Goal: Task Accomplishment & Management: Contribute content

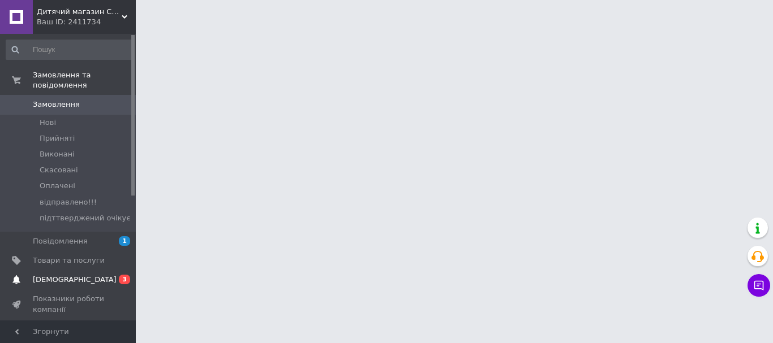
click at [74, 275] on span "[DEMOGRAPHIC_DATA]" at bounding box center [75, 280] width 84 height 10
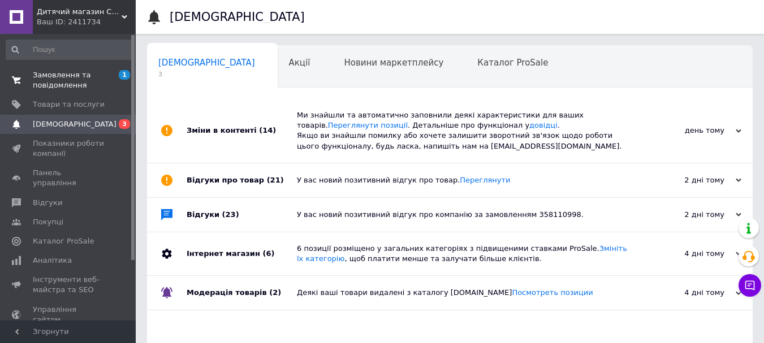
click at [71, 81] on span "Замовлення та повідомлення" at bounding box center [69, 80] width 72 height 20
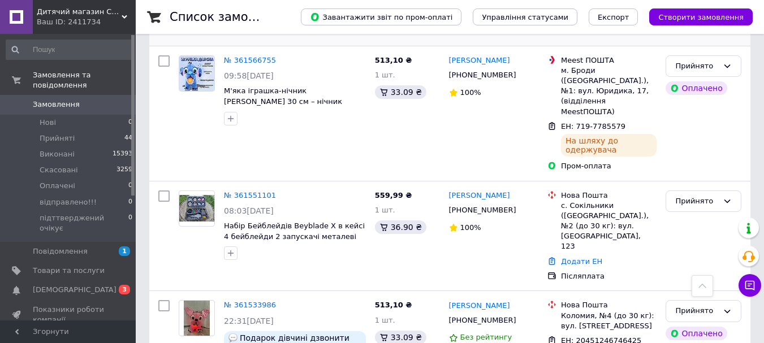
scroll to position [283, 0]
click at [231, 191] on link "№ 361551101" at bounding box center [250, 195] width 52 height 8
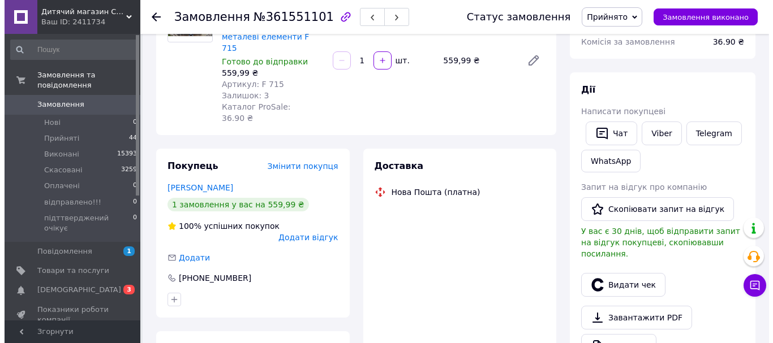
scroll to position [170, 0]
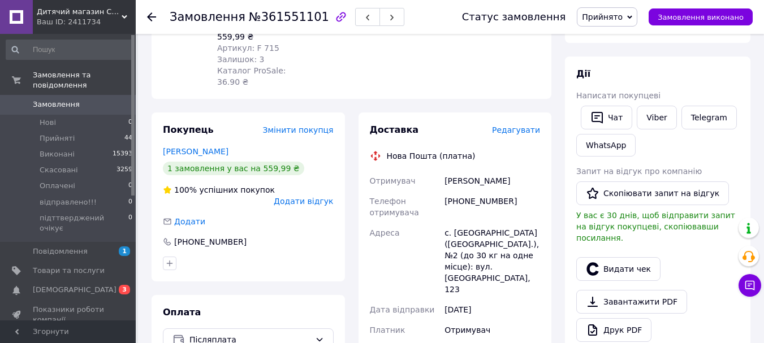
click at [508, 126] on span "Редагувати" at bounding box center [516, 130] width 48 height 9
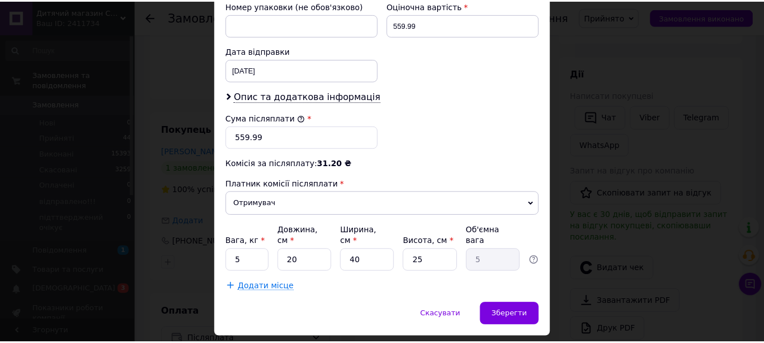
scroll to position [509, 0]
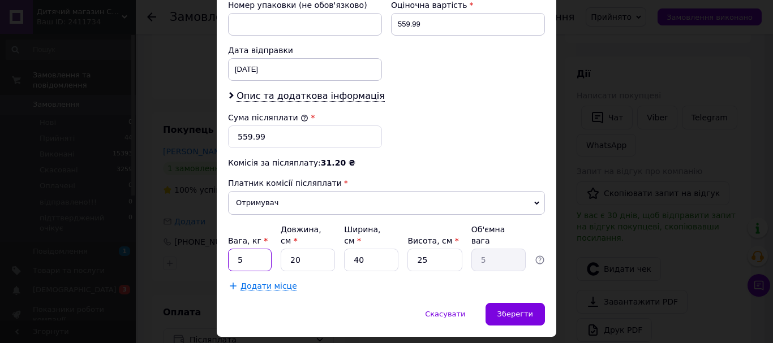
click at [236, 249] on input "5" at bounding box center [250, 260] width 44 height 23
type input "2"
drag, startPoint x: 377, startPoint y: 247, endPoint x: 353, endPoint y: 247, distance: 24.3
click at [351, 249] on input "40" at bounding box center [371, 260] width 54 height 23
type input "2"
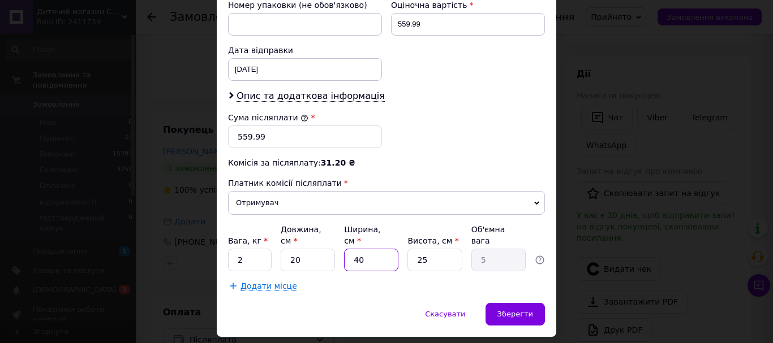
type input "0.25"
type input "20"
type input "2.5"
type input "20"
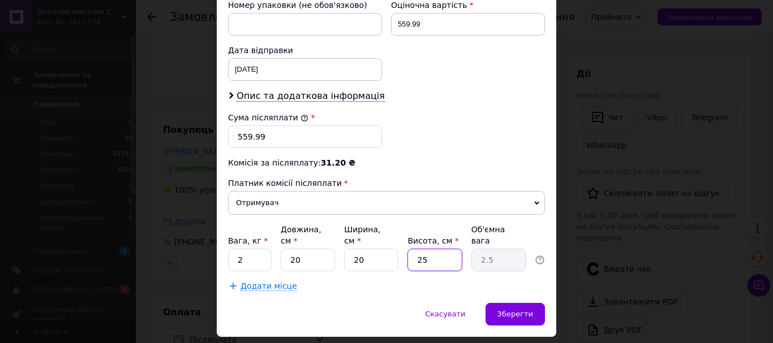
type input "2"
type input "0.2"
type input "20"
type input "2"
type input "20"
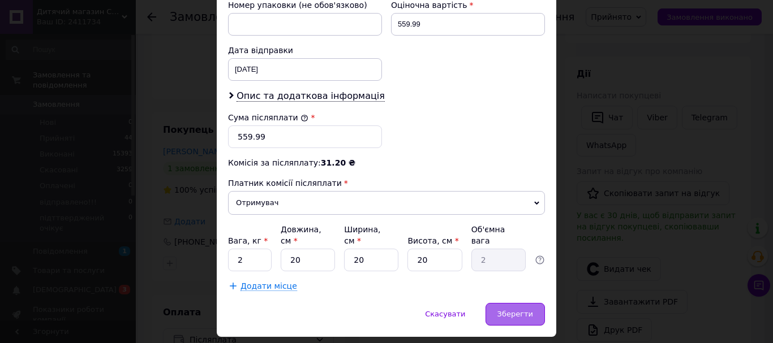
click at [496, 303] on div "Зберегти" at bounding box center [514, 314] width 59 height 23
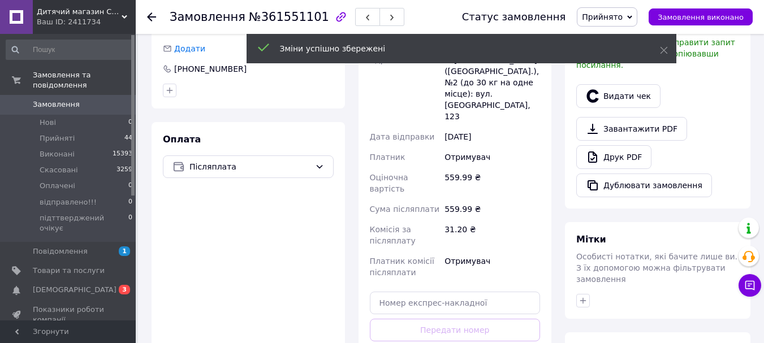
scroll to position [452, 0]
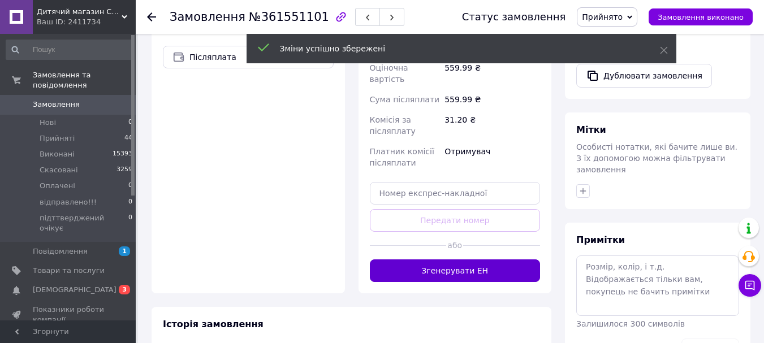
click at [455, 260] on button "Згенерувати ЕН" at bounding box center [455, 271] width 171 height 23
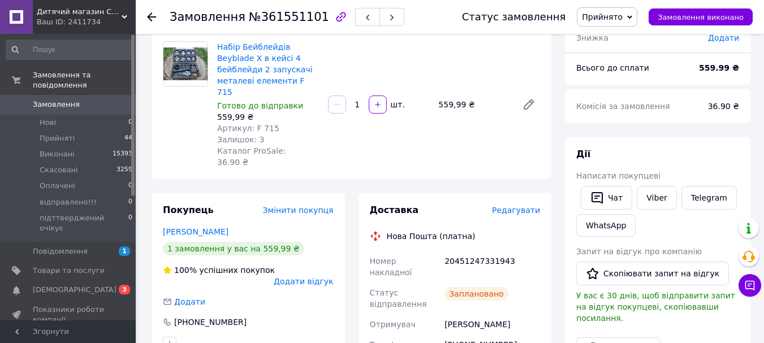
scroll to position [57, 0]
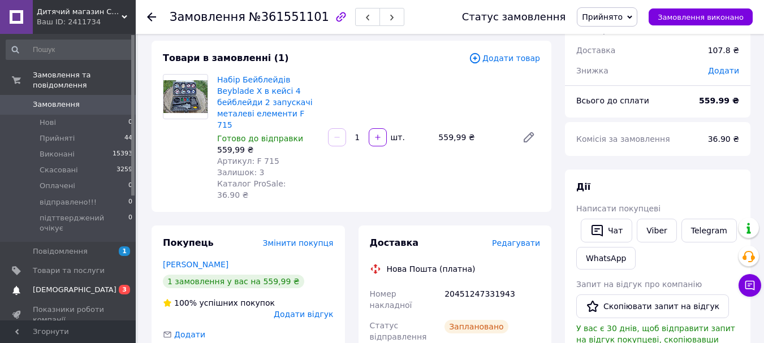
click at [51, 285] on span "[DEMOGRAPHIC_DATA]" at bounding box center [75, 290] width 84 height 10
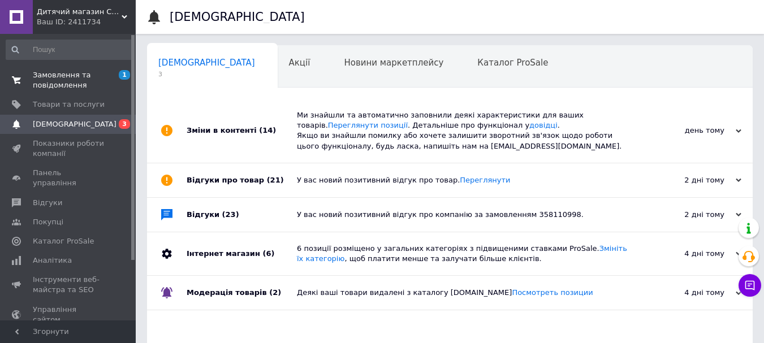
click at [55, 81] on span "Замовлення та повідомлення" at bounding box center [69, 80] width 72 height 20
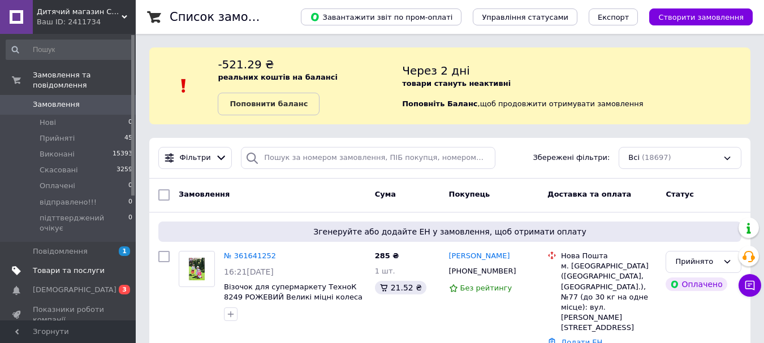
click at [68, 266] on span "Товари та послуги" at bounding box center [69, 271] width 72 height 10
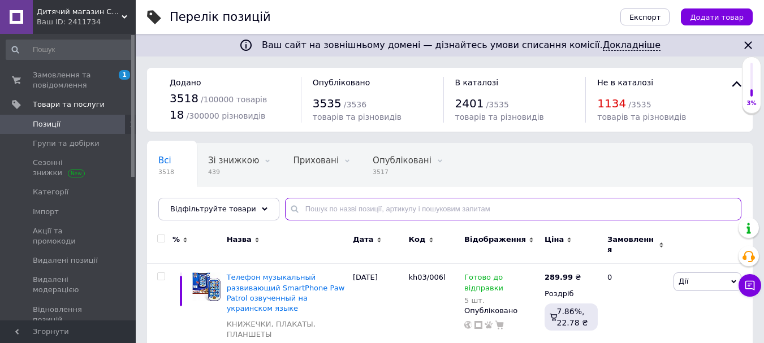
click at [297, 207] on input "text" at bounding box center [513, 209] width 456 height 23
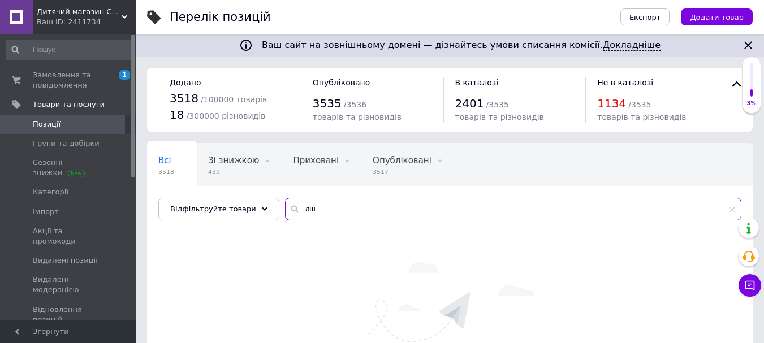
drag, startPoint x: 309, startPoint y: 213, endPoint x: 292, endPoint y: 215, distance: 16.6
click at [292, 215] on input "лш" at bounding box center [513, 209] width 456 height 23
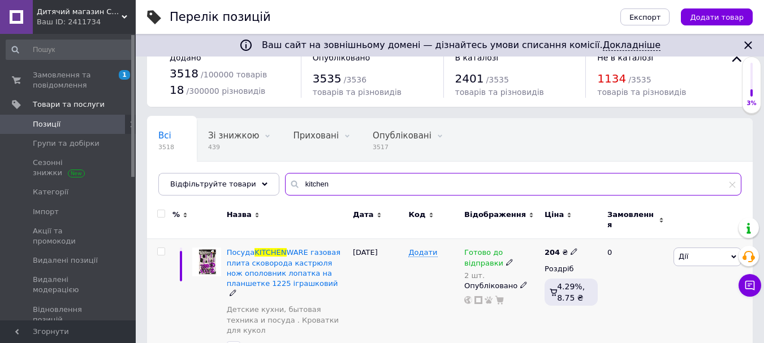
scroll to position [35, 0]
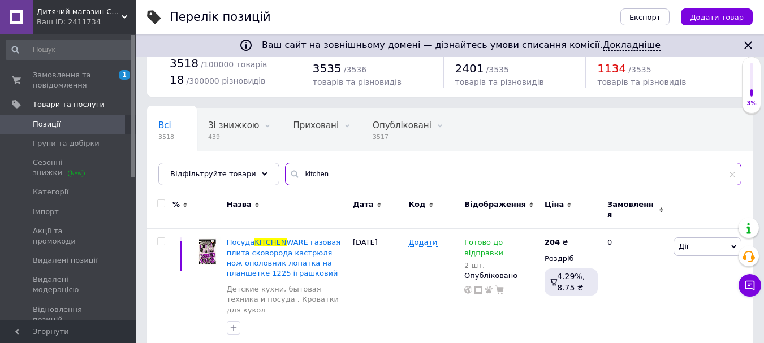
drag, startPoint x: 324, startPoint y: 171, endPoint x: 287, endPoint y: 171, distance: 37.3
click at [287, 171] on input "kitchen" at bounding box center [513, 174] width 456 height 23
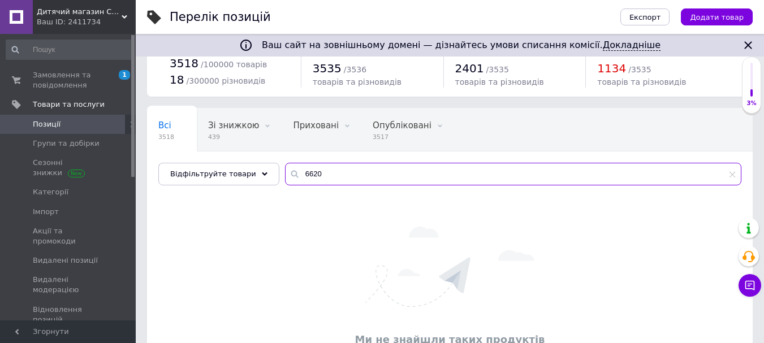
drag, startPoint x: 297, startPoint y: 174, endPoint x: 292, endPoint y: 167, distance: 8.5
click at [290, 170] on input "6620" at bounding box center [513, 174] width 456 height 23
type input "2690"
click at [714, 11] on button "Додати товар" at bounding box center [717, 16] width 72 height 17
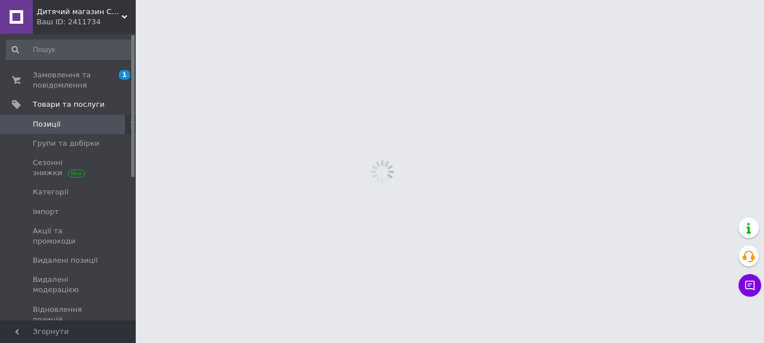
click at [710, 0] on html "Дитячий магазин СУПЕР МА_МА Ваш ID: 2411734 Сайт Дитячий магазин СУПЕР МА_МА Ка…" at bounding box center [382, 0] width 764 height 0
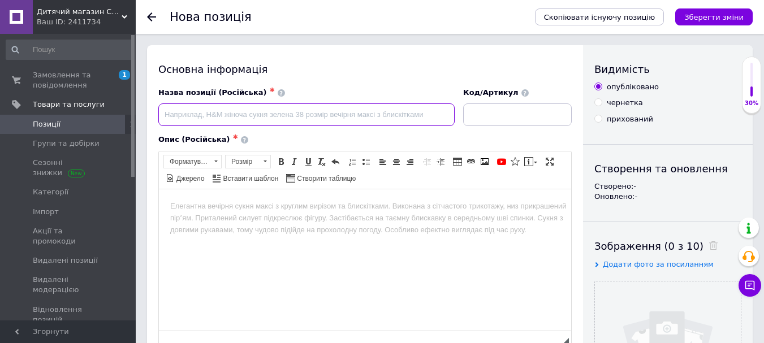
click at [185, 117] on input at bounding box center [306, 114] width 296 height 23
paste input "Детский игровой набор пластилина Kitchen Creations «Кухня бургер-гриль» 6620"
type input "Детский игровой набор пластилина Kitchen Creations «Кухня бургер-гриль» 6620"
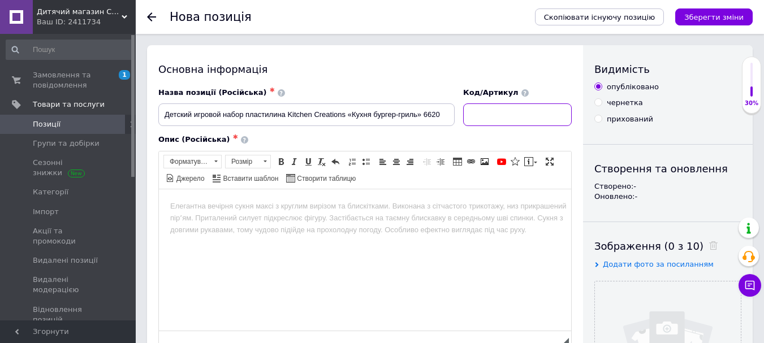
click at [509, 122] on input at bounding box center [517, 114] width 109 height 23
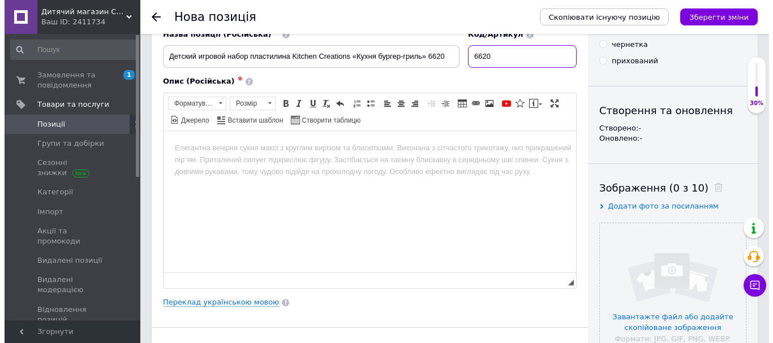
scroll to position [113, 0]
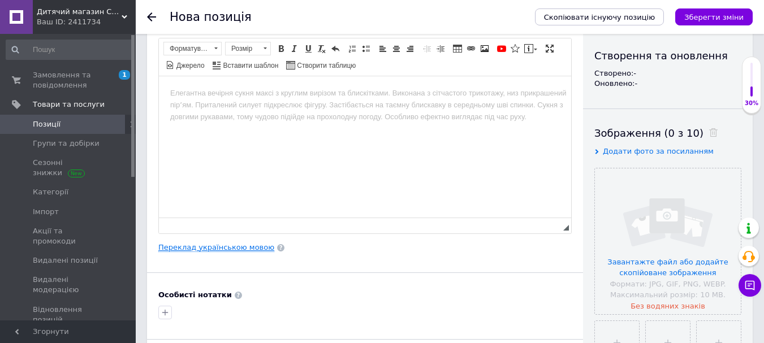
type input "6620"
click at [220, 248] on link "Переклад українською мовою" at bounding box center [216, 247] width 116 height 9
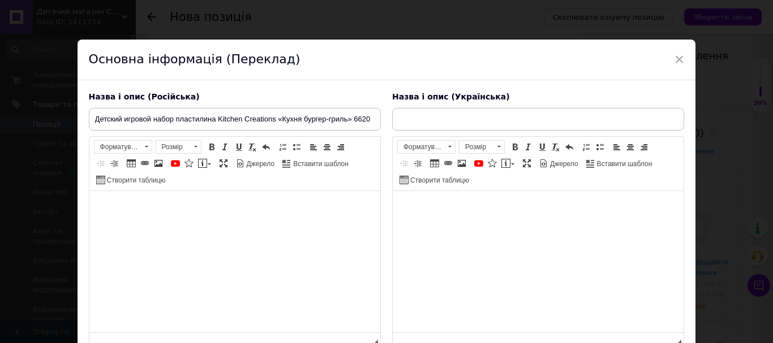
scroll to position [0, 0]
click at [452, 126] on input "text" at bounding box center [538, 119] width 292 height 23
paste input "Дитячий ігровий набір пластиліну Kitchen Creations "Кухня бургер гриль" 6620"
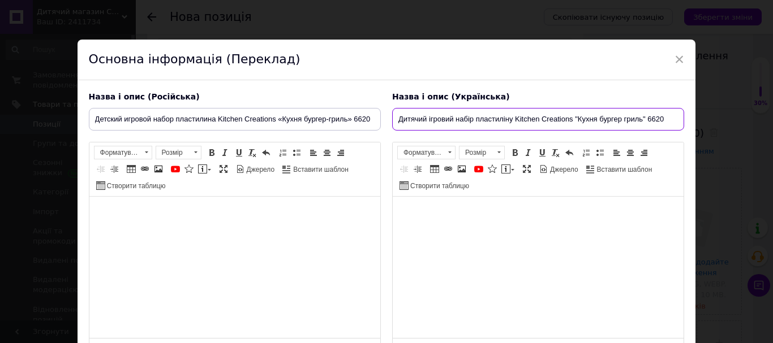
type input "Дитячий ігровий набір пластиліну Kitchen Creations "Кухня бургер гриль" 6620"
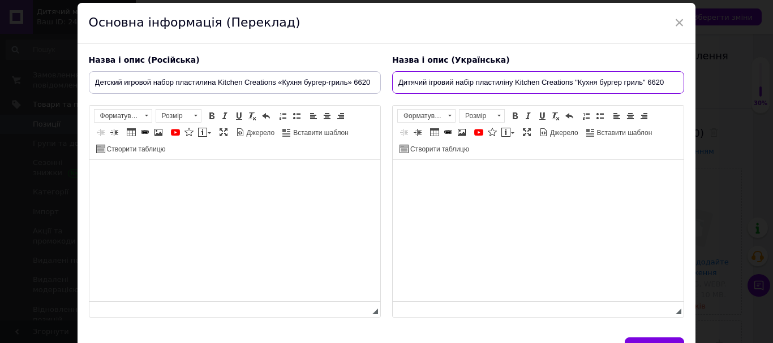
scroll to position [57, 0]
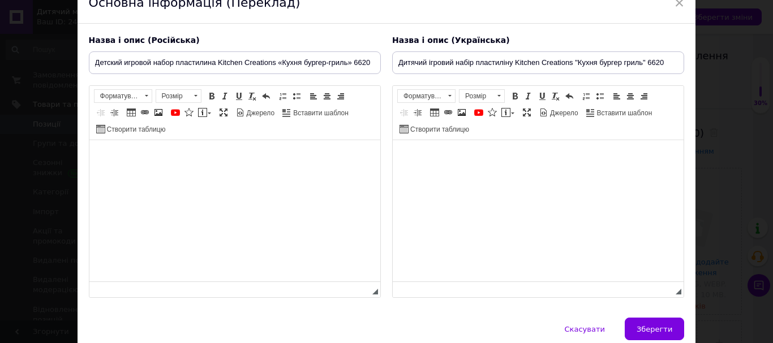
click at [448, 163] on html at bounding box center [537, 157] width 291 height 34
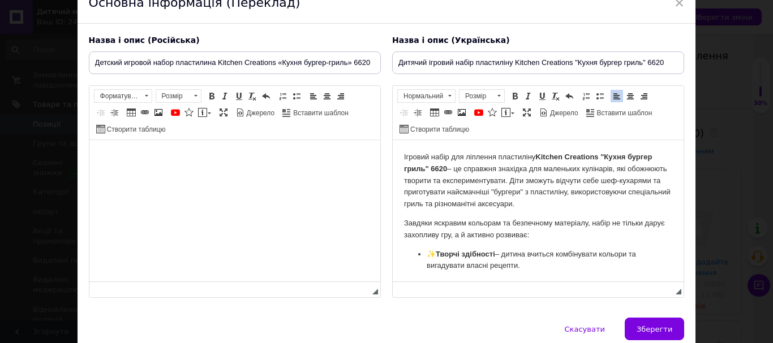
scroll to position [286, 0]
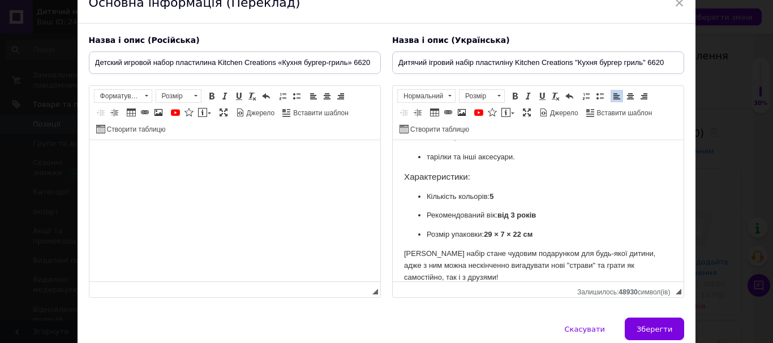
click at [289, 175] on html at bounding box center [234, 157] width 291 height 34
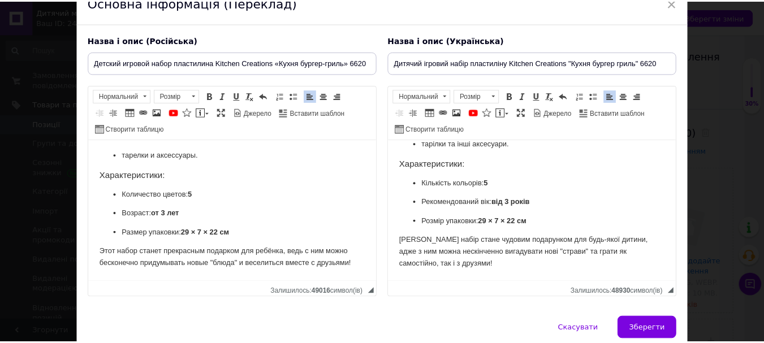
scroll to position [105, 0]
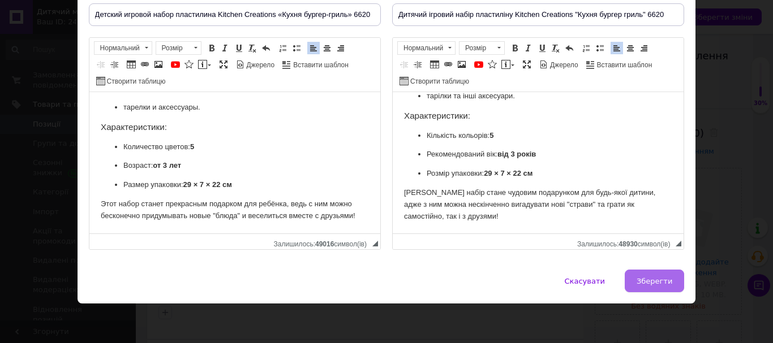
click at [652, 286] on button "Зберегти" at bounding box center [653, 281] width 59 height 23
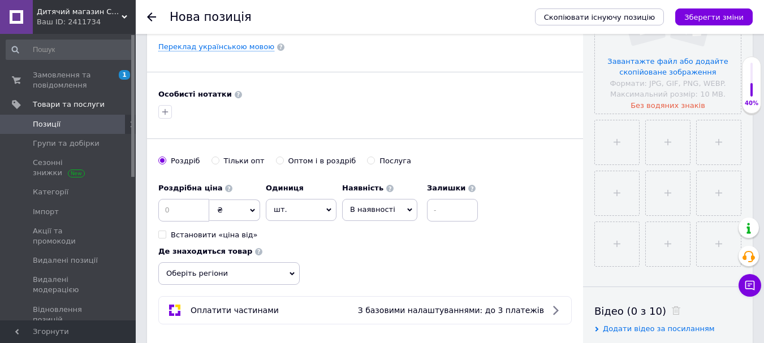
scroll to position [339, 0]
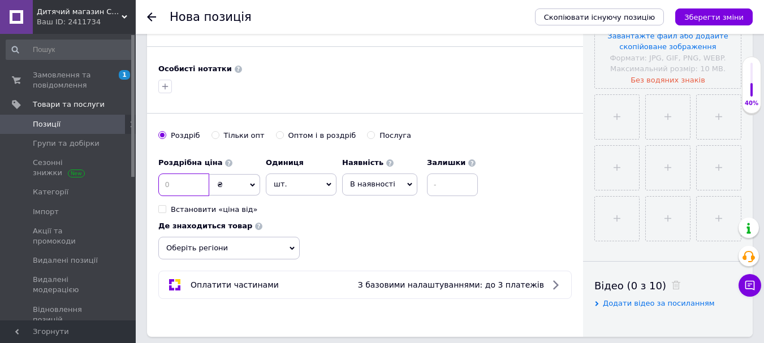
click at [165, 185] on input at bounding box center [183, 185] width 51 height 23
type input "499.99"
click at [364, 187] on span "В наявності" at bounding box center [372, 184] width 45 height 8
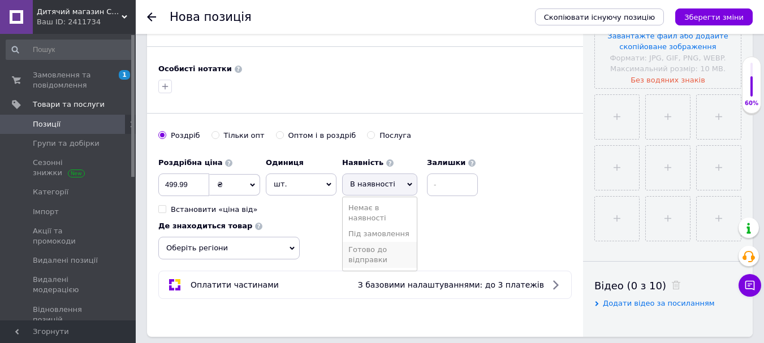
click at [378, 257] on li "Готово до відправки" at bounding box center [380, 255] width 74 height 26
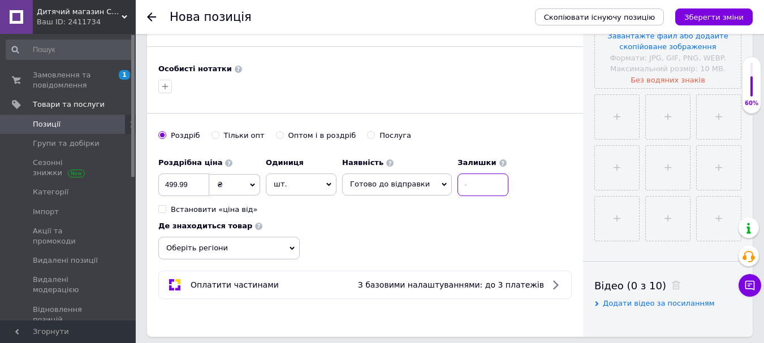
click at [467, 184] on input at bounding box center [483, 185] width 51 height 23
type input "1"
click at [244, 247] on span "Оберіть регіони" at bounding box center [228, 248] width 141 height 23
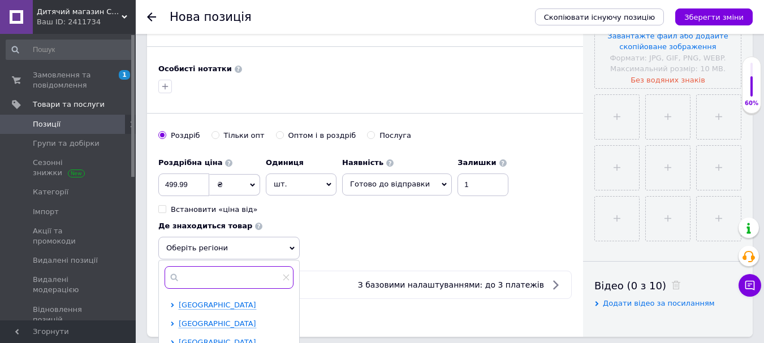
click at [231, 282] on input "text" at bounding box center [229, 277] width 129 height 23
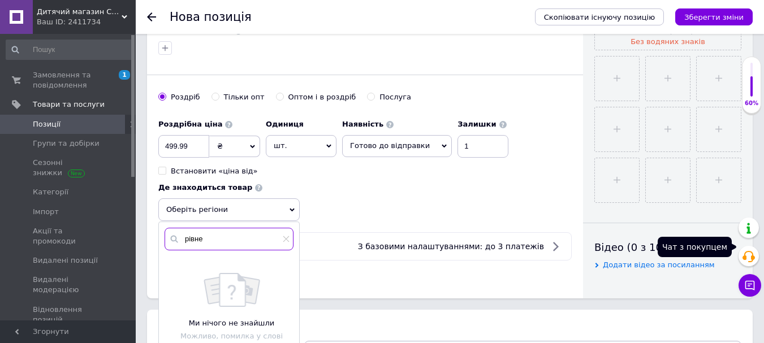
scroll to position [509, 0]
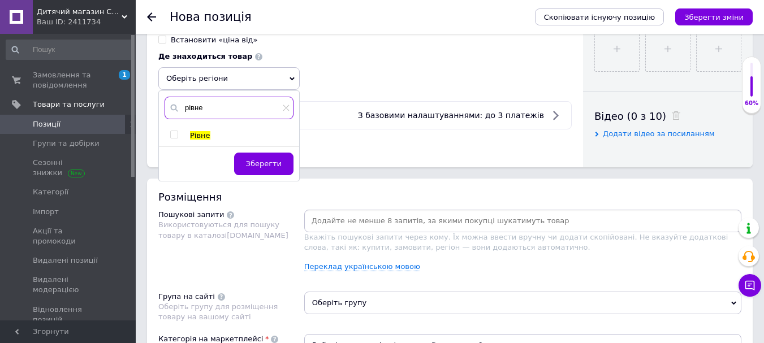
type input "рівне"
click at [171, 133] on input "checkbox" at bounding box center [173, 134] width 7 height 7
checkbox input "true"
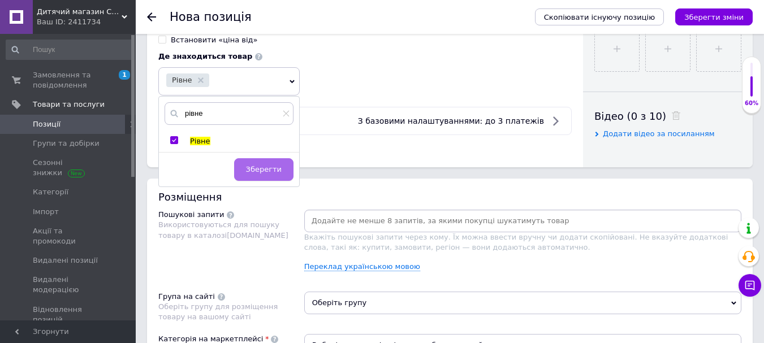
click at [270, 171] on span "Зберегти" at bounding box center [264, 169] width 36 height 8
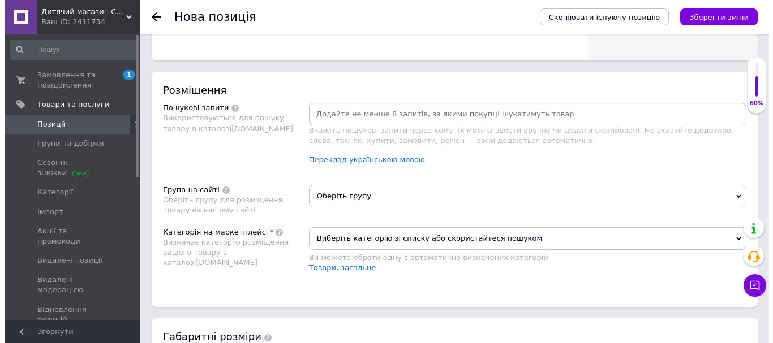
scroll to position [622, 0]
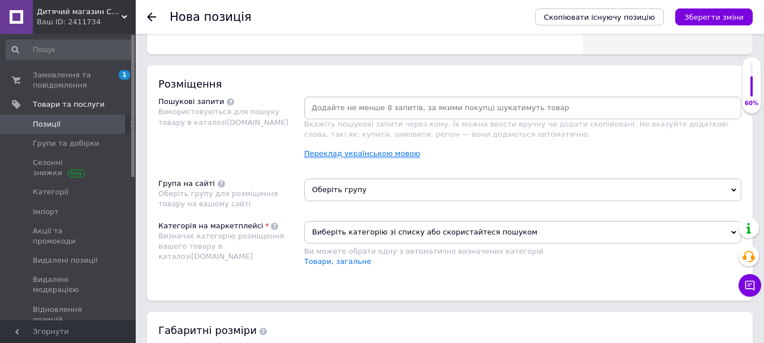
click at [339, 157] on link "Переклад українською мовою" at bounding box center [362, 153] width 116 height 9
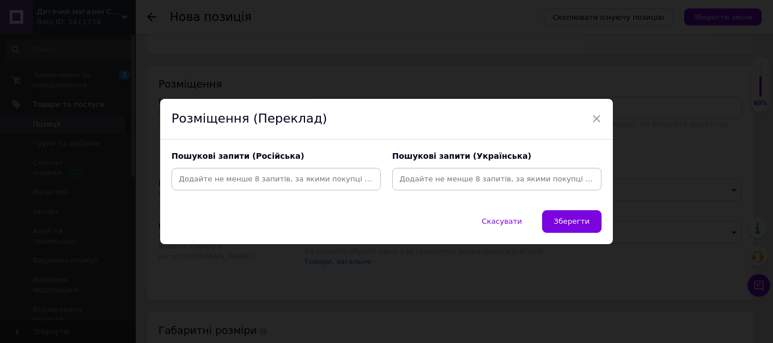
click at [448, 177] on input at bounding box center [496, 179] width 205 height 17
paste input "набір для ліплення [PERSON_NAME]"
type input "набір для ліплення [PERSON_NAME]"
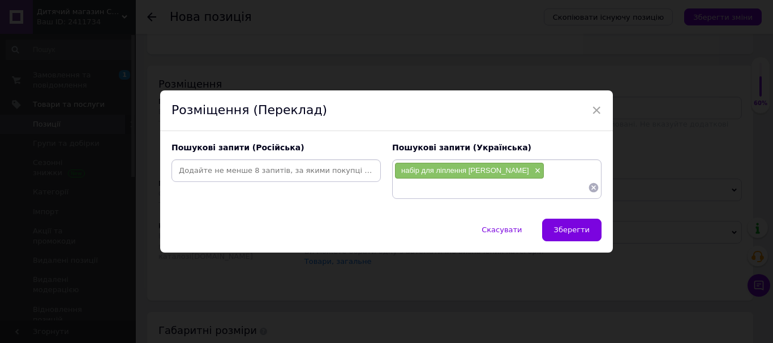
paste input "дитячий ігровий набір кухня з пластиліну"
type input "дитячий ігровий набір кухня з пластиліну"
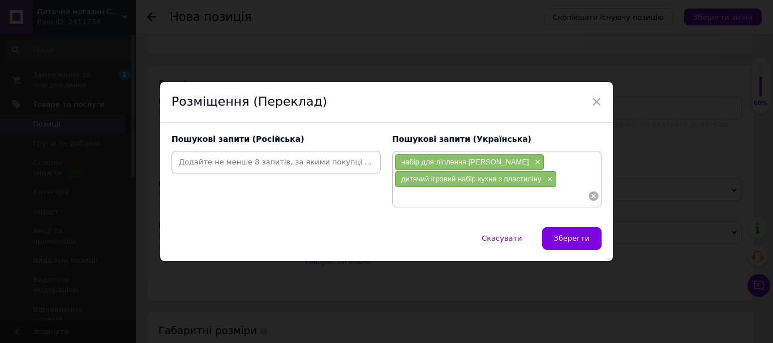
paste input "Kitchen Creations кухня бургер гриль купити"
type input "Kitchen Creations кухня бургер гриль купити"
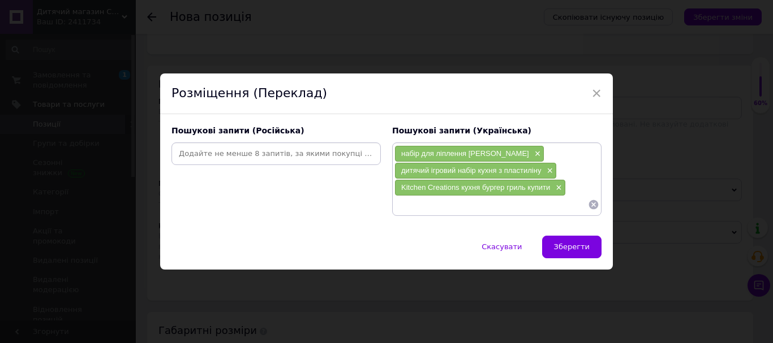
paste input "пластилінові бургери набір для дітей"
type input "пластилінові бургери набір для дітей"
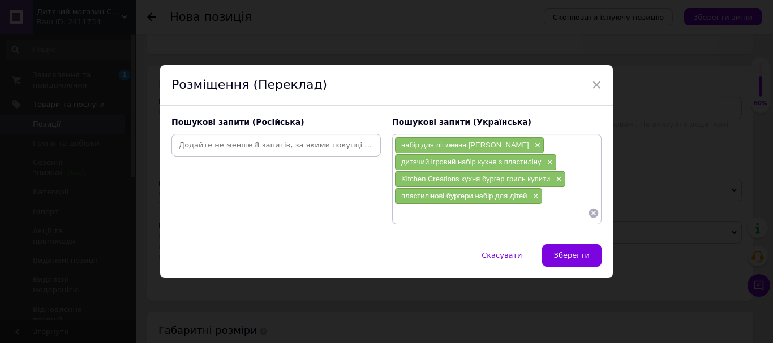
paste input "іграшкова кухня з пластиліном 6620"
type input "іграшкова кухня з пластиліном 6620"
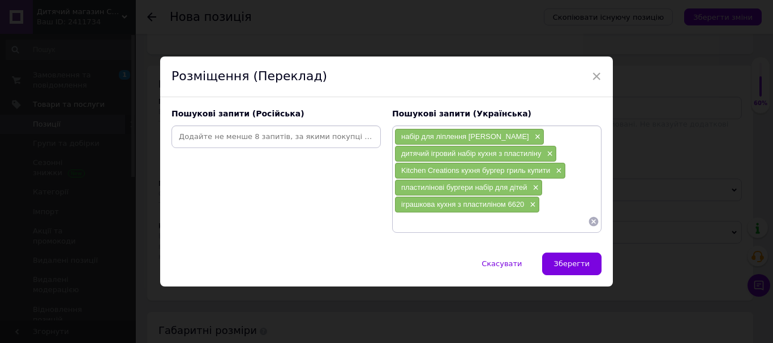
paste input "набір пластиліну для дітей 3 роки"
type input "набір пластиліну для дітей 3 роки"
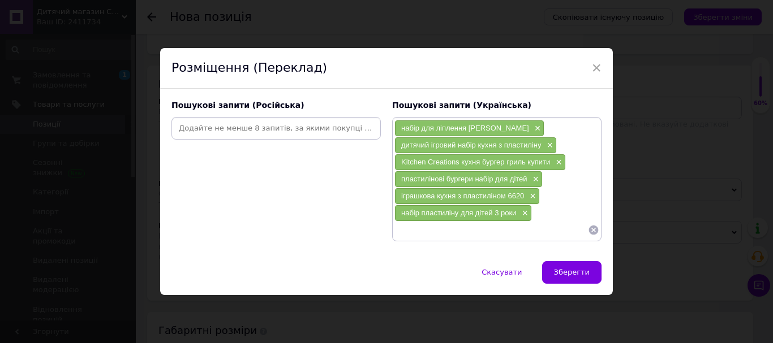
paste input "дитяча кухня для ліплення пластиліну"
type input "дитяча кухня для ліплення пластиліну"
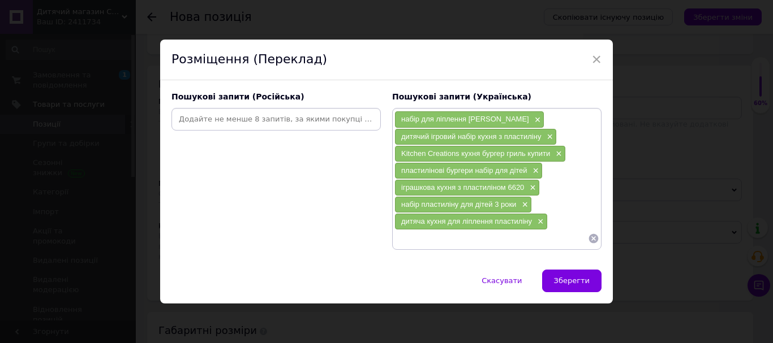
paste input "бургер гриль набір для гри з пластиліном"
type input "бургер гриль набір для гри з пластиліном"
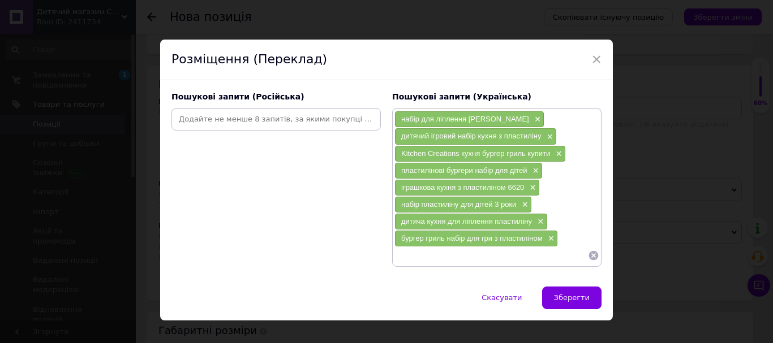
paste input "ігровий набір кухня з аксесуарами пластилін"
type input "ігровий набір кухня з аксесуарами пластилін"
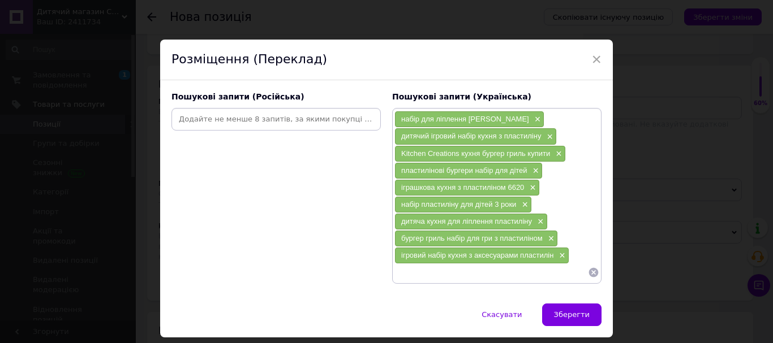
paste input "пластилін кухня для творчості дітей"
type input "пластилін кухня для творчості дітей"
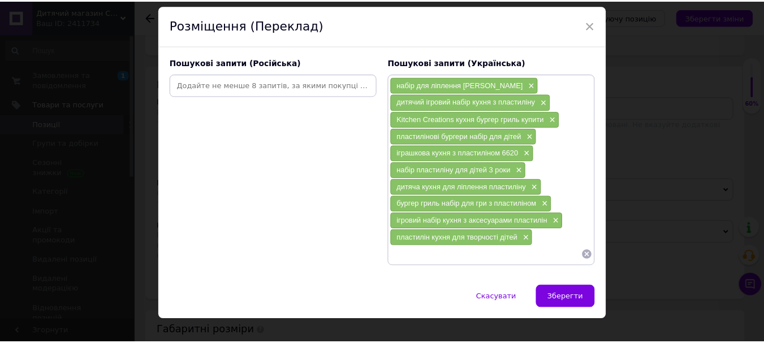
scroll to position [51, 0]
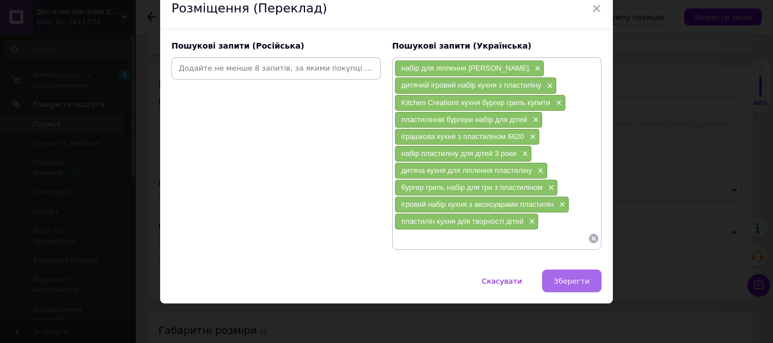
click at [562, 279] on span "Зберегти" at bounding box center [572, 281] width 36 height 8
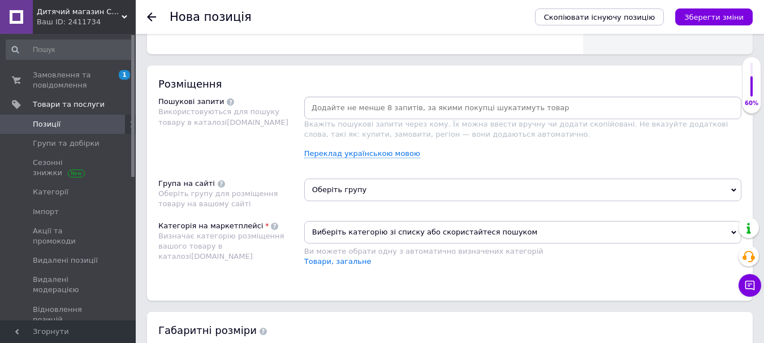
click at [701, 8] on div "Скопіювати існуючу позицію Зберегти зміни" at bounding box center [638, 17] width 229 height 34
click at [698, 16] on button "Зберегти зміни" at bounding box center [713, 16] width 77 height 17
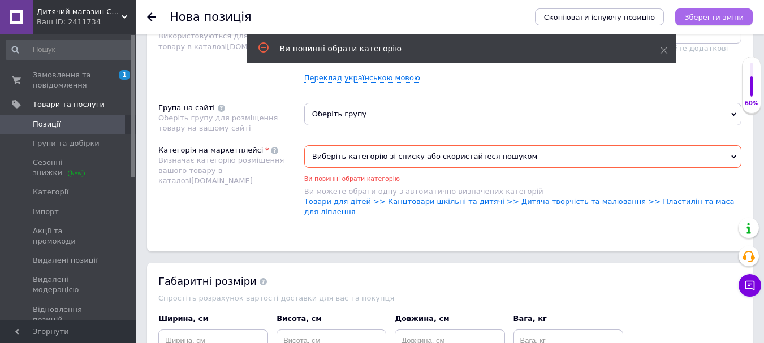
scroll to position [705, 0]
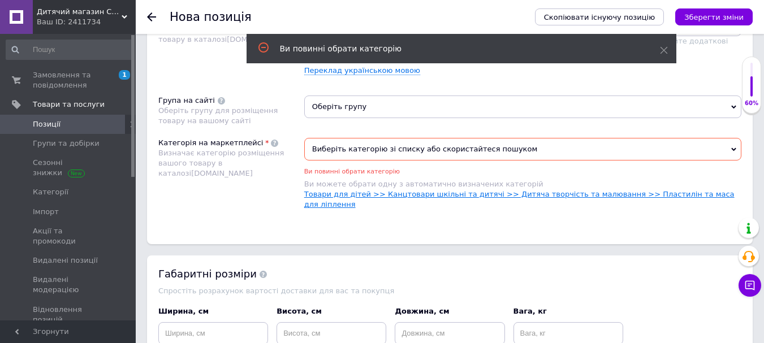
click at [421, 197] on link "Товари для дітей >> Канцтовари шкільні та дитячі >> Дитяча творчість та малюван…" at bounding box center [519, 199] width 430 height 19
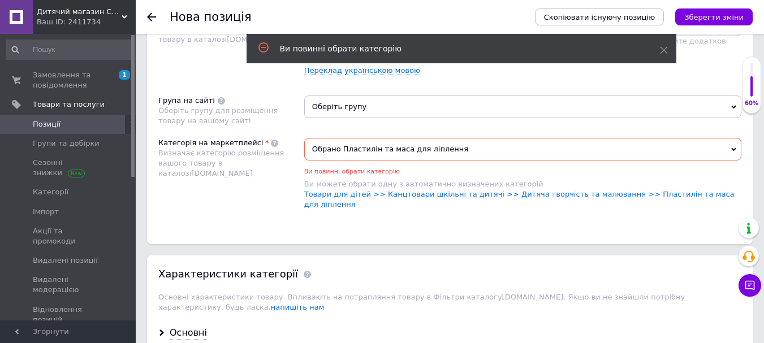
click at [374, 107] on span "Оберіть групу" at bounding box center [522, 107] width 437 height 23
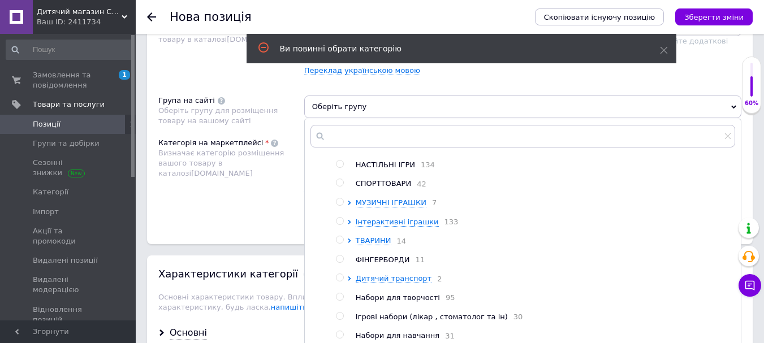
scroll to position [309, 0]
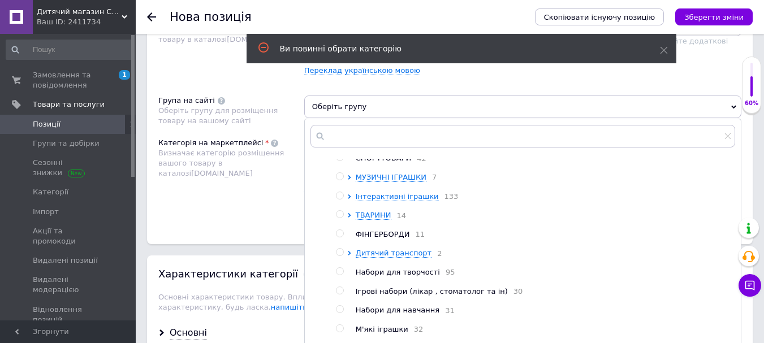
drag, startPoint x: 403, startPoint y: 290, endPoint x: 434, endPoint y: 288, distance: 31.1
click at [402, 277] on span "Набори для творчості" at bounding box center [398, 272] width 84 height 8
radio input "true"
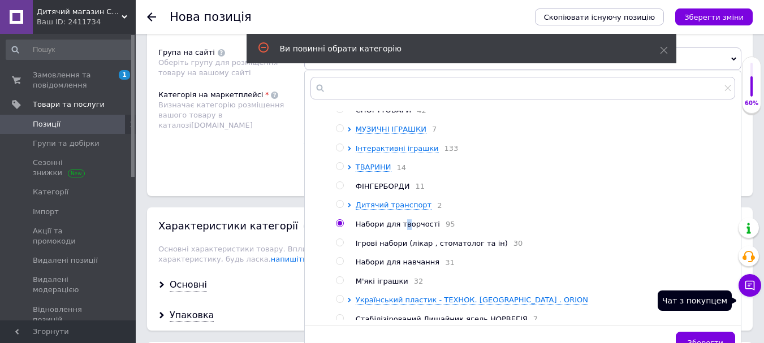
scroll to position [818, 0]
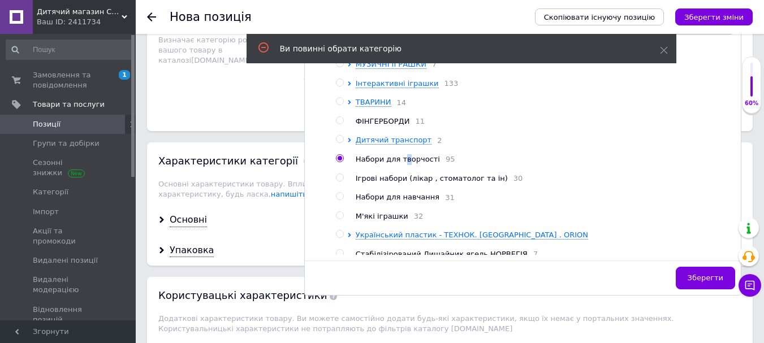
click at [694, 281] on span "Зберегти" at bounding box center [706, 278] width 36 height 8
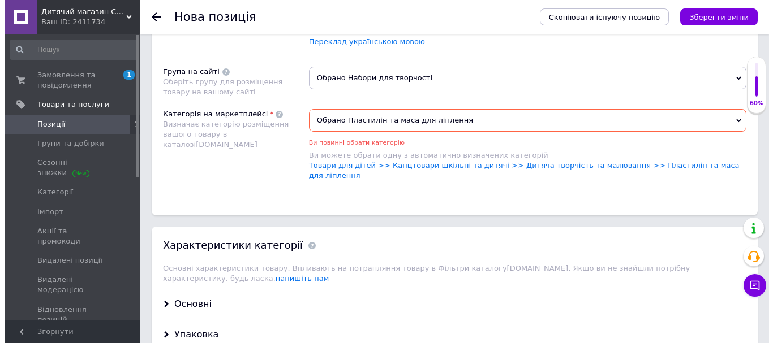
scroll to position [592, 0]
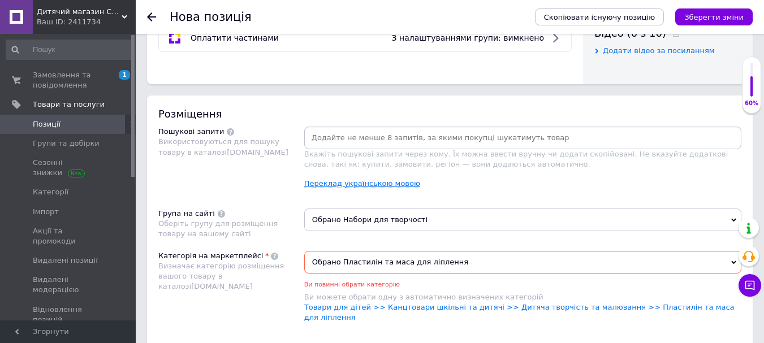
click at [338, 182] on link "Переклад українською мовою" at bounding box center [362, 183] width 116 height 9
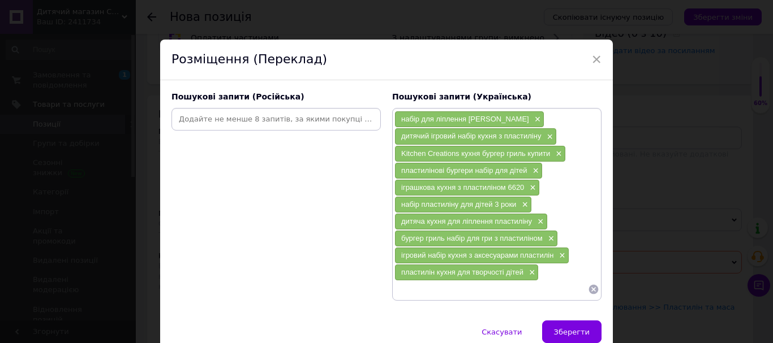
click at [217, 117] on input at bounding box center [276, 119] width 205 height 17
click at [210, 118] on input at bounding box center [276, 119] width 205 height 17
paste input "набор для лепки бургер гриль"
type input "набор для лепки бургер гриль"
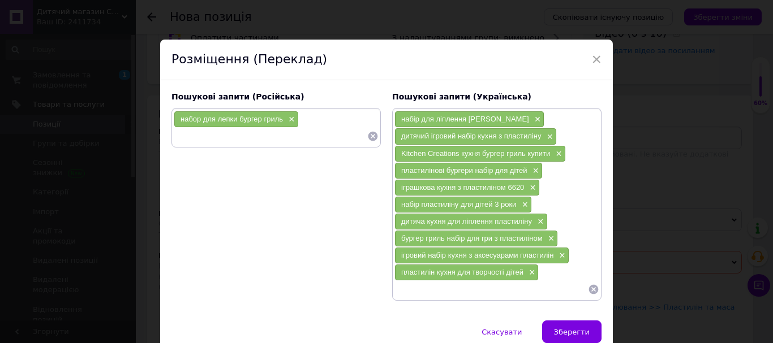
paste input "детский игровой набор кухня с пластилином"
type input "детский игровой набор кухня с пластилином"
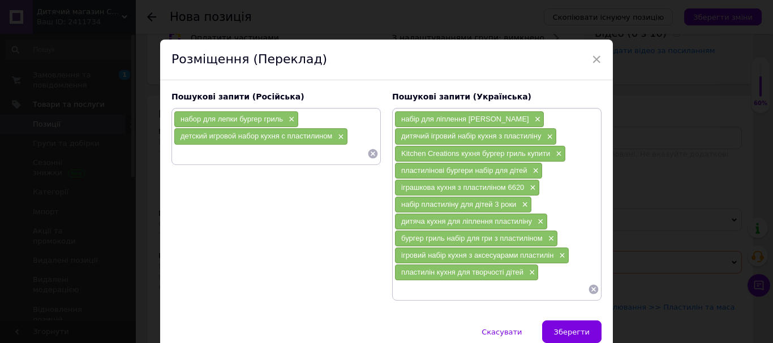
paste input "Kitchen Creations кухня бургер гриль купить"
type input "Kitchen Creations кухня бургер гриль купить"
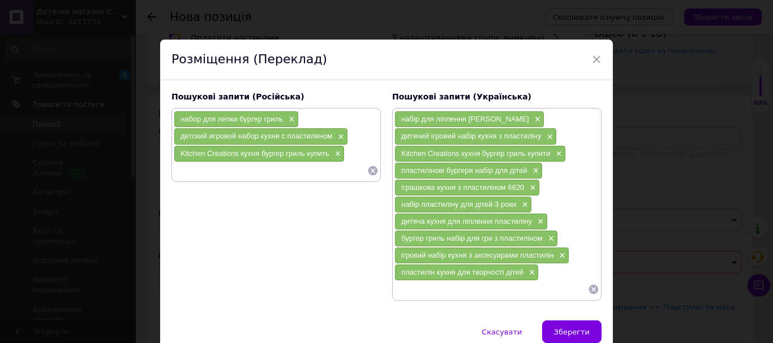
paste input "пластилиновые бургеры набор для детей"
type input "пластилиновые бургеры набор для детей"
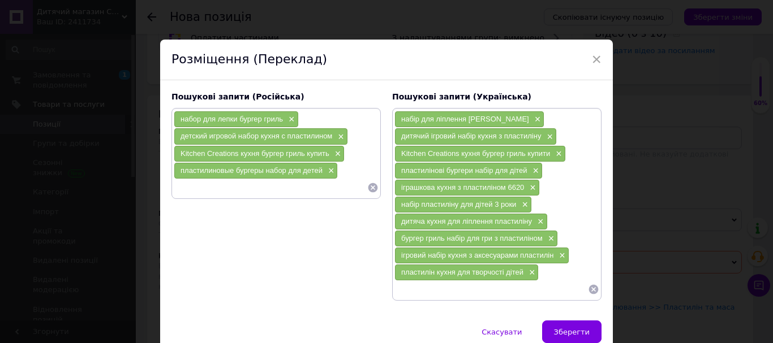
paste input "игрушечная кухня с пластилином 6620"
type input "игрушечная кухня с пластилином 6620"
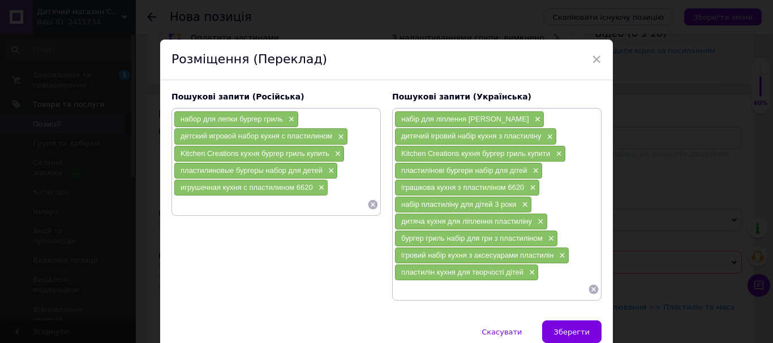
paste input "набор пластилина для детей 3 года"
type input "набор пластилина для детей 3 года"
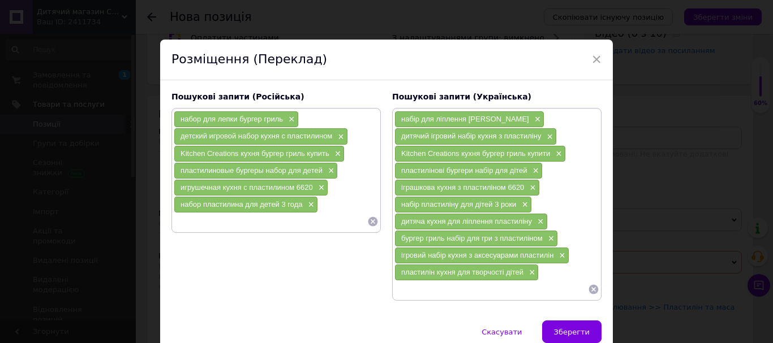
paste input "детская кухня для лепки из пластилина"
type input "детская кухня для лепки из пластилина"
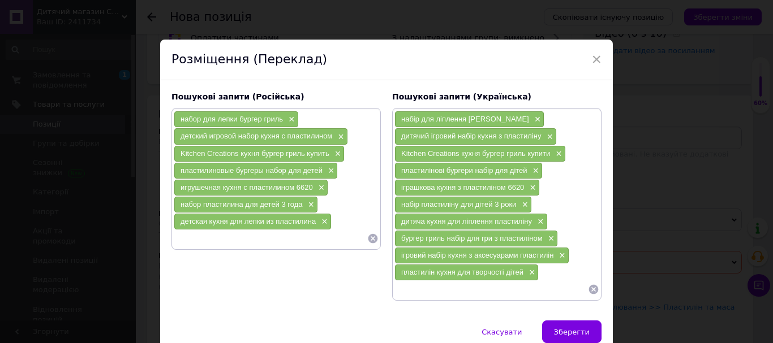
paste input "бургер гриль набор для игры с пластилином"
type input "бургер гриль набор для игры с пластилином"
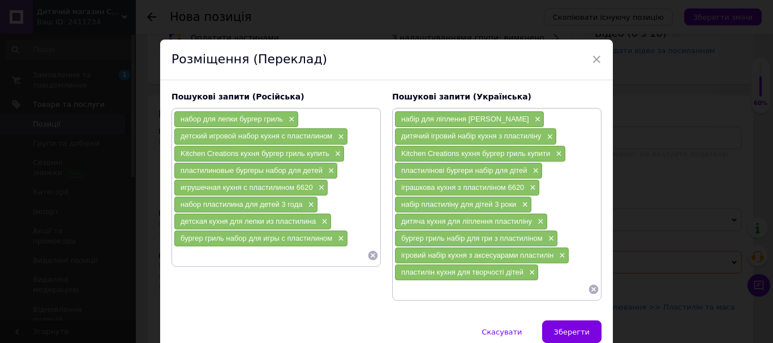
paste input "игровой набор кухня с аксессуарами пластилин"
type input "игровой набор кухня с аксессуарами пластилин"
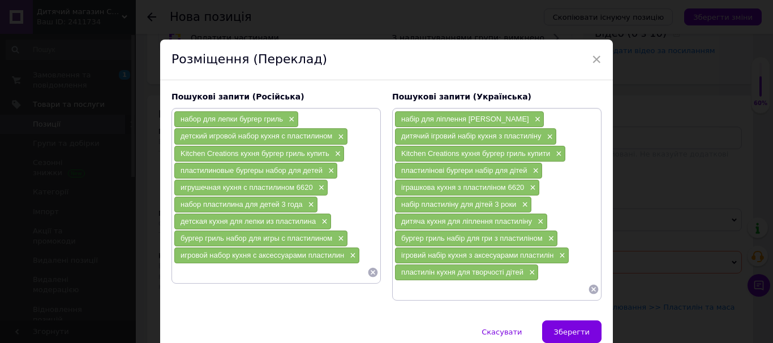
paste input "пластилин кухня для творчества детей"
type input "пластилин кухня для творчества детей"
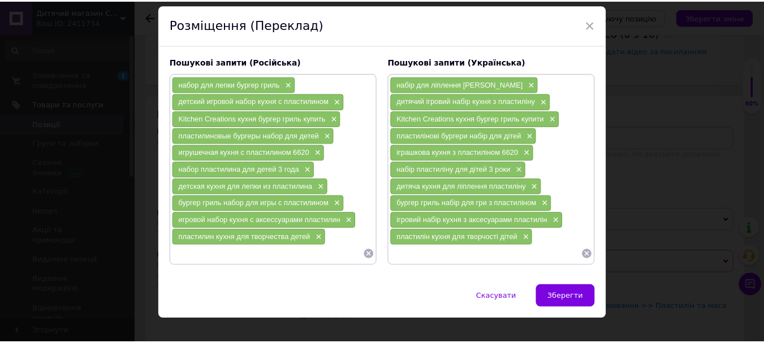
scroll to position [51, 0]
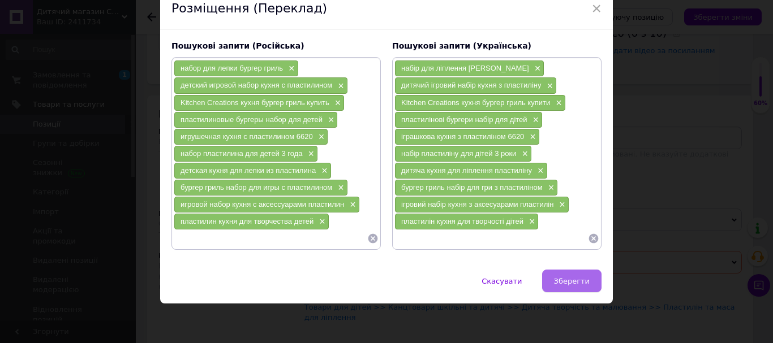
click at [570, 284] on span "Зберегти" at bounding box center [572, 281] width 36 height 8
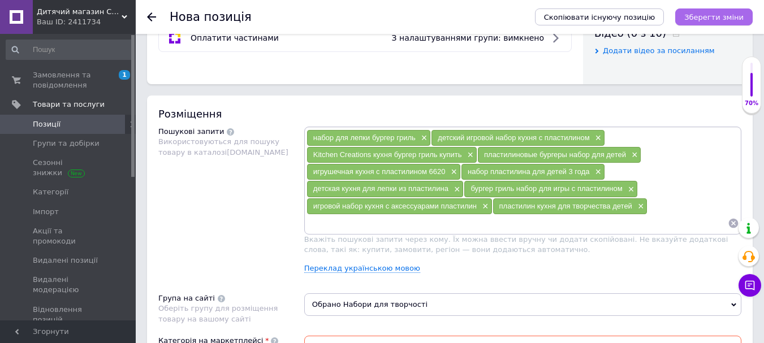
click at [717, 15] on icon "Зберегти зміни" at bounding box center [713, 17] width 59 height 8
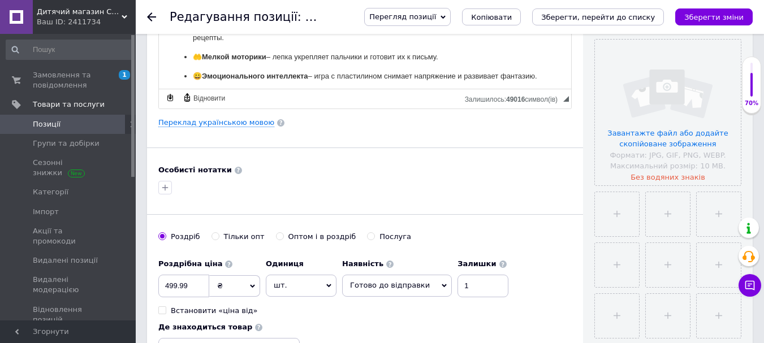
scroll to position [283, 0]
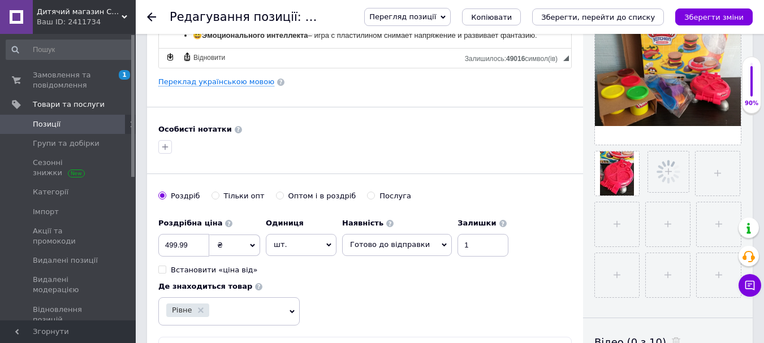
click at [550, 257] on div "Роздрібна ціна 499.99 ₴ $ EUR CHF GBP ¥ PLN ₸ MDL HUF KGS CNY TRY KRW lei Встан…" at bounding box center [364, 269] width 413 height 113
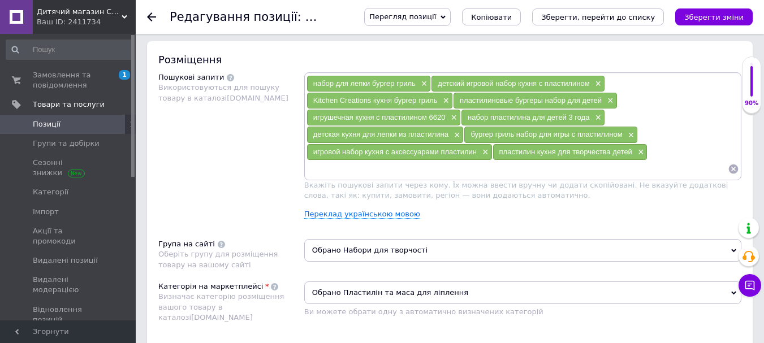
scroll to position [566, 0]
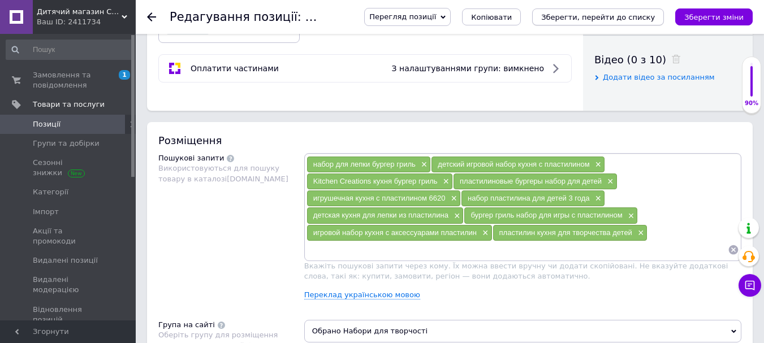
click at [610, 19] on icon "Зберегти, перейти до списку" at bounding box center [598, 17] width 114 height 8
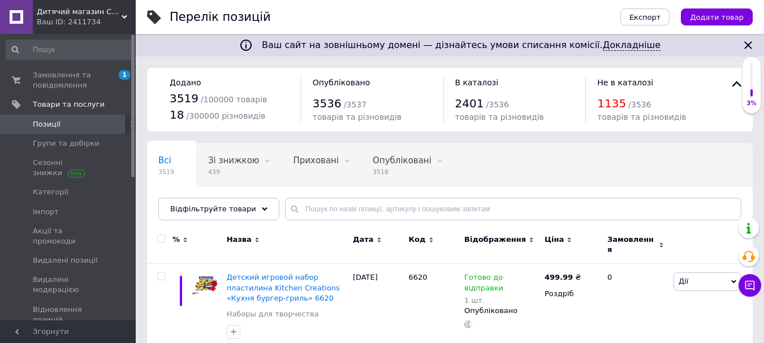
click at [311, 191] on div "Всі 3519 Зі знижкою 439 Видалити Редагувати Приховані 0 Видалити Редагувати Опу…" at bounding box center [450, 187] width 606 height 93
click at [307, 212] on input "text" at bounding box center [513, 209] width 456 height 23
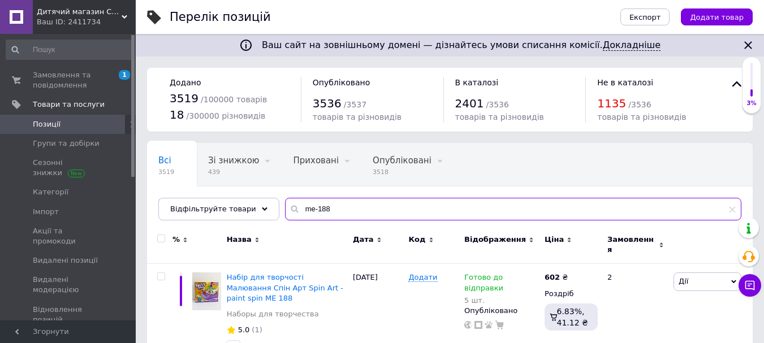
drag, startPoint x: 337, startPoint y: 201, endPoint x: 278, endPoint y: 226, distance: 64.6
click at [278, 226] on div "Всі 3519 Зі знижкою 439 Видалити Редагувати Приховані 0 Видалити Редагувати Опу…" at bounding box center [450, 255] width 606 height 225
type input "me-188"
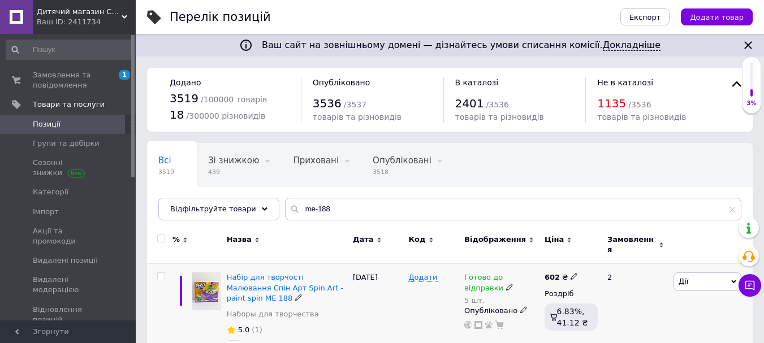
click at [700, 275] on span "Дії" at bounding box center [708, 282] width 68 height 18
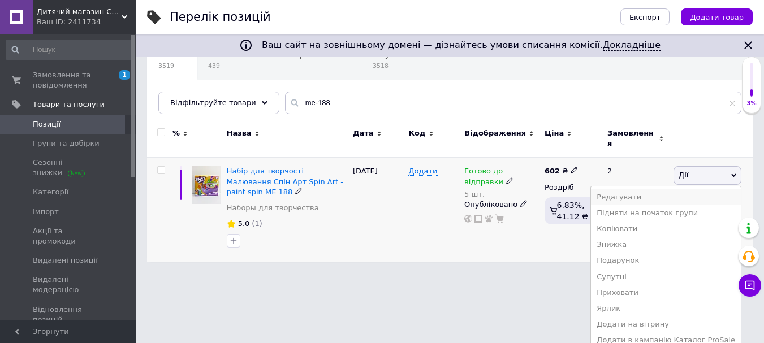
scroll to position [113, 0]
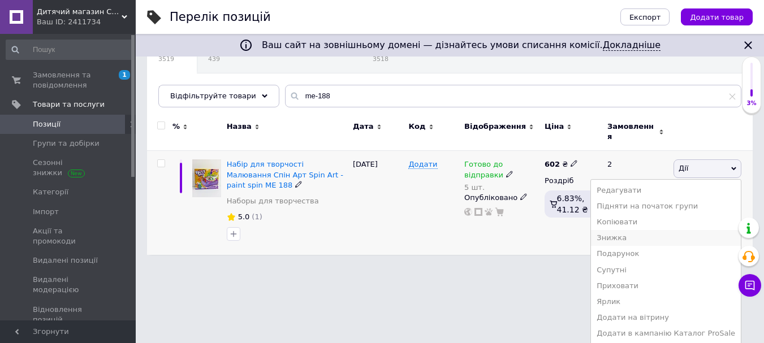
click at [619, 230] on li "Знижка" at bounding box center [666, 238] width 150 height 16
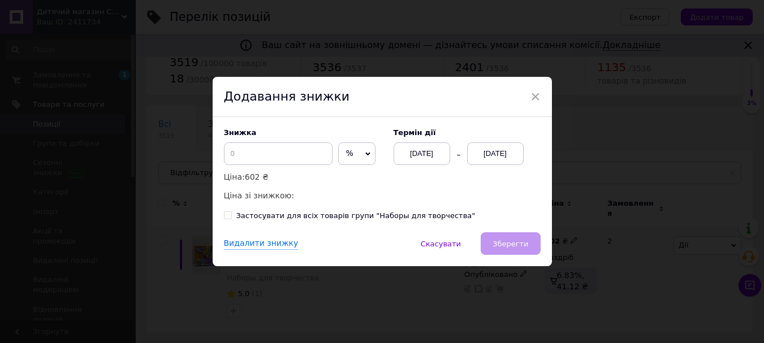
scroll to position [29, 0]
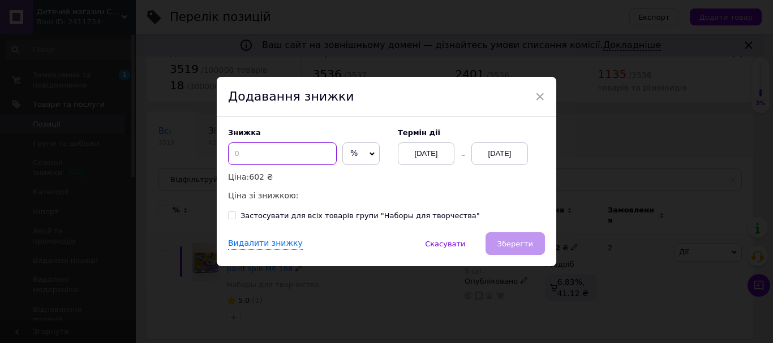
click at [262, 161] on input at bounding box center [282, 154] width 109 height 23
drag, startPoint x: 250, startPoint y: 153, endPoint x: 222, endPoint y: 159, distance: 28.4
click at [222, 159] on div "Знижка 10 % ₴ Ціна: 602 ₴ Ціна зі знижкою: 541.80 ₴ Термін дії [DATE] [DATE] За…" at bounding box center [386, 174] width 339 height 115
type input "5"
click at [480, 161] on div "[DATE]" at bounding box center [499, 154] width 57 height 23
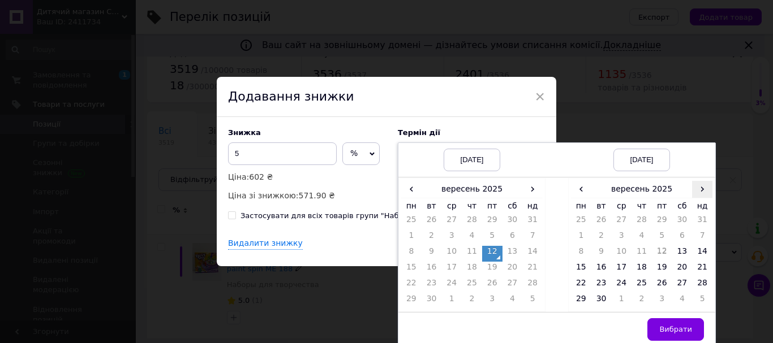
click at [696, 189] on span "›" at bounding box center [702, 189] width 20 height 16
click at [579, 283] on td "27" at bounding box center [581, 286] width 20 height 16
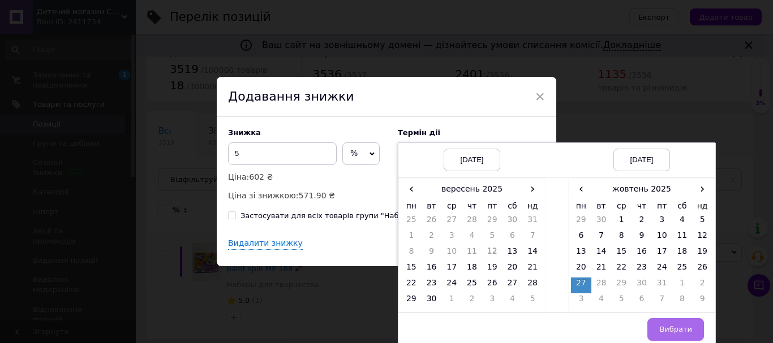
click at [697, 330] on button "Вибрати" at bounding box center [675, 329] width 57 height 23
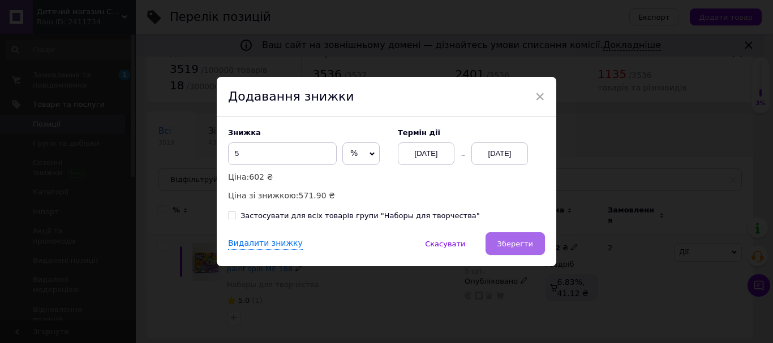
click at [525, 247] on span "Зберегти" at bounding box center [515, 244] width 36 height 8
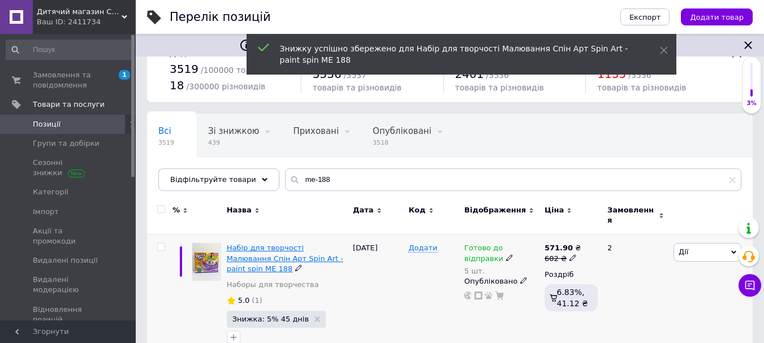
click at [260, 252] on span "Набір для творчості Малювання Спін Арт Spin Art - paint spin ME 188" at bounding box center [285, 258] width 117 height 29
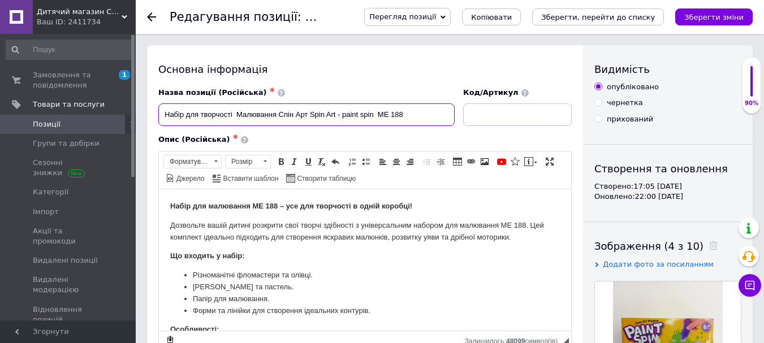
click at [379, 116] on input "Набір для творчості Малювання Спін Арт Spin Art - paint spin ME 188" at bounding box center [306, 114] width 296 height 23
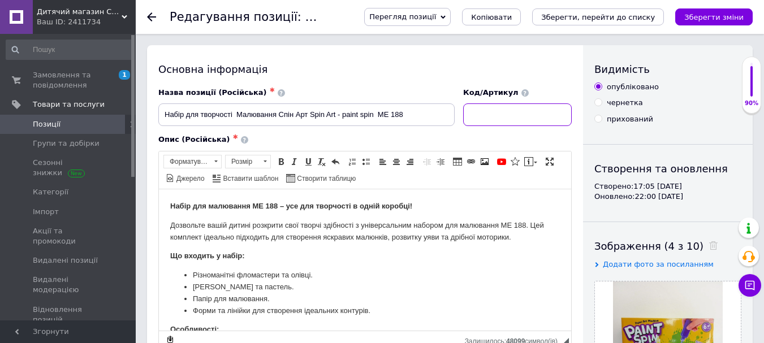
click at [476, 113] on input at bounding box center [517, 114] width 109 height 23
paste input "ME 188"
type input "ME 188"
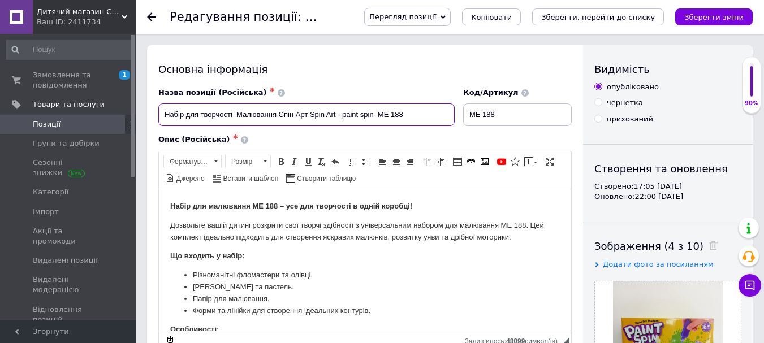
drag, startPoint x: 426, startPoint y: 111, endPoint x: 179, endPoint y: 115, distance: 246.6
click at [159, 113] on input "Набір для творчості Малювання Спін Арт Spin Art - paint spin ME 188" at bounding box center [306, 114] width 296 height 23
click at [165, 118] on input "Набір для творчості Малювання Спін Арт Spin Art - paint spin ME 188" at bounding box center [306, 114] width 296 height 23
drag, startPoint x: 164, startPoint y: 116, endPoint x: 536, endPoint y: 100, distance: 371.9
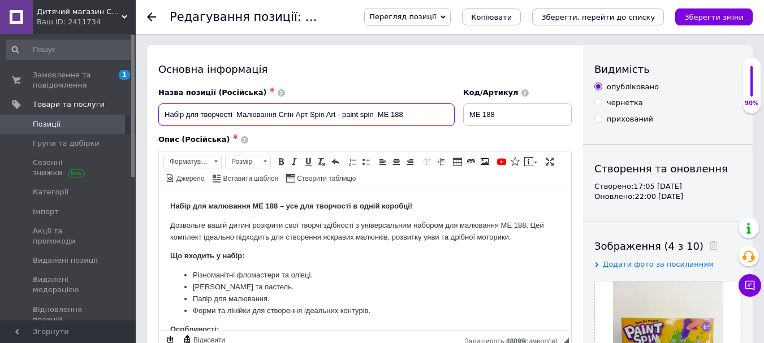
paste input "ор для творчества Рисование Спин Арт Spin Art – paint spin"
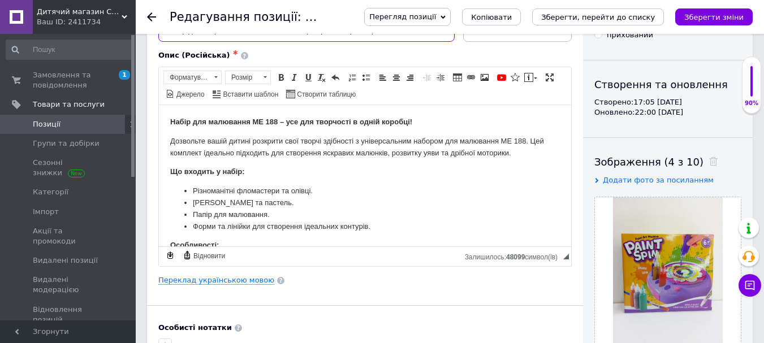
scroll to position [57, 0]
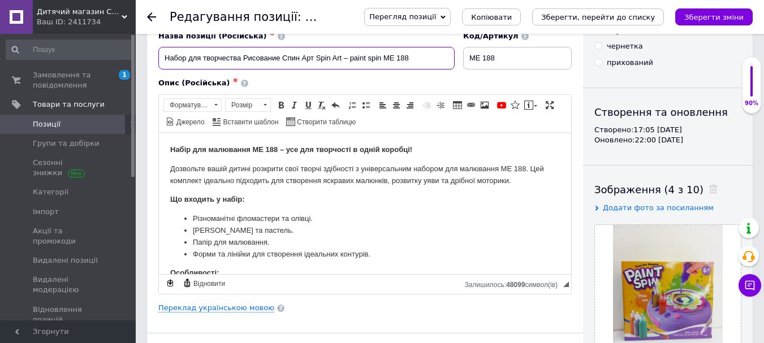
type input "Набор для творчества Рисование Спин Арт Spin Art – paint spin ME 188"
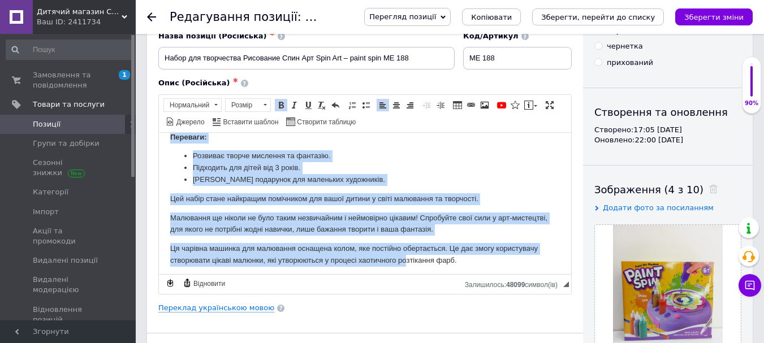
scroll to position [455, 0]
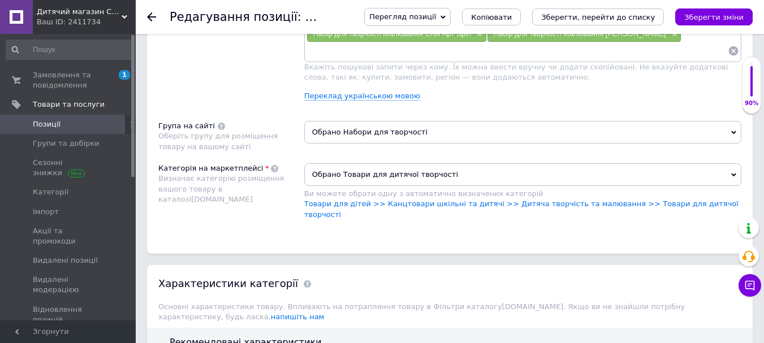
drag, startPoint x: 167, startPoint y: -563, endPoint x: 426, endPoint y: 402, distance: 999.0
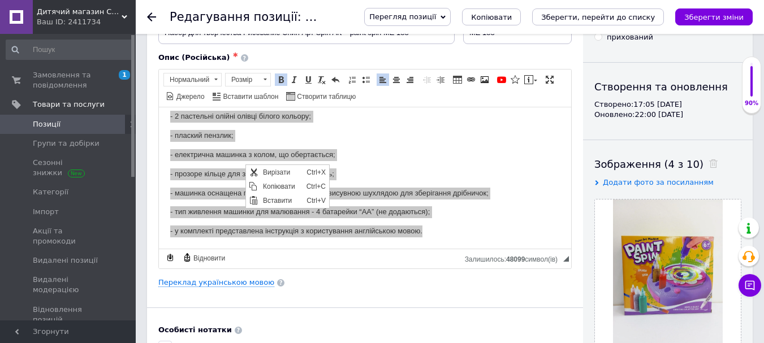
scroll to position [0, 0]
drag, startPoint x: 279, startPoint y: 181, endPoint x: 316, endPoint y: 172, distance: 37.2
click at [279, 181] on span "Копіювати" at bounding box center [282, 186] width 44 height 14
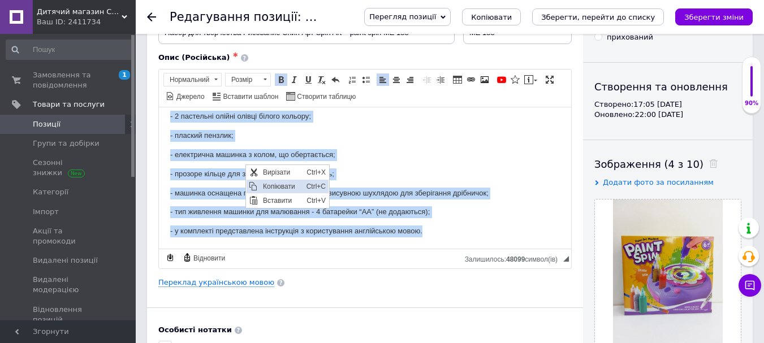
copy body "Lorem ips dolorsita CO 802 – adi eli seddoeius t incid utlabor! Etdolorem aliqu…"
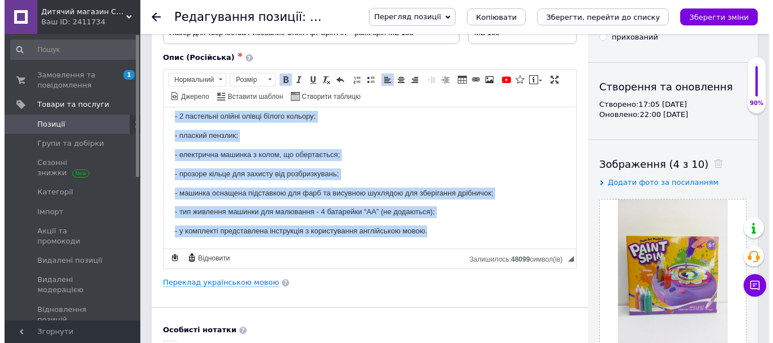
scroll to position [443, 0]
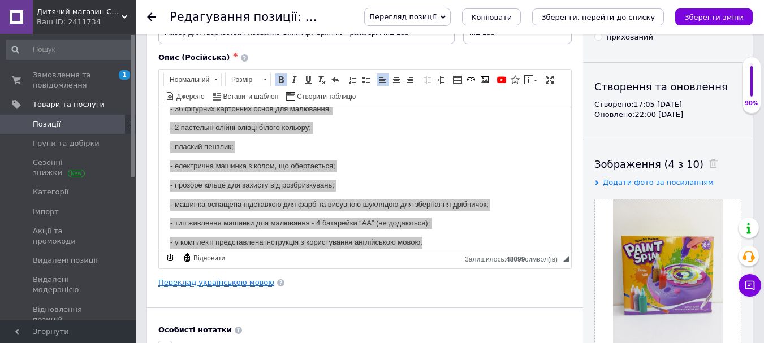
click at [209, 284] on link "Переклад українською мовою" at bounding box center [216, 282] width 116 height 9
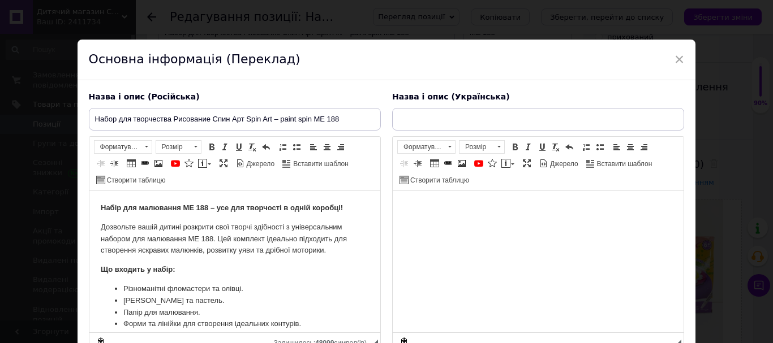
scroll to position [0, 0]
type input "Набір для творчості Малювання Спін Арт Spin Art - paint spin ME 188"
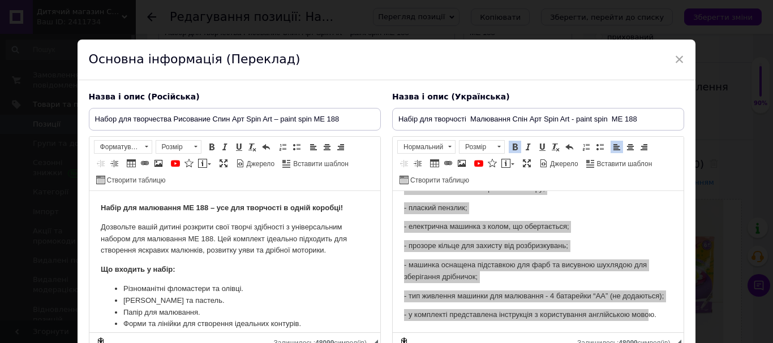
scroll to position [103, 0]
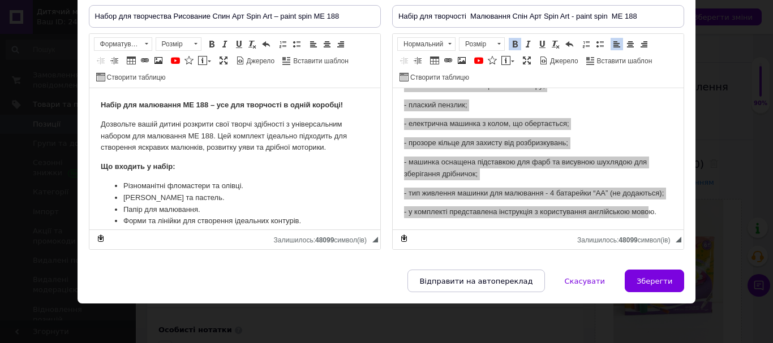
drag, startPoint x: 398, startPoint y: 102, endPoint x: 650, endPoint y: 364, distance: 364.0
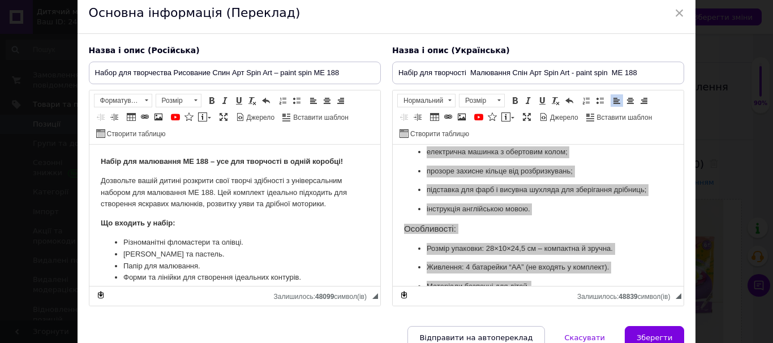
scroll to position [0, 0]
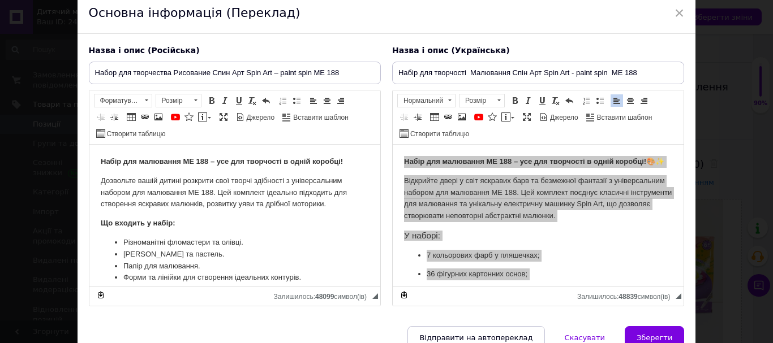
drag, startPoint x: 441, startPoint y: 275, endPoint x: 750, endPoint y: 171, distance: 325.8
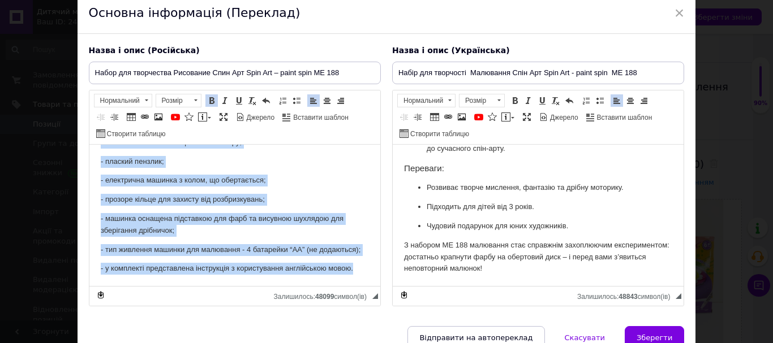
scroll to position [103, 0]
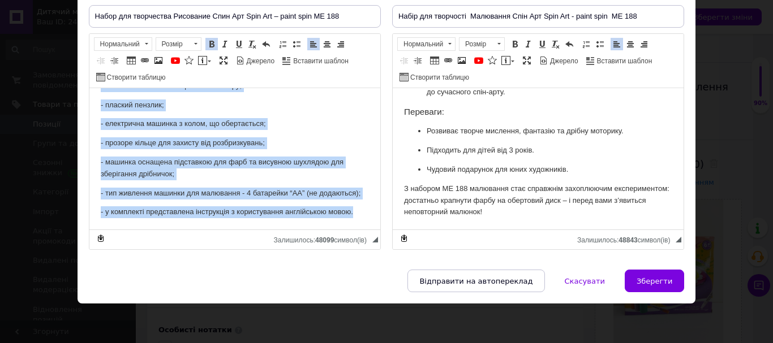
drag, startPoint x: 93, startPoint y: 96, endPoint x: 452, endPoint y: 365, distance: 448.0
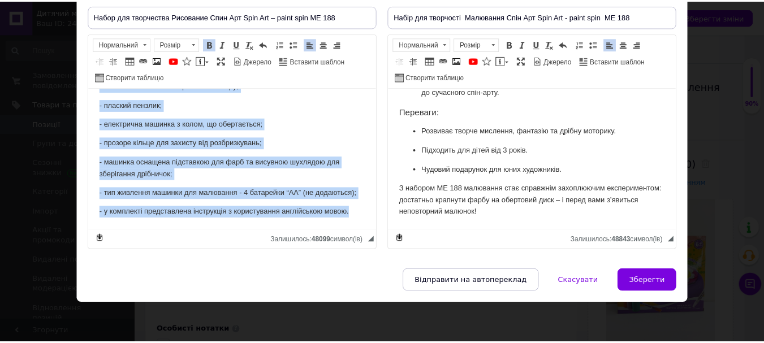
scroll to position [408, 0]
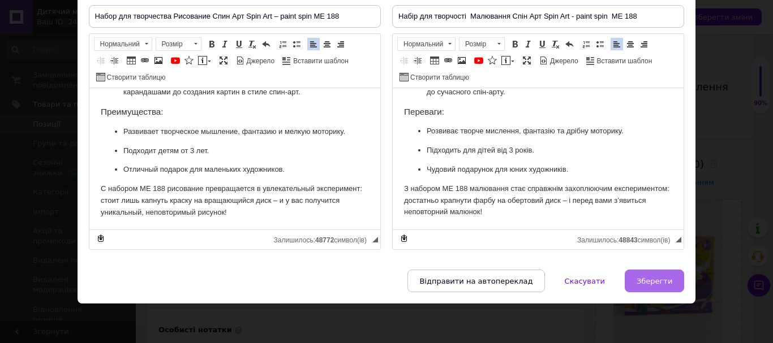
click at [671, 278] on button "Зберегти" at bounding box center [653, 281] width 59 height 23
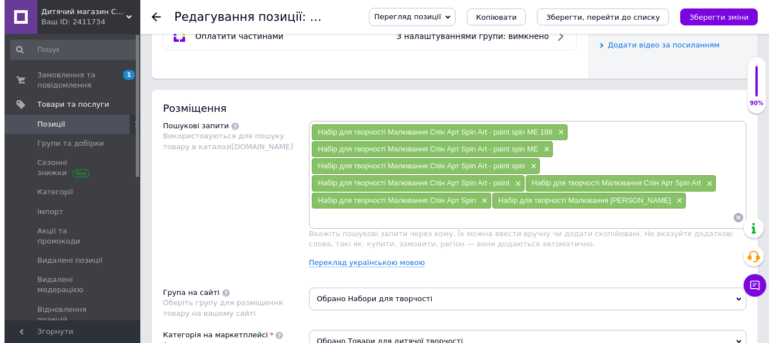
scroll to position [648, 0]
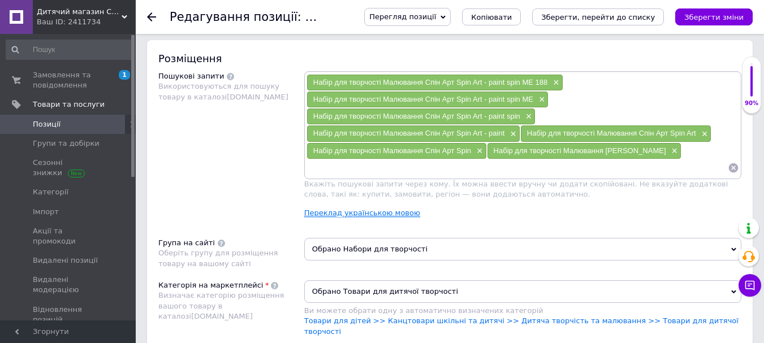
click at [347, 212] on link "Переклад українською мовою" at bounding box center [362, 213] width 116 height 9
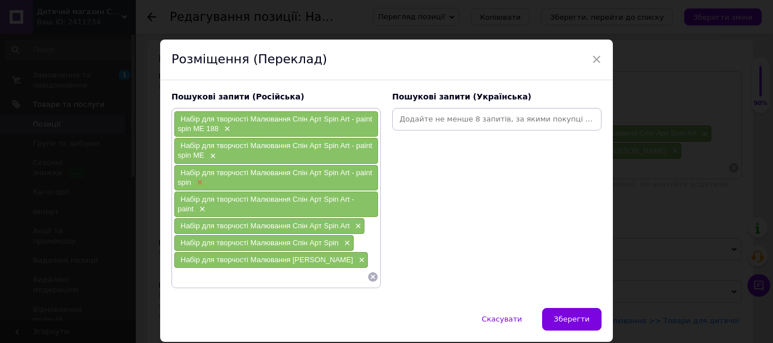
click at [198, 184] on span "×" at bounding box center [198, 183] width 9 height 10
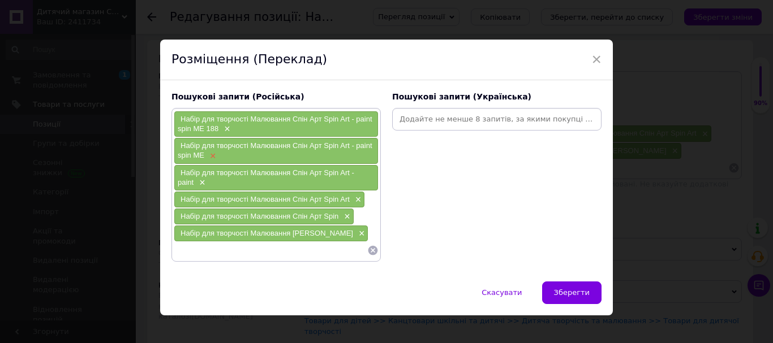
click at [209, 159] on span "×" at bounding box center [211, 157] width 9 height 10
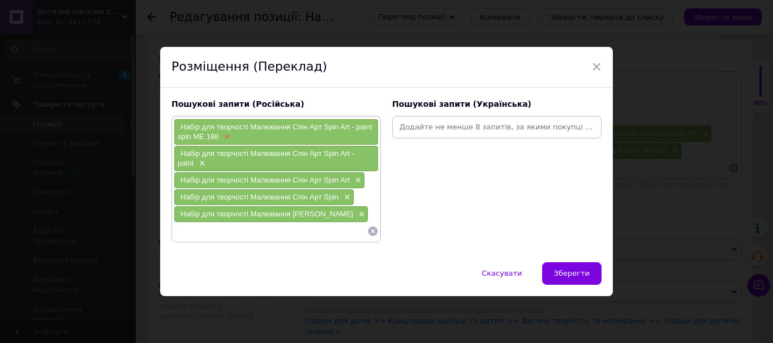
click at [226, 137] on span "×" at bounding box center [225, 137] width 9 height 10
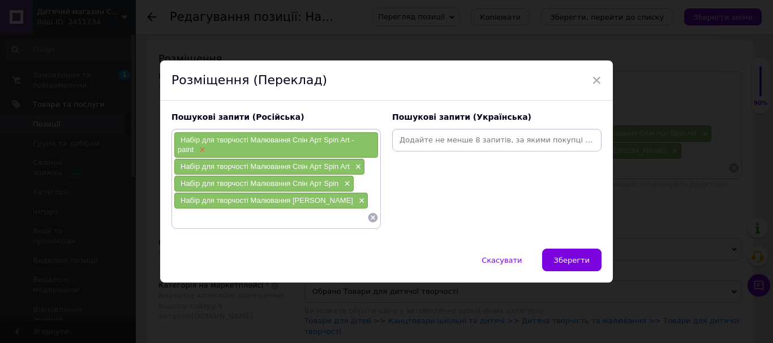
click at [200, 149] on span "×" at bounding box center [200, 150] width 9 height 10
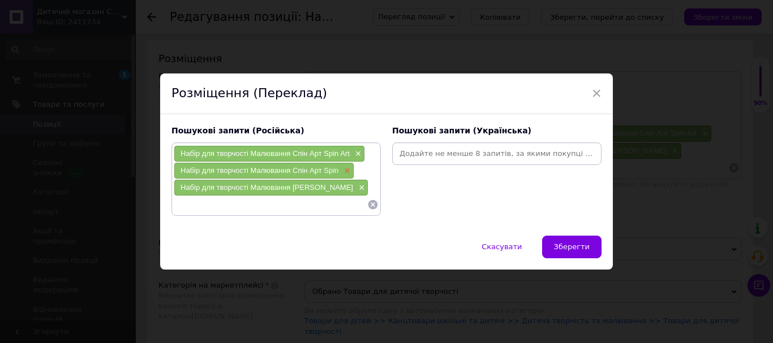
click at [342, 169] on span "×" at bounding box center [345, 171] width 9 height 10
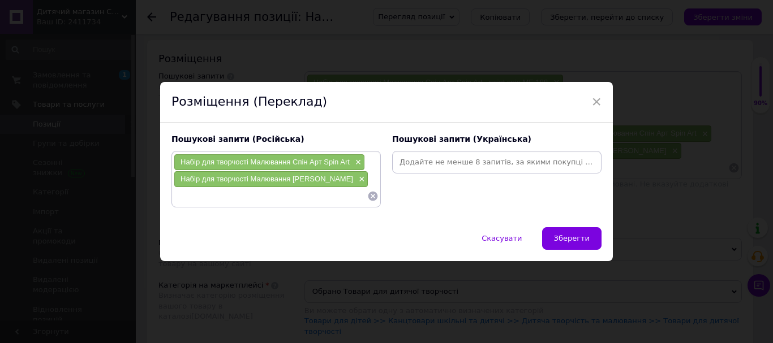
click at [423, 166] on input at bounding box center [496, 162] width 205 height 17
paste input "набір для малювання spin art ME 188"
type input "набір для малювання spin art ME 188"
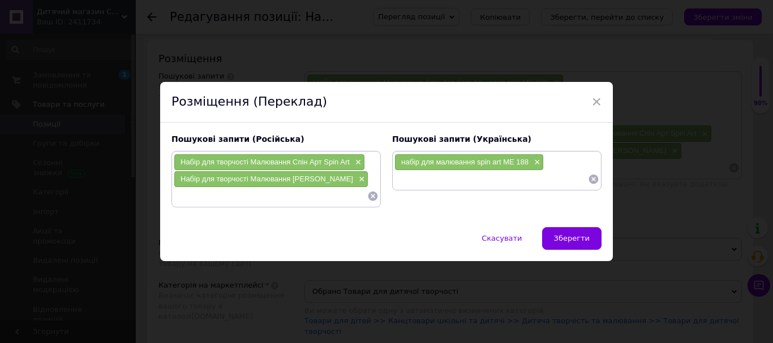
click at [398, 171] on input at bounding box center [490, 179] width 193 height 17
click at [408, 179] on input at bounding box center [490, 179] width 193 height 17
paste input "дитячий набір для творчості з фарбами"
type input "дитячий набір для творчості з фарбами"
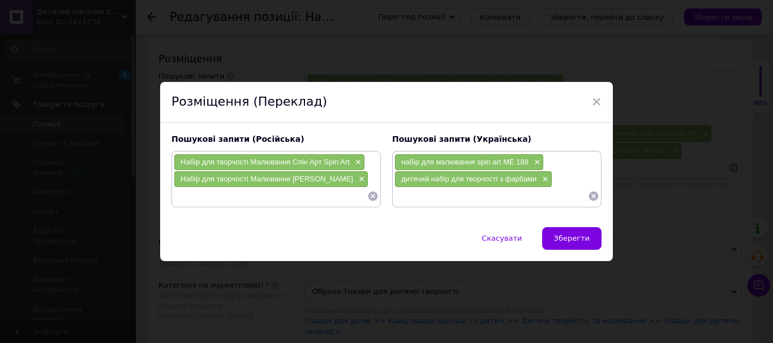
paste input "машинка для малювання з фарбами"
type input "машинка для малювання з фарбами"
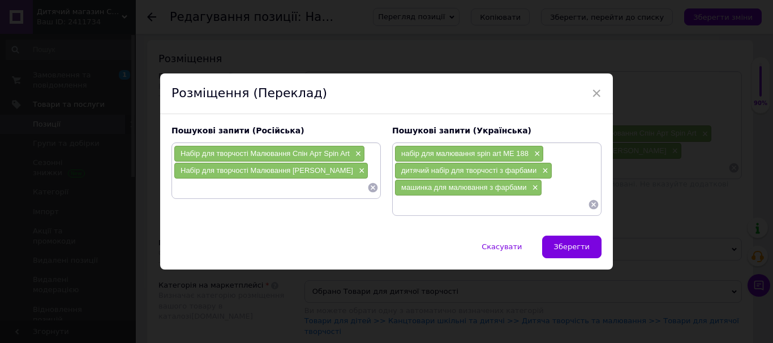
paste input "набір для малювання з обертовим колом"
type input "набір для малювання з обертовим колом"
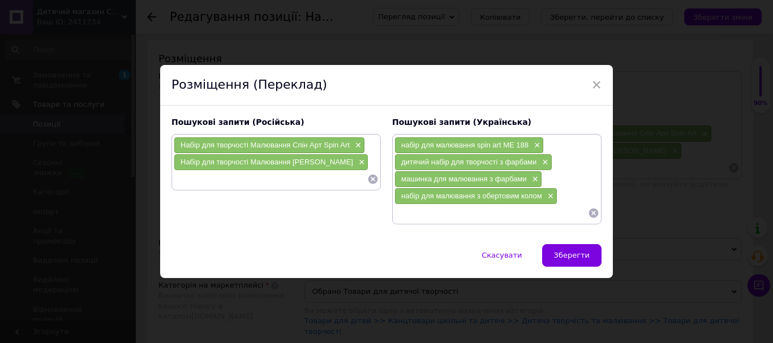
paste input "творчий набір для дітей spin art"
type input "творчий набір для дітей spin art"
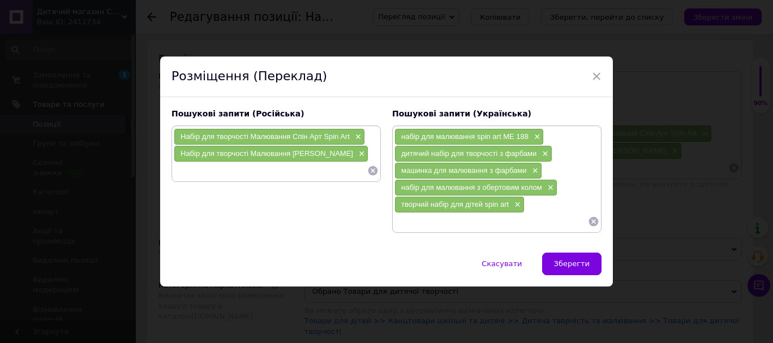
paste input "купити набір для малювання з фарбами"
type input "купити набір для малювання з фарбами"
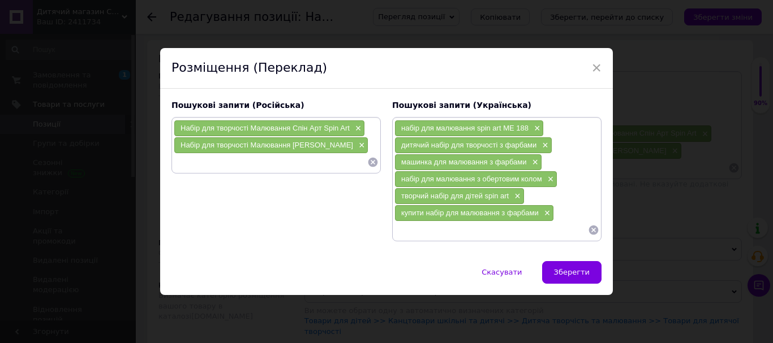
paste input "набір для малювання з кольоровими картонками"
type input "набір для малювання з кольоровими картонками"
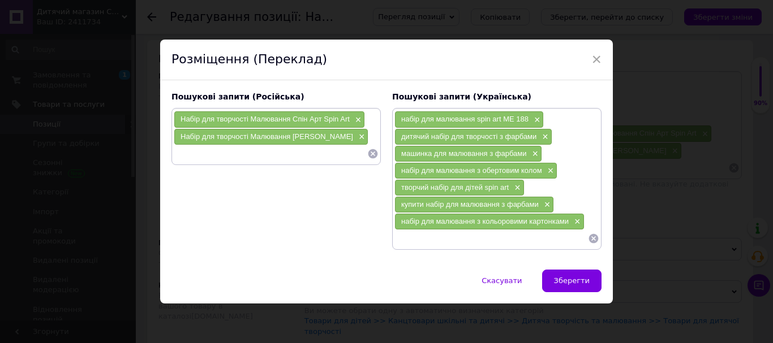
paste input "набір для творчості для дитини 3+"
type input "набір для творчості для дитини 3+"
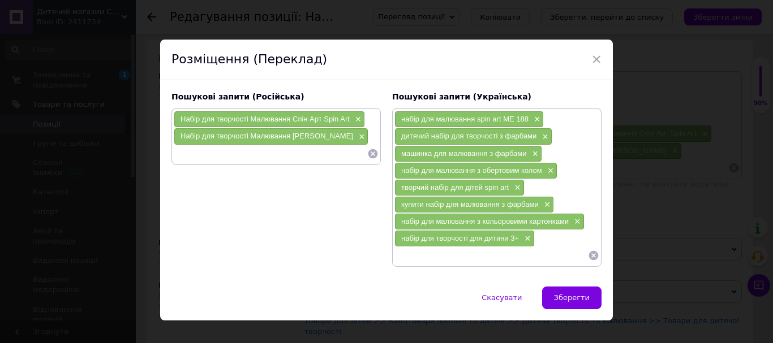
paste input "дитячий набір для створення картин spin art"
type input "дитячий набір для створення картин spin art"
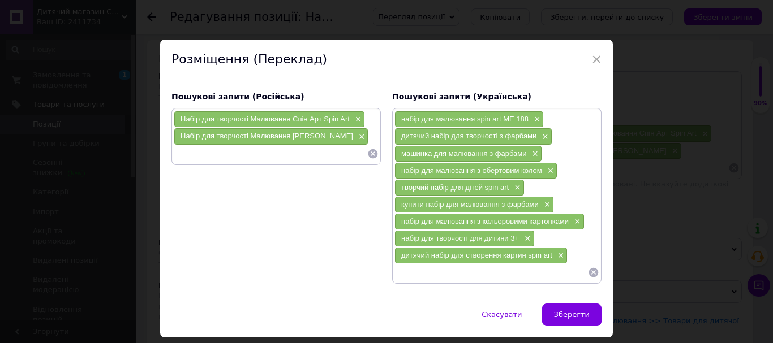
paste input "набір для малювання з електричною машинкою"
type input "набір для малювання з електричною машинкою"
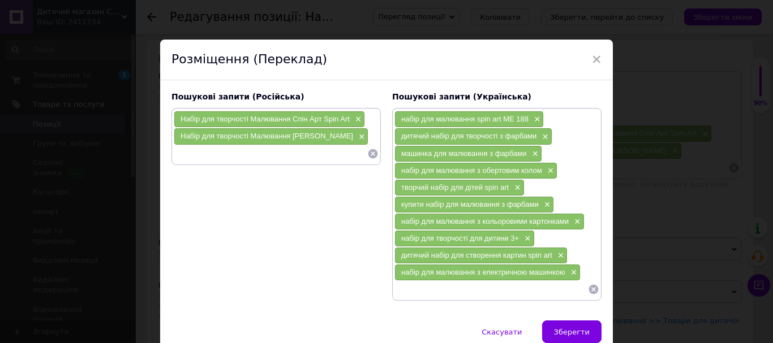
scroll to position [51, 0]
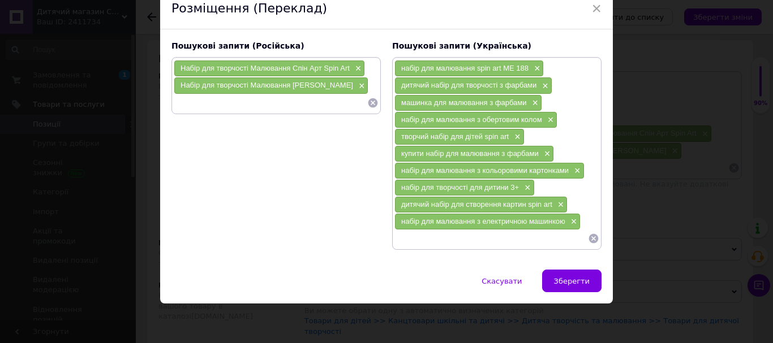
click at [581, 283] on span "Зберегти" at bounding box center [572, 281] width 36 height 8
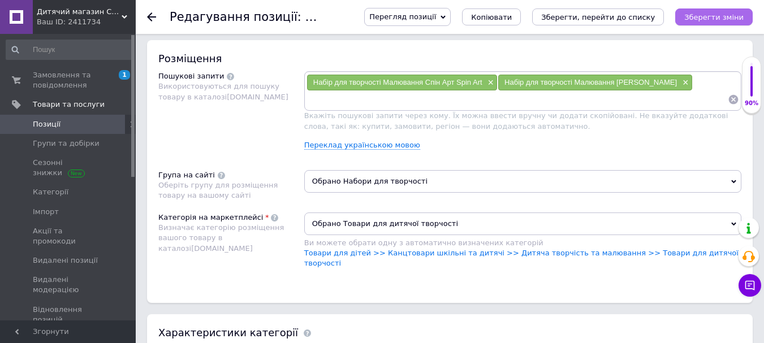
click at [719, 13] on icon "Зберегти зміни" at bounding box center [713, 17] width 59 height 8
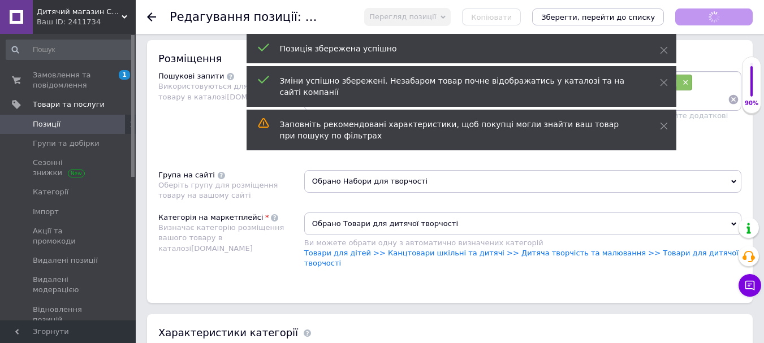
click at [354, 144] on link "Переклад українською мовою" at bounding box center [362, 145] width 116 height 9
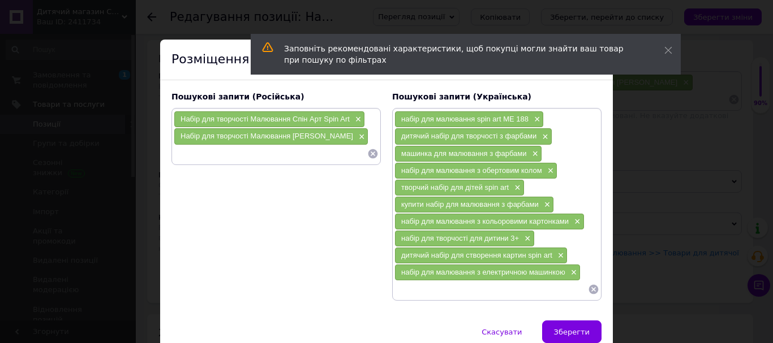
click at [243, 153] on input at bounding box center [270, 153] width 193 height 17
paste input "набор для рисования spin art ME 188"
type input "набор для рисования spin art ME 188"
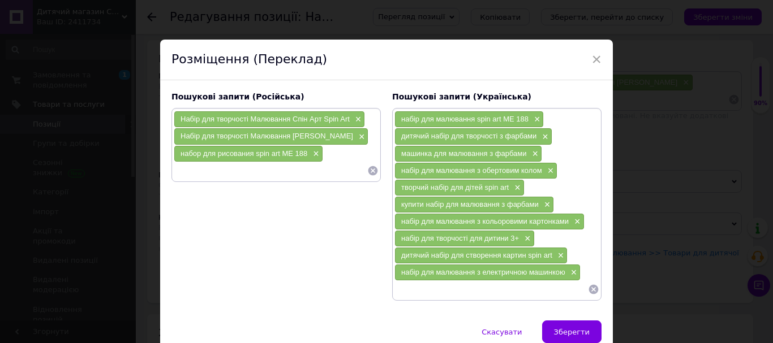
paste input "детский набор для творчества с красками"
type input "детский набор для творчества с красками"
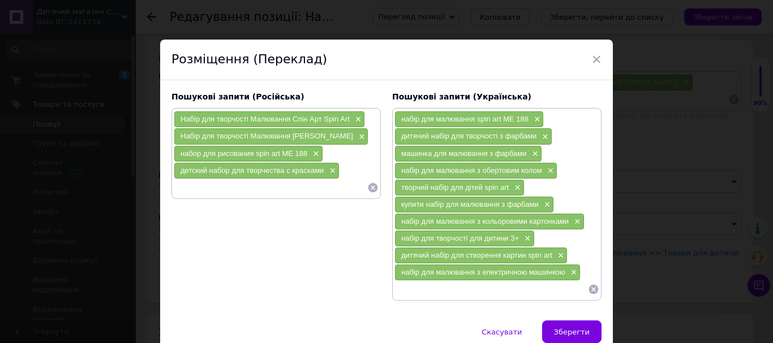
paste input "машинка для рисования с красками"
type input "машинка для рисования с красками"
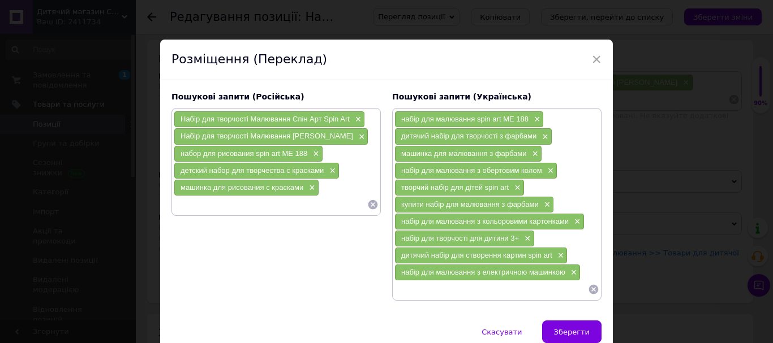
paste input "набор для рисования с вращающимся кругом"
type input "набор для рисования с вращающимся кругом"
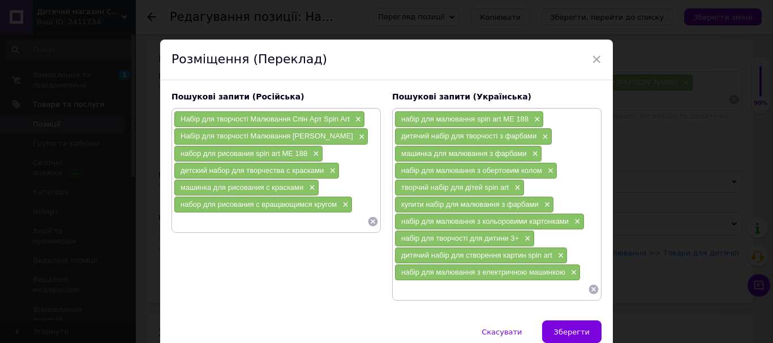
paste input "творческий набор для детей spin art"
type input "творческий набор для детей spin art"
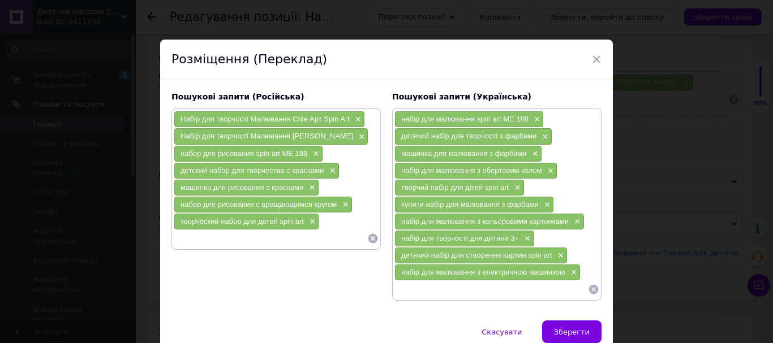
paste input "купить набор для рисования с красками"
type input "купить набор для рисования с красками"
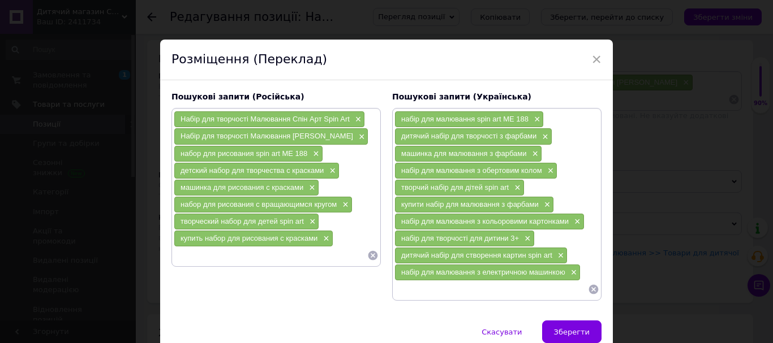
paste input "набор для рисования с цветными картонками"
type input "набор для рисования с цветными картонками"
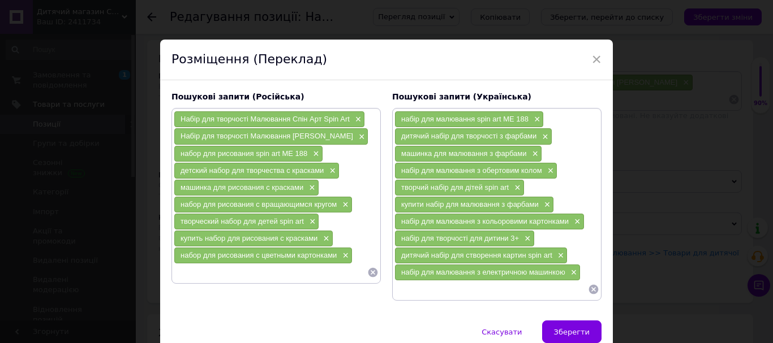
paste input "набор для творчества для ребёнка 3+"
type input "набор для творчества для ребёнка 3+"
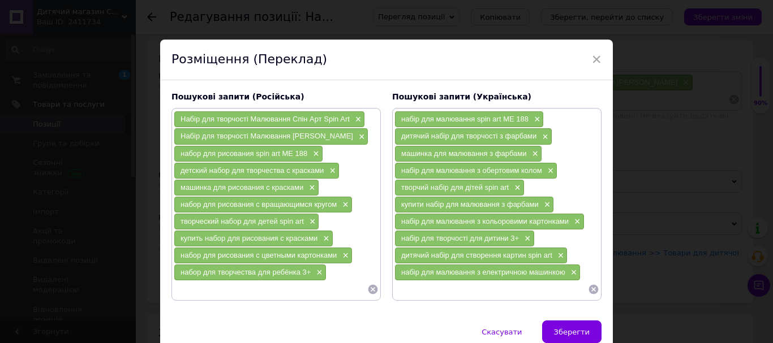
paste input "детский набор для создания картин spin art"
type input "детский набор для создания картин spin art"
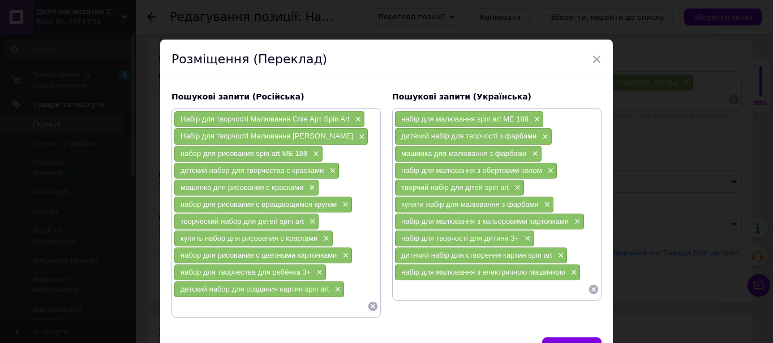
paste input "набор для рисования с электрической машинкой"
type input "набор для рисования с электрической машинкой"
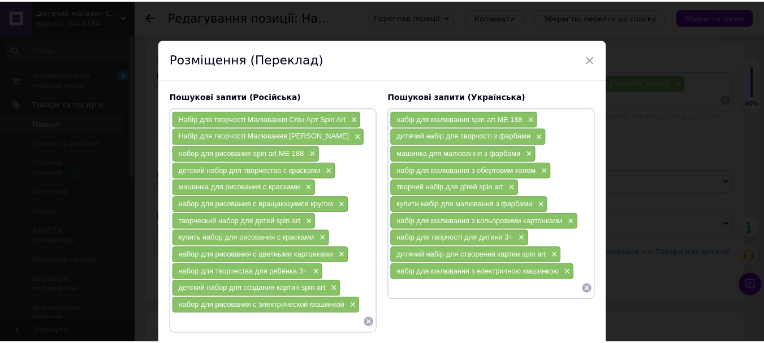
scroll to position [85, 0]
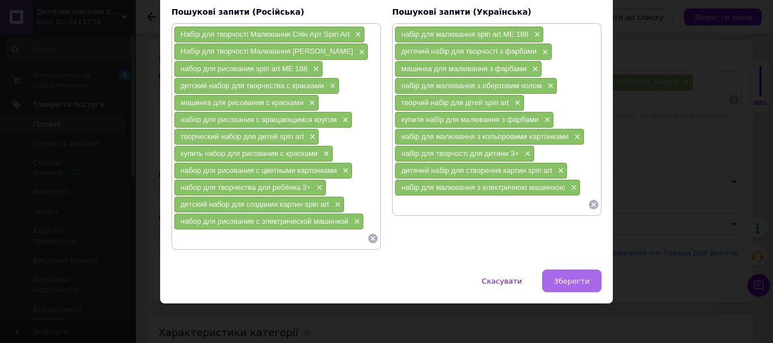
click at [576, 288] on button "Зберегти" at bounding box center [571, 281] width 59 height 23
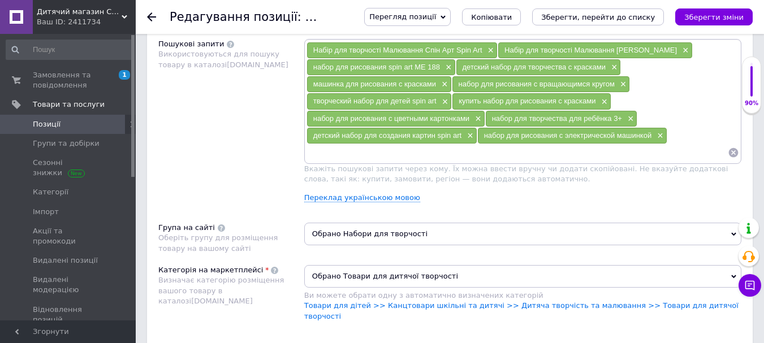
scroll to position [534, 0]
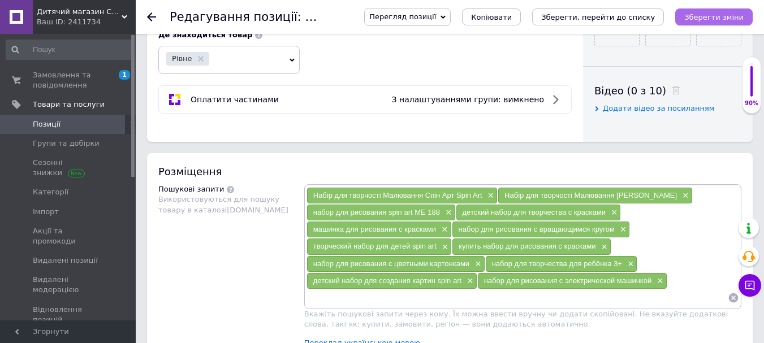
click at [692, 13] on icon "Зберегти зміни" at bounding box center [713, 17] width 59 height 8
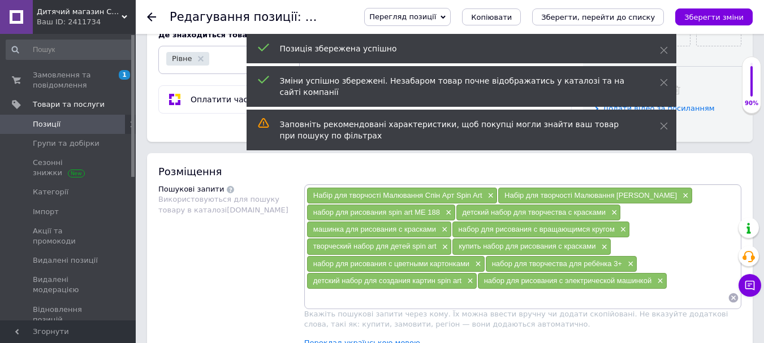
click at [598, 24] on button "Зберегти, перейти до списку" at bounding box center [598, 16] width 132 height 17
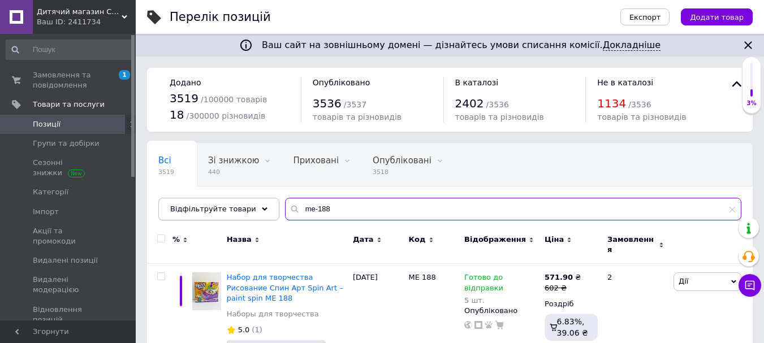
drag, startPoint x: 325, startPoint y: 208, endPoint x: 265, endPoint y: 214, distance: 59.8
click at [266, 213] on div "Всі 3519 Зі знижкою 440 Видалити Редагувати Приховані 0 Видалити Редагувати Опу…" at bounding box center [450, 181] width 606 height 77
type input "пеппа"
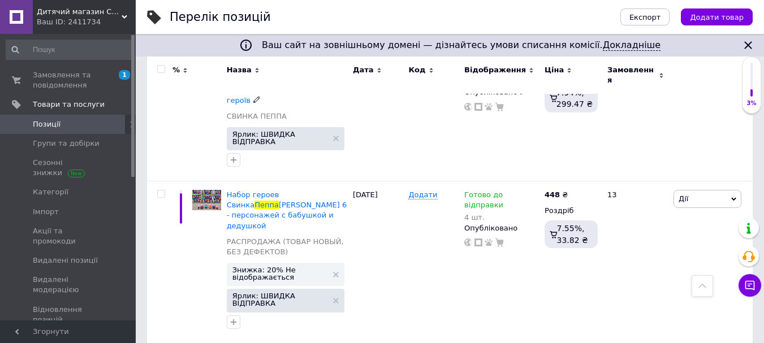
scroll to position [1188, 0]
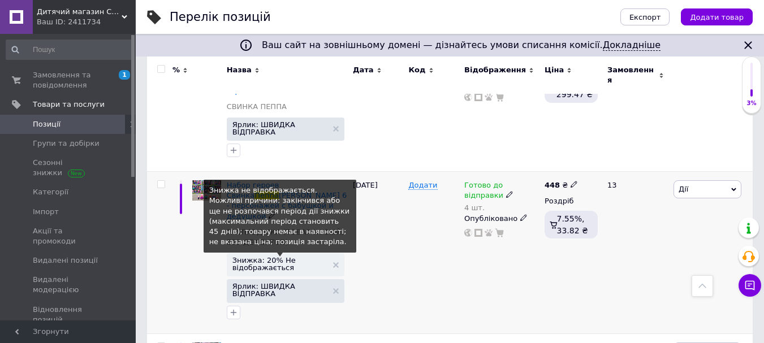
click at [294, 257] on span "Знижка: 20% Не відображається" at bounding box center [279, 264] width 95 height 15
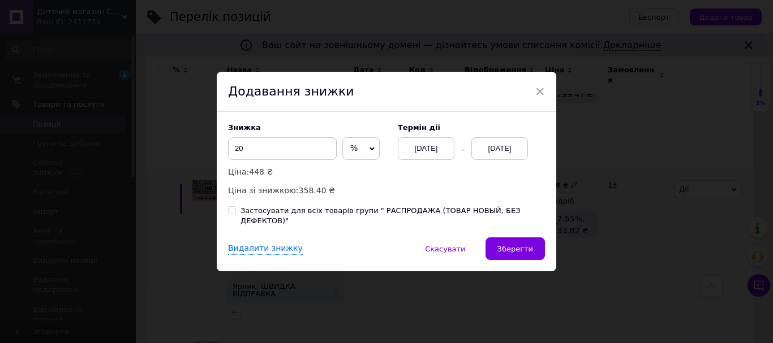
click at [513, 151] on div "[DATE]" at bounding box center [499, 148] width 57 height 23
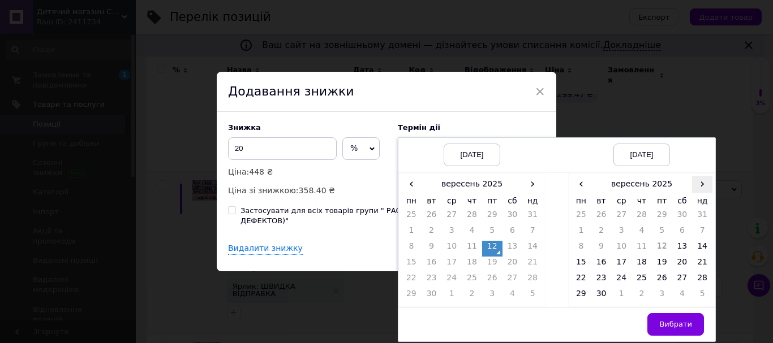
click at [702, 189] on span "›" at bounding box center [702, 184] width 20 height 16
click at [582, 282] on td "27" at bounding box center [581, 281] width 20 height 16
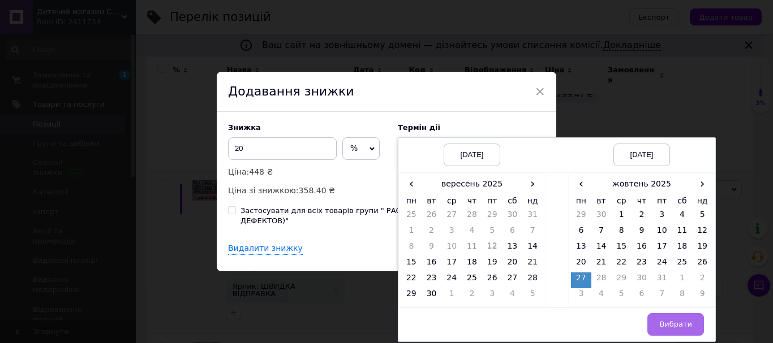
click at [692, 334] on button "Вибрати" at bounding box center [675, 324] width 57 height 23
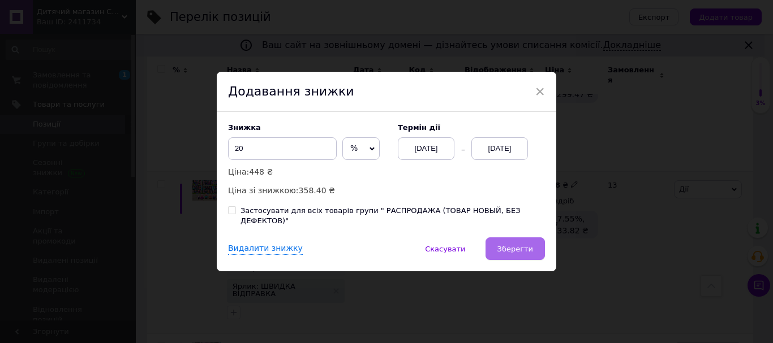
click at [515, 245] on span "Зберегти" at bounding box center [515, 249] width 36 height 8
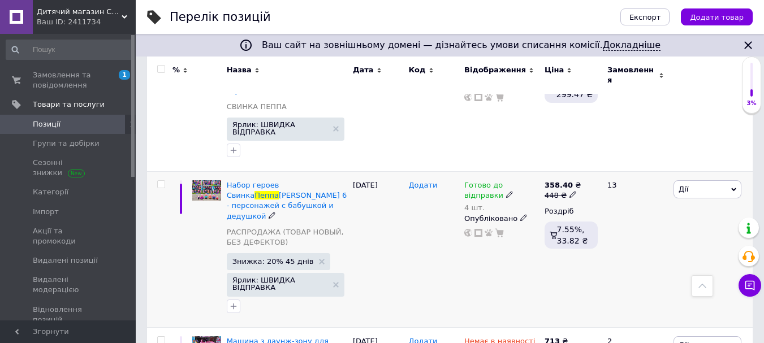
click at [419, 181] on span "Додати" at bounding box center [422, 185] width 29 height 9
drag, startPoint x: 434, startPoint y: 134, endPoint x: 422, endPoint y: 136, distance: 12.0
click at [422, 177] on input "1830ф" at bounding box center [429, 185] width 49 height 17
click at [433, 177] on input "1830ф" at bounding box center [429, 185] width 49 height 17
click at [430, 177] on input "1830ф" at bounding box center [429, 185] width 49 height 17
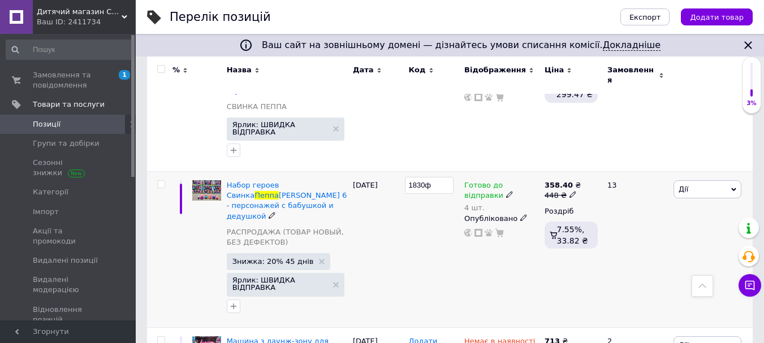
click at [429, 177] on input "1830ф" at bounding box center [429, 185] width 49 height 17
drag, startPoint x: 428, startPoint y: 128, endPoint x: 439, endPoint y: 128, distance: 11.3
click at [439, 177] on input "1830ф" at bounding box center [429, 185] width 49 height 17
type input "1830"
click at [396, 193] on div "[DATE]" at bounding box center [378, 250] width 56 height 156
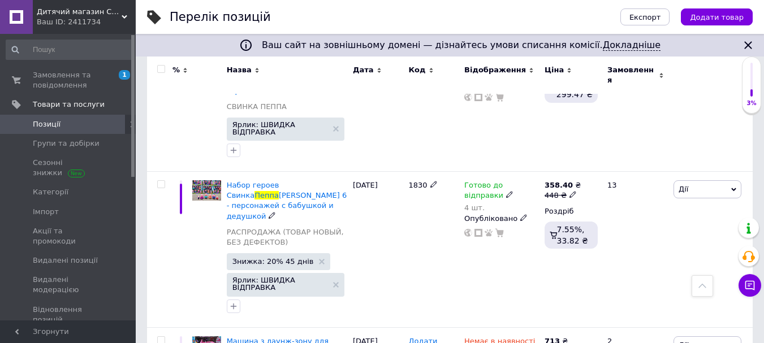
click at [282, 258] on span "Знижка: 20% 45 днів" at bounding box center [272, 261] width 81 height 7
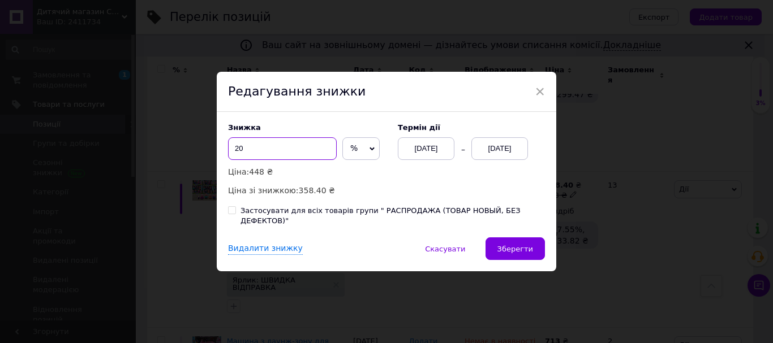
drag, startPoint x: 244, startPoint y: 158, endPoint x: 236, endPoint y: 161, distance: 7.7
click at [236, 160] on input "20" at bounding box center [282, 148] width 109 height 23
click at [499, 157] on div "[DATE]" at bounding box center [499, 148] width 57 height 23
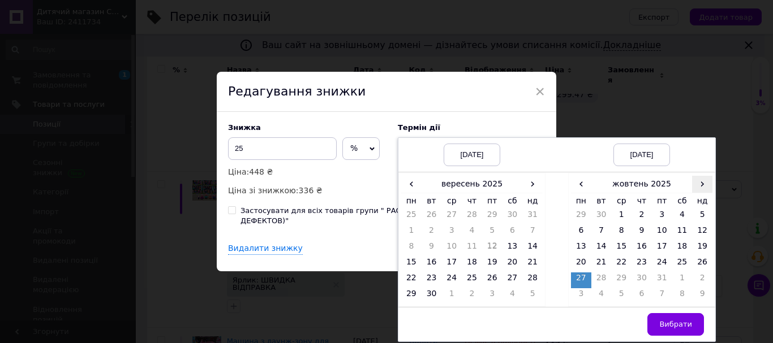
click at [704, 192] on span "›" at bounding box center [702, 184] width 20 height 16
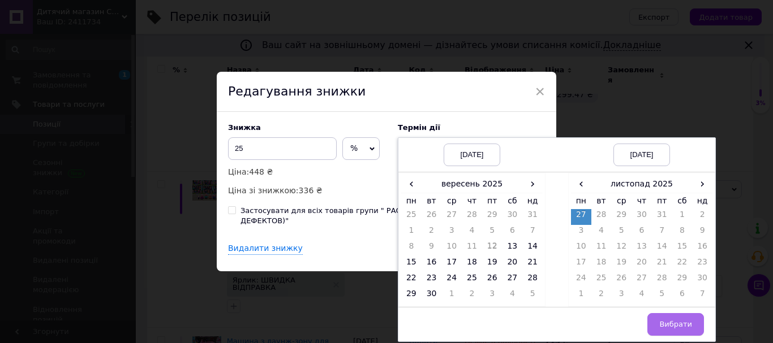
click at [678, 329] on span "Вибрати" at bounding box center [675, 324] width 33 height 8
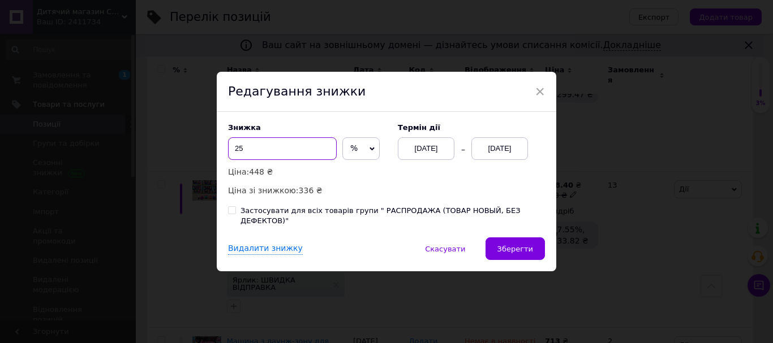
drag, startPoint x: 239, startPoint y: 151, endPoint x: 248, endPoint y: 157, distance: 11.0
click at [248, 157] on input "25" at bounding box center [282, 148] width 109 height 23
type input "20"
click at [516, 245] on span "Зберегти" at bounding box center [515, 249] width 36 height 8
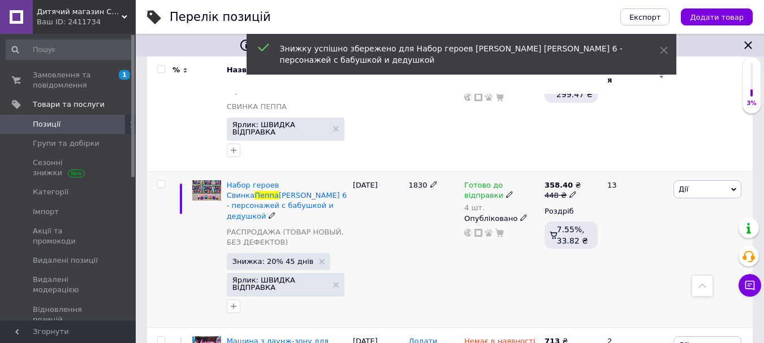
click at [488, 232] on div "Готово до відправки 4 шт. Опубліковано" at bounding box center [501, 250] width 80 height 156
click at [467, 180] on div "Готово до відправки" at bounding box center [501, 190] width 75 height 20
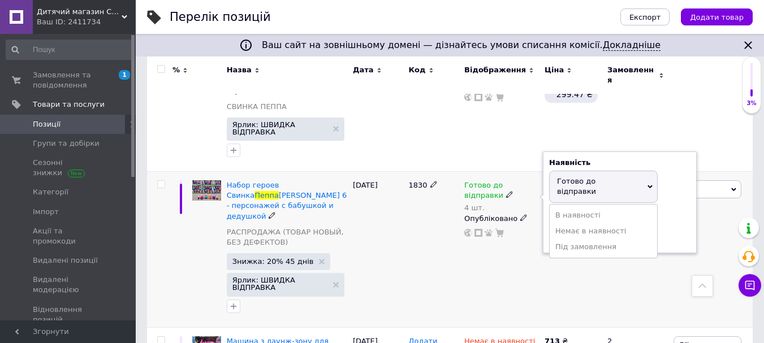
click at [671, 212] on div "Залишки 4 шт." at bounding box center [619, 230] width 141 height 36
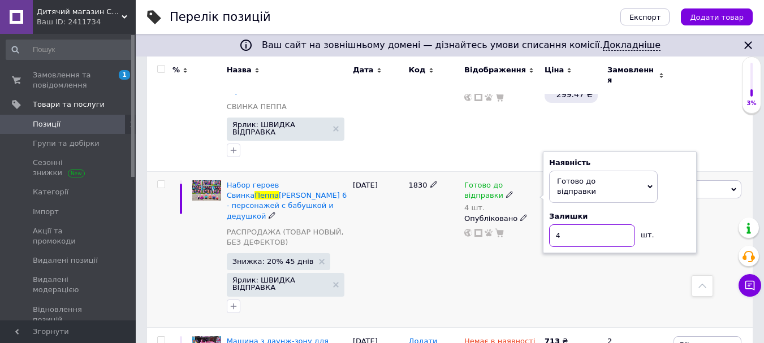
drag, startPoint x: 567, startPoint y: 171, endPoint x: 556, endPoint y: 174, distance: 11.1
click at [556, 225] on input "4" at bounding box center [592, 236] width 86 height 23
type input "1"
click at [467, 199] on div "Готово до відправки 4 шт. Наявність [PERSON_NAME] до відправки В наявності Нема…" at bounding box center [501, 250] width 80 height 156
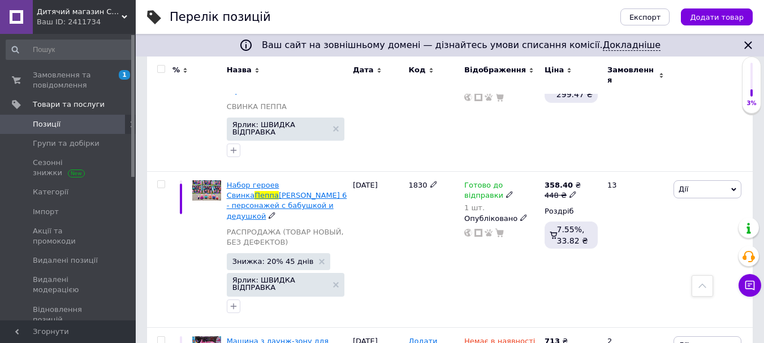
click at [284, 191] on span "[PERSON_NAME] 6 - персонажей с бабушкой и дедушкой" at bounding box center [287, 205] width 120 height 29
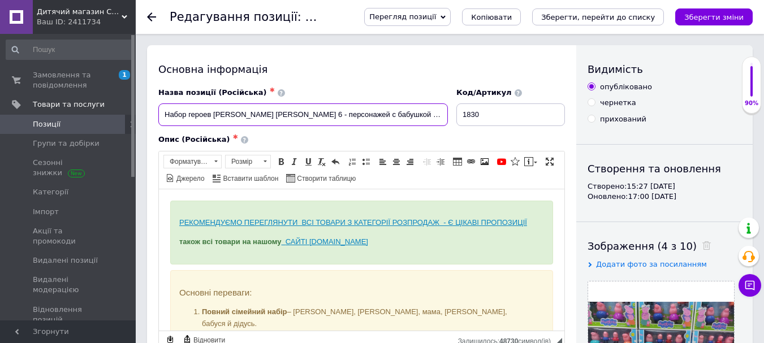
scroll to position [0, 2]
drag, startPoint x: 163, startPoint y: 120, endPoint x: 535, endPoint y: 120, distance: 371.6
click at [535, 120] on div "Назва позиції (Російська) ✱ Набор героев [PERSON_NAME] [PERSON_NAME] 6 - персон…" at bounding box center [361, 107] width 415 height 47
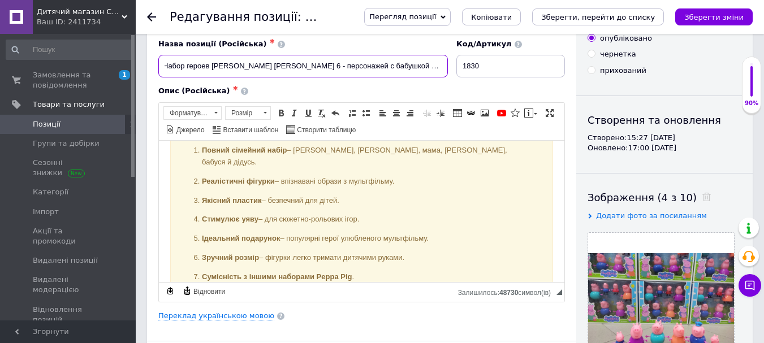
scroll to position [113, 0]
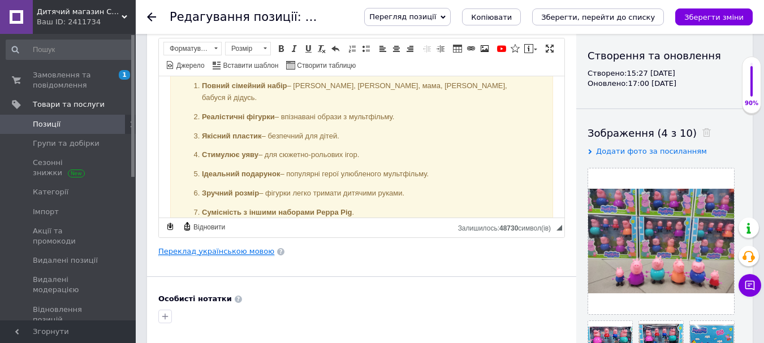
click at [217, 254] on link "Переклад українською мовою" at bounding box center [216, 251] width 116 height 9
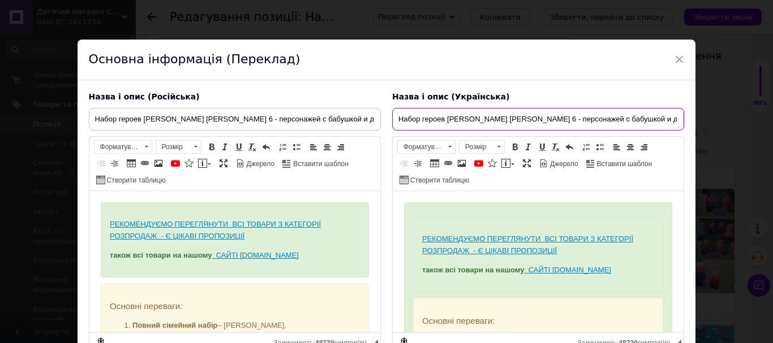
scroll to position [0, 1]
drag, startPoint x: 395, startPoint y: 118, endPoint x: 657, endPoint y: 125, distance: 261.4
click at [748, 120] on div "× Основна інформація (Переклад) Назва і опис (Російська) Набор героев [PERSON_N…" at bounding box center [386, 171] width 773 height 343
click at [412, 122] on input "Набор героев [PERSON_NAME] [PERSON_NAME] 6 - персонажей с бабушкой и дедушкой" at bounding box center [538, 119] width 292 height 23
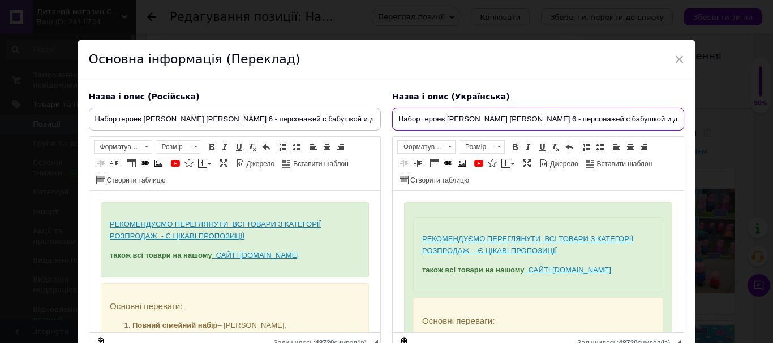
scroll to position [0, 1]
drag, startPoint x: 395, startPoint y: 121, endPoint x: 772, endPoint y: 121, distance: 377.2
click at [772, 121] on div "× Основна інформація (Переклад) Назва і опис (Російська) Набор героев [PERSON_N…" at bounding box center [386, 171] width 773 height 343
paste input "ір героїв [PERSON_NAME] «Сім’я Пеппи» – 6 персонажів із бабусею та дідусем"
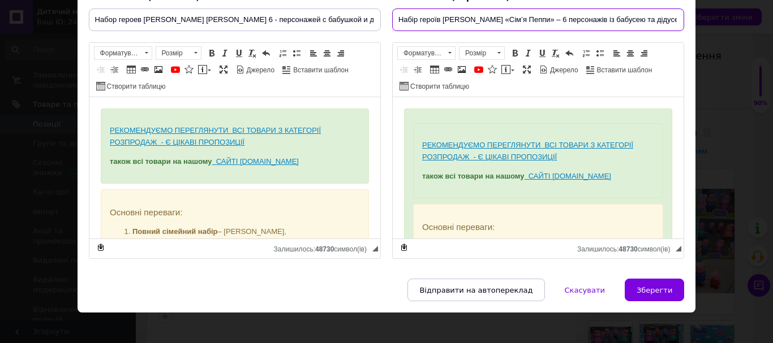
scroll to position [109, 0]
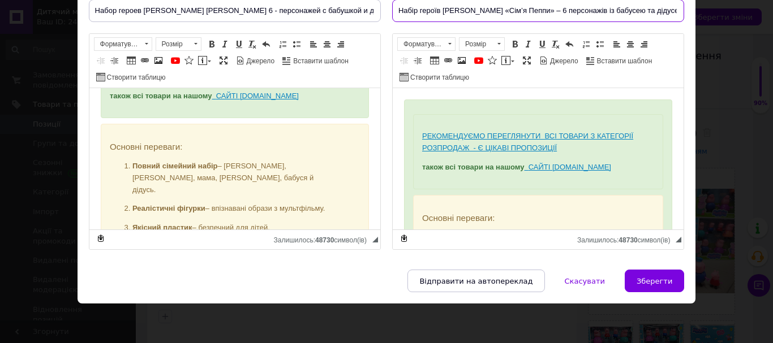
type input "Набір героїв [PERSON_NAME] «Сім’я Пеппи» – 6 персонажів із бабусею та дідусем"
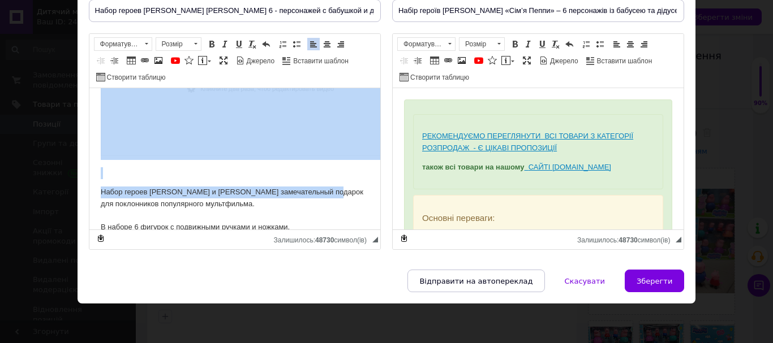
scroll to position [719, 0]
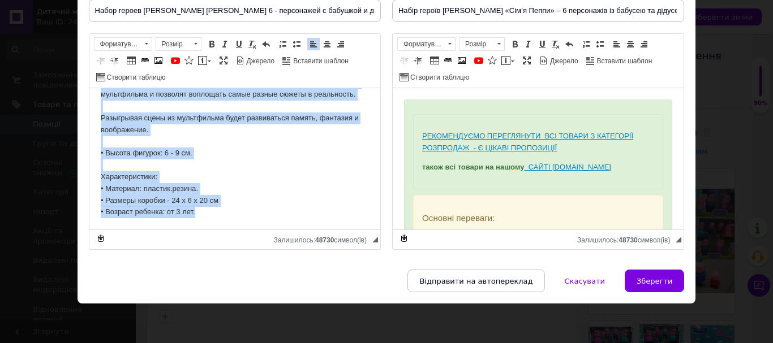
drag, startPoint x: 107, startPoint y: 149, endPoint x: 251, endPoint y: 228, distance: 164.5
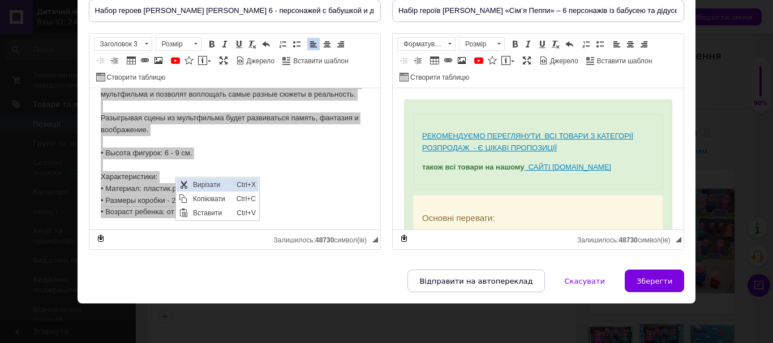
scroll to position [0, 0]
click at [202, 199] on span "Копіювати" at bounding box center [212, 199] width 44 height 14
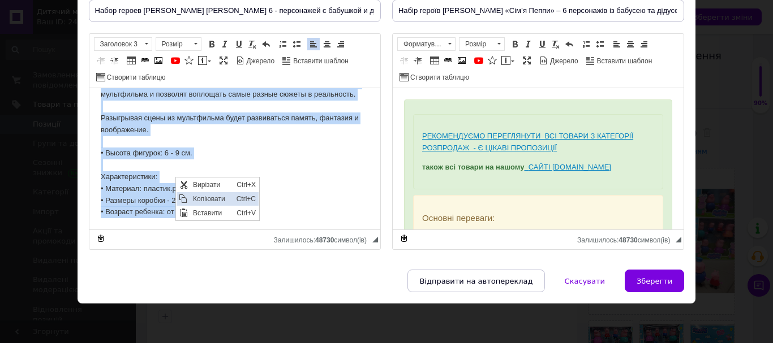
copy body "Loremip dolorsit: Ametco adipisci elits – Doeiu, Tempor, inci, utla, etdolo m a…"
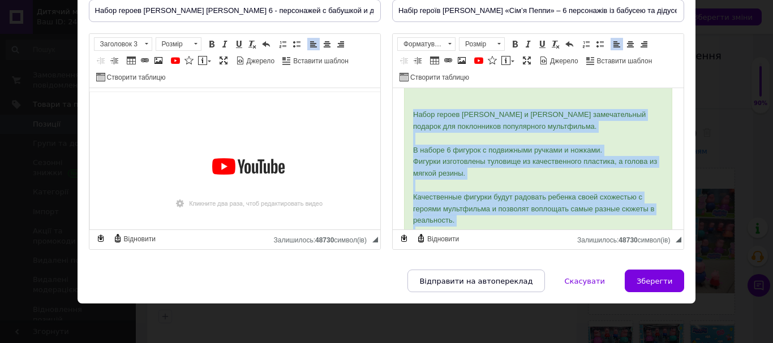
scroll to position [761, 0]
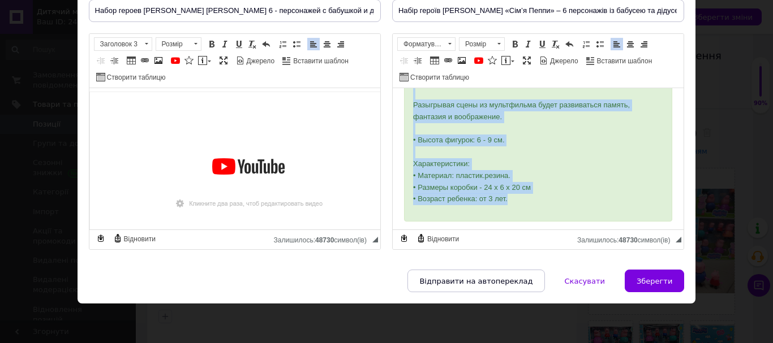
drag, startPoint x: 413, startPoint y: 106, endPoint x: 455, endPoint y: 225, distance: 126.6
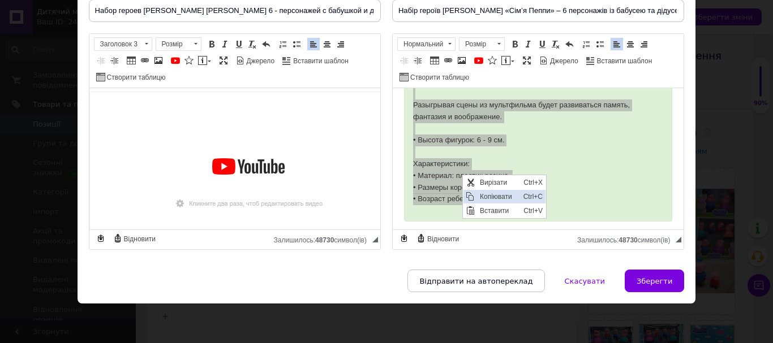
click at [488, 193] on span "Копіювати" at bounding box center [499, 197] width 44 height 14
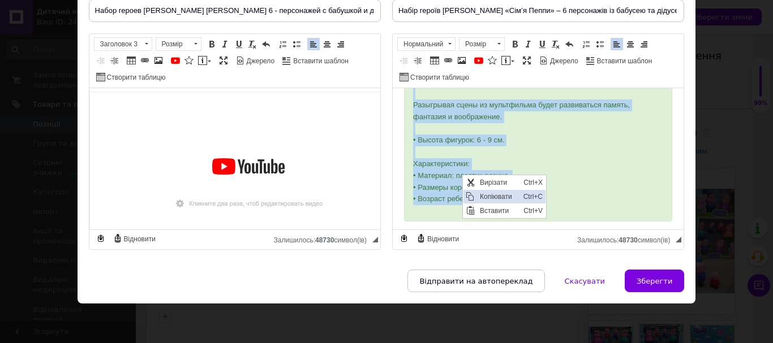
copy p "Lorem ipsumd Sitame Conse a Elits doeiusmodtemp incidid utl etdoloremag aliquae…"
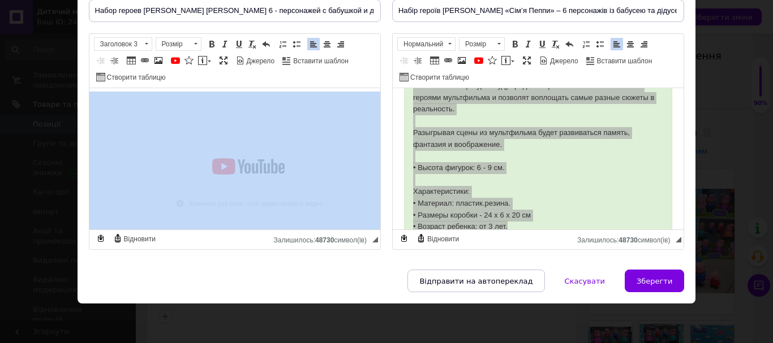
click at [265, 179] on img "Редактор, 054D0906-E30B-4887-869F-C57DF01742C2" at bounding box center [248, 181] width 318 height 179
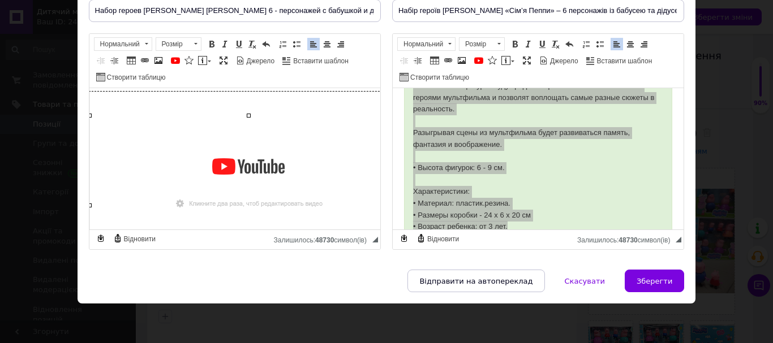
click at [265, 179] on img "Редактор, 054D0906-E30B-4887-869F-C57DF01742C2" at bounding box center [248, 181] width 318 height 179
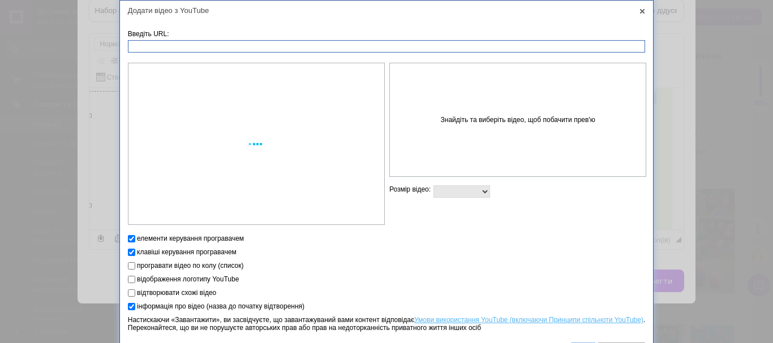
select select "560x315"
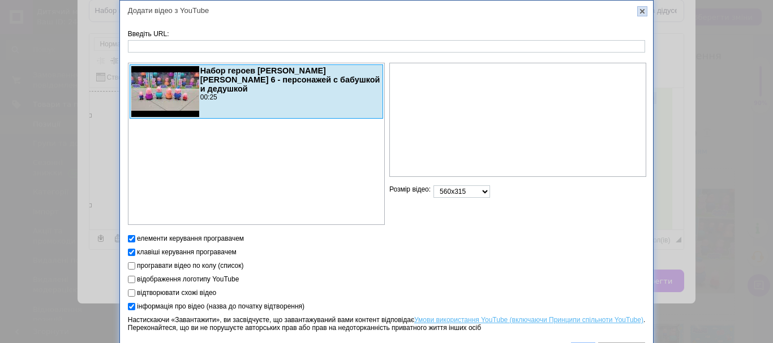
click at [641, 11] on link "X" at bounding box center [642, 11] width 10 height 10
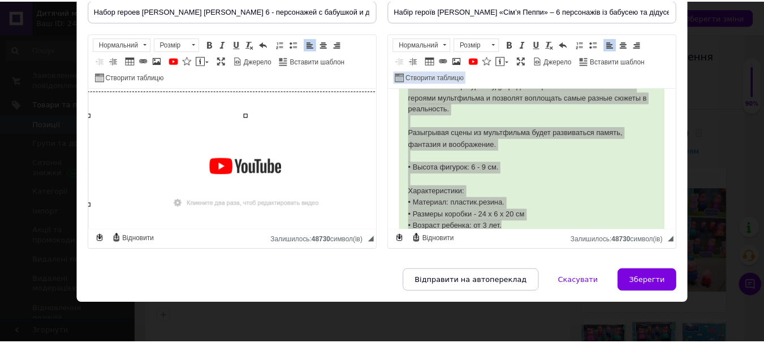
scroll to position [395, 11]
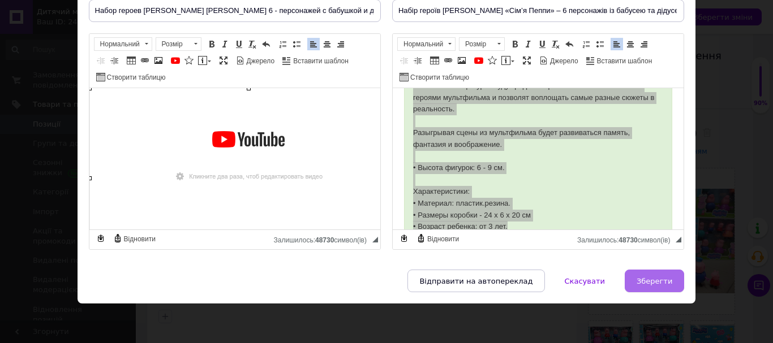
click at [652, 283] on span "Зберегти" at bounding box center [654, 281] width 36 height 8
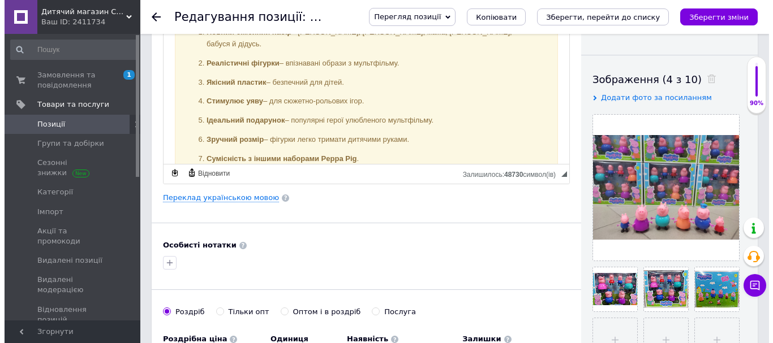
scroll to position [113, 0]
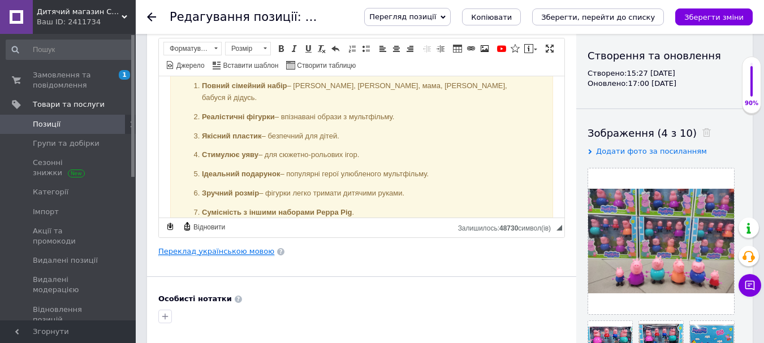
click at [187, 254] on link "Переклад українською мовою" at bounding box center [216, 251] width 116 height 9
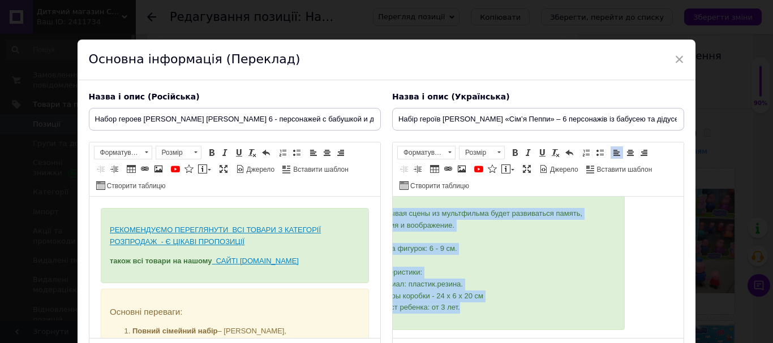
scroll to position [109, 0]
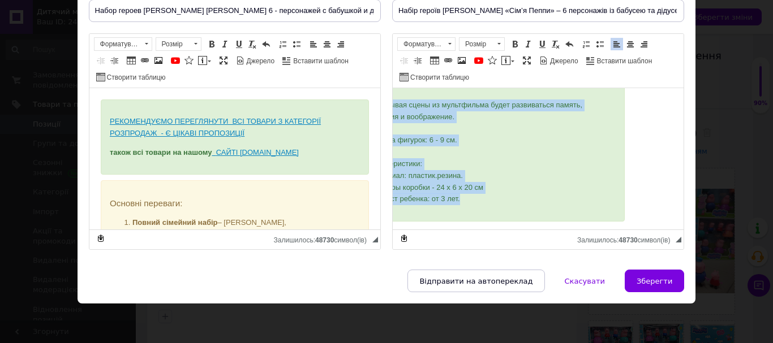
drag, startPoint x: 411, startPoint y: 107, endPoint x: 762, endPoint y: 364, distance: 435.4
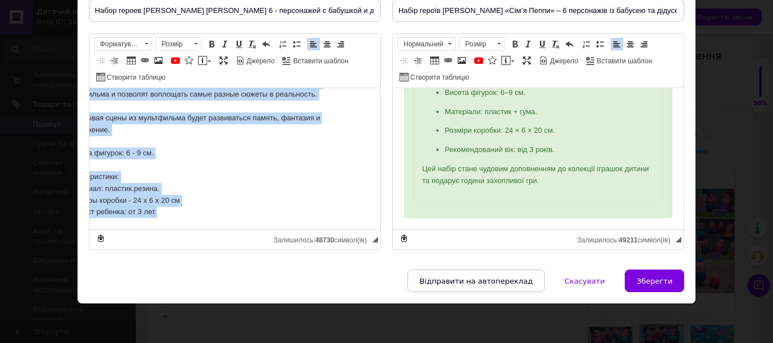
drag, startPoint x: 102, startPoint y: 103, endPoint x: 392, endPoint y: 364, distance: 390.4
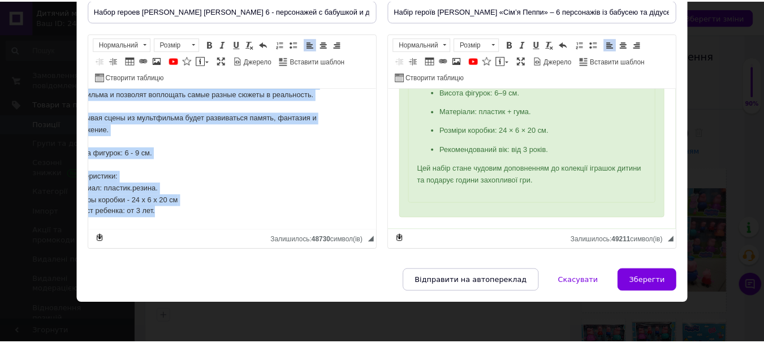
scroll to position [180, 0]
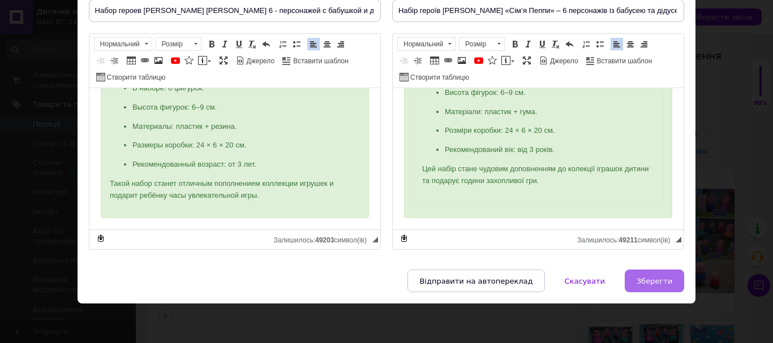
click at [639, 277] on span "Зберегти" at bounding box center [654, 281] width 36 height 8
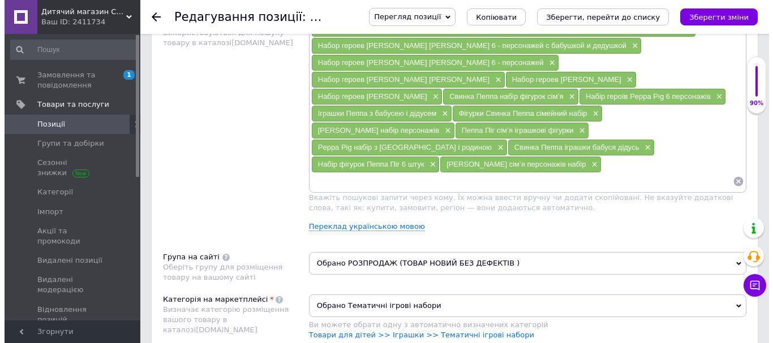
scroll to position [792, 0]
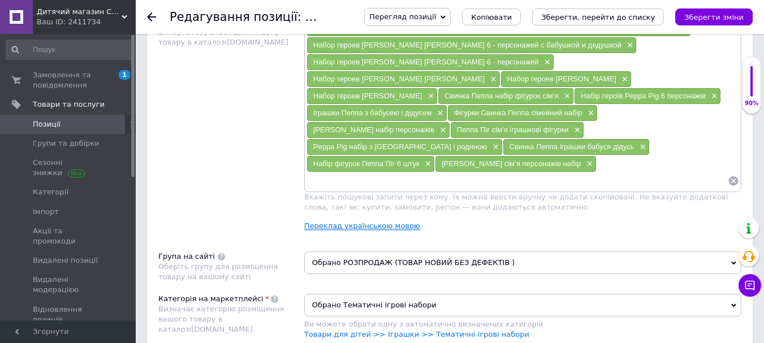
click at [348, 222] on link "Переклад українською мовою" at bounding box center [362, 226] width 116 height 9
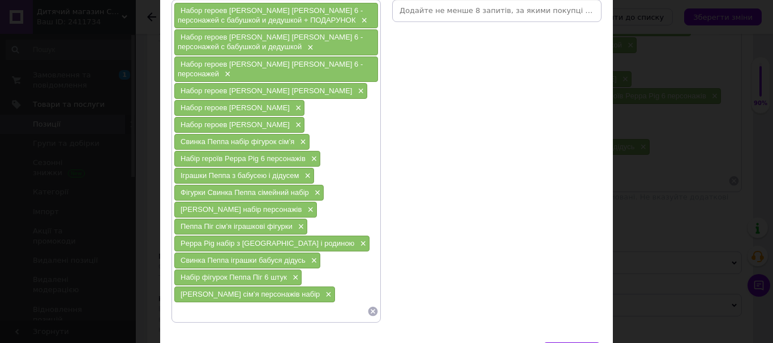
scroll to position [113, 0]
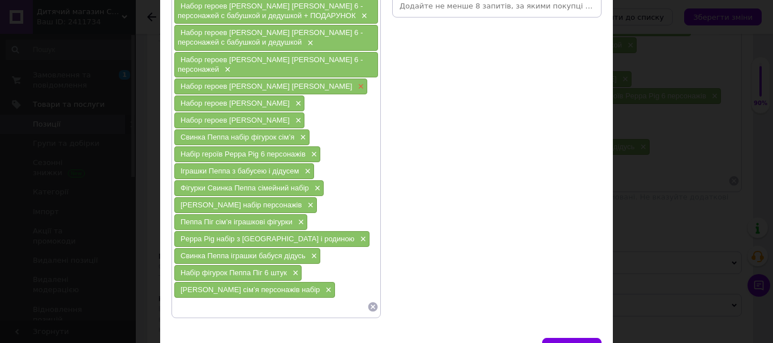
click at [355, 84] on span "×" at bounding box center [359, 87] width 9 height 10
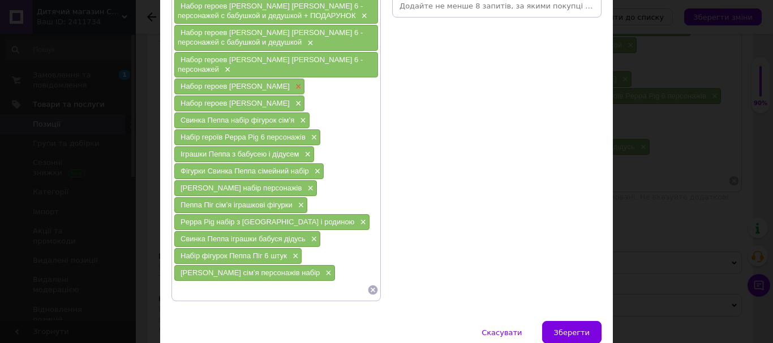
click at [300, 88] on span "×" at bounding box center [296, 87] width 9 height 10
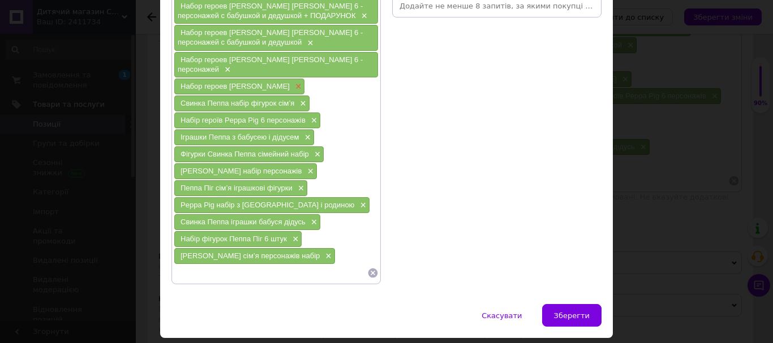
click at [292, 88] on span "×" at bounding box center [296, 87] width 9 height 10
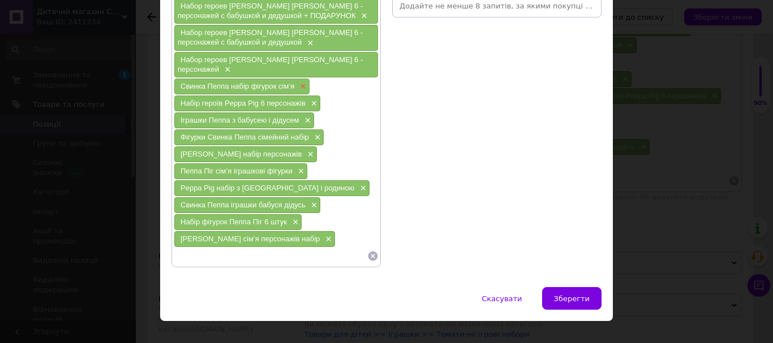
click at [300, 87] on span "×" at bounding box center [301, 87] width 9 height 10
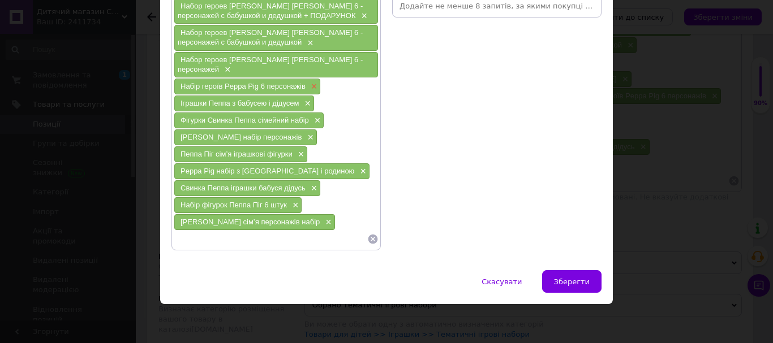
click at [308, 85] on span "×" at bounding box center [312, 87] width 9 height 10
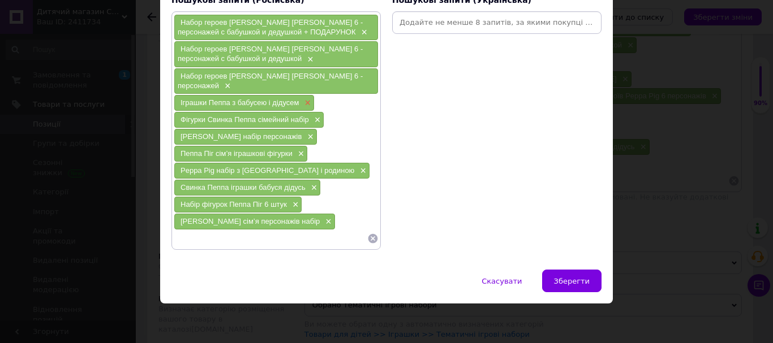
click at [306, 99] on span "×" at bounding box center [305, 103] width 9 height 10
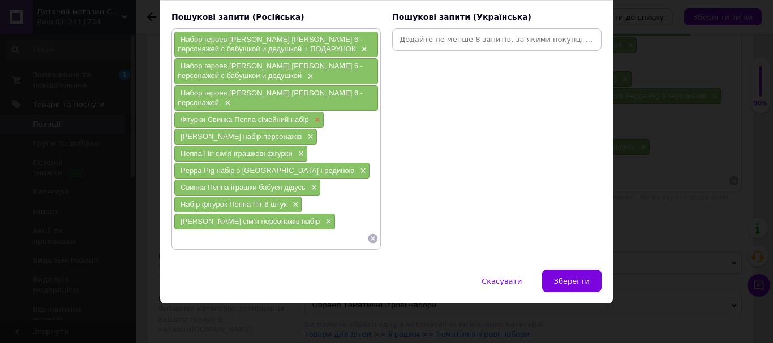
click at [314, 116] on span "×" at bounding box center [316, 120] width 9 height 10
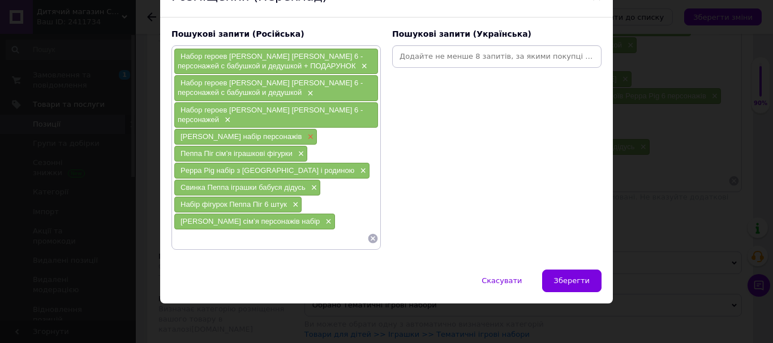
click at [304, 141] on span "×" at bounding box center [308, 137] width 9 height 10
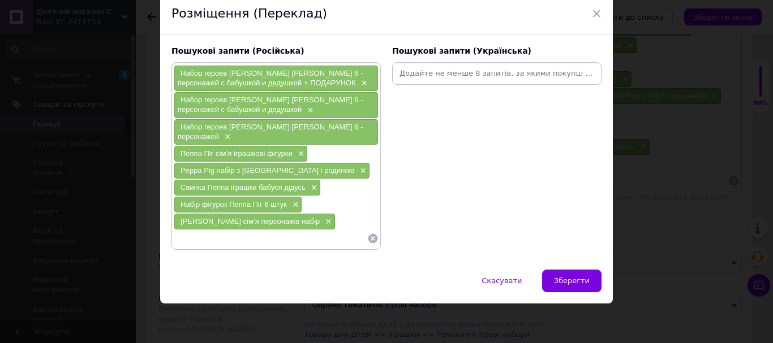
click at [295, 153] on span "×" at bounding box center [299, 154] width 9 height 10
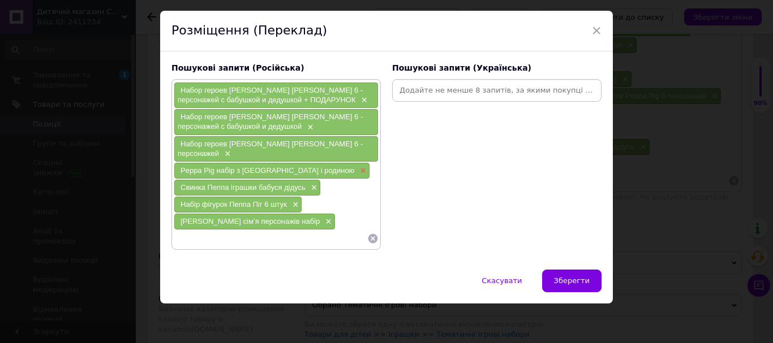
click at [357, 166] on span "×" at bounding box center [361, 171] width 9 height 10
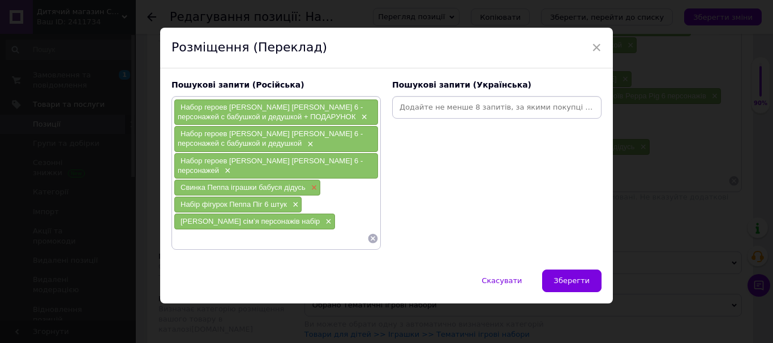
click at [314, 185] on span "×" at bounding box center [312, 188] width 9 height 10
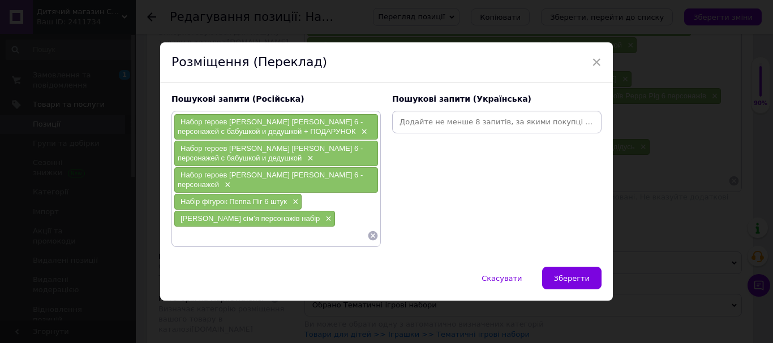
scroll to position [0, 0]
click at [294, 200] on span "×" at bounding box center [294, 202] width 9 height 10
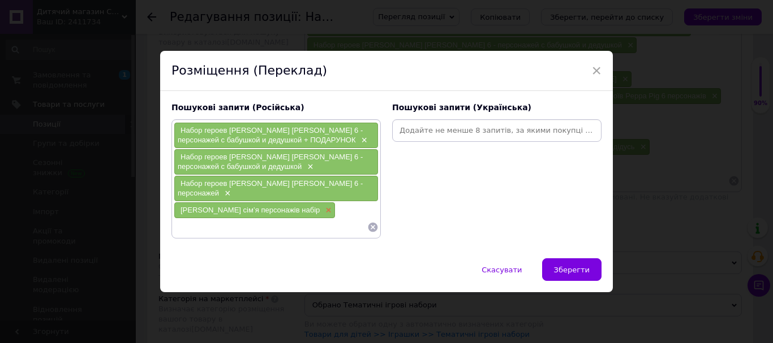
click at [322, 210] on span "×" at bounding box center [326, 211] width 9 height 10
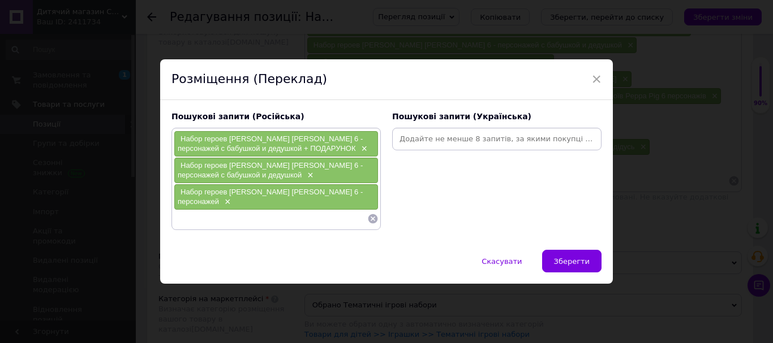
click at [435, 144] on input at bounding box center [496, 139] width 205 height 17
paste input "купити набір [PERSON_NAME] сім’я 6 фігурок"
type input "купити набір [PERSON_NAME] сім’я 6 фігурок"
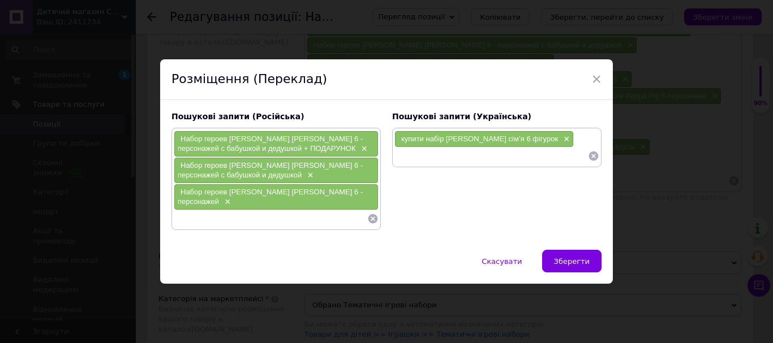
paste input "[PERSON_NAME] іграшки персонажі Пеппа [PERSON_NAME] бабуся дідусь"
type input "[PERSON_NAME] іграшки персонажі Пеппа [PERSON_NAME] бабуся дідусь"
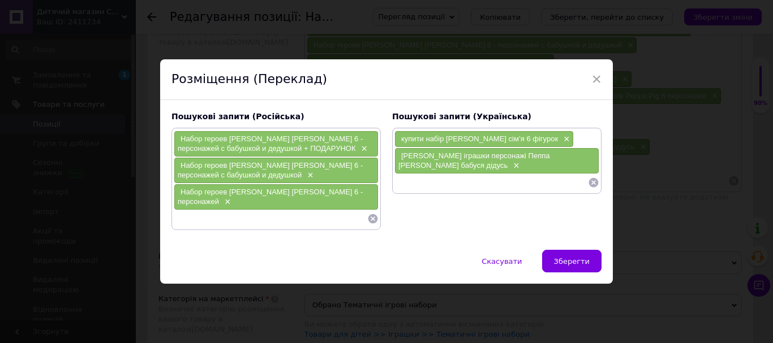
paste input "набір героїв мультфільму [PERSON_NAME] для дітей"
type input "набір героїв мультфільму [PERSON_NAME] для дітей"
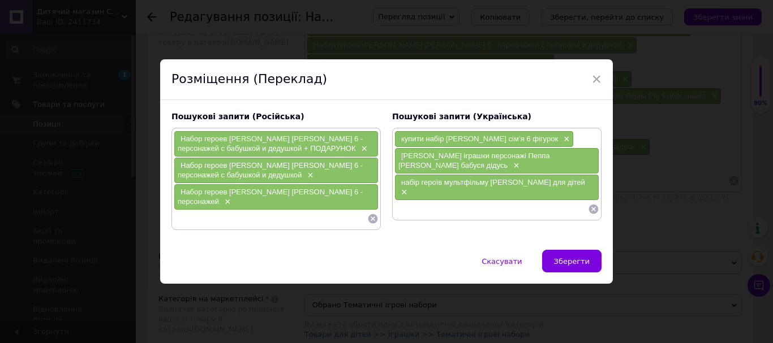
paste input "Свинка Пеппа оригінальні іграшки з рухомими ручками"
type input "Свинка Пеппа оригінальні іграшки з рухомими ручками"
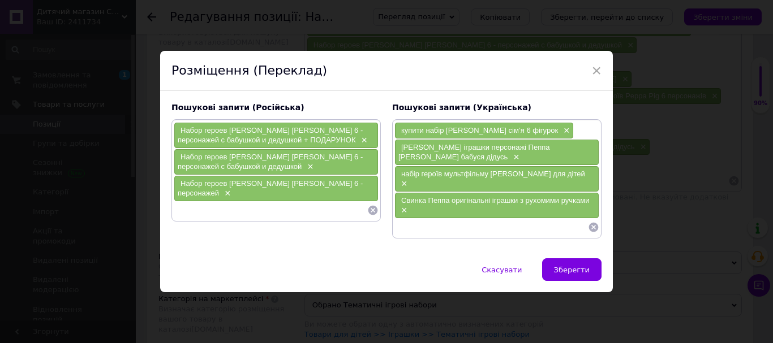
paste input "набір фігурок Свинка Пеппа якісний пластик гума"
type input "набір фігурок Свинка Пеппа якісний пластик гума"
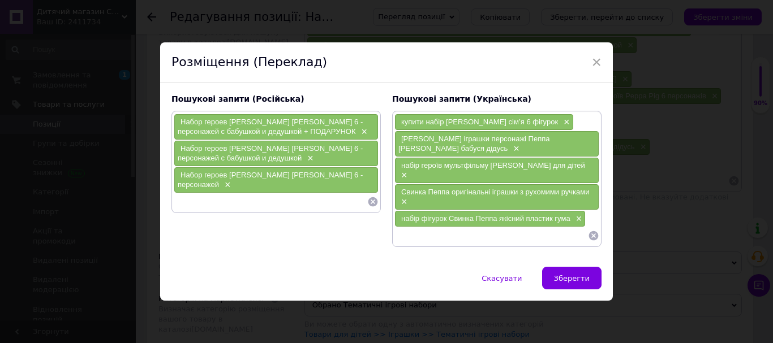
paste input "подарунок дитині Свинка Пеппа фігурки в коробці"
type input "подарунок дитині Свинка Пеппа фігурки в коробці"
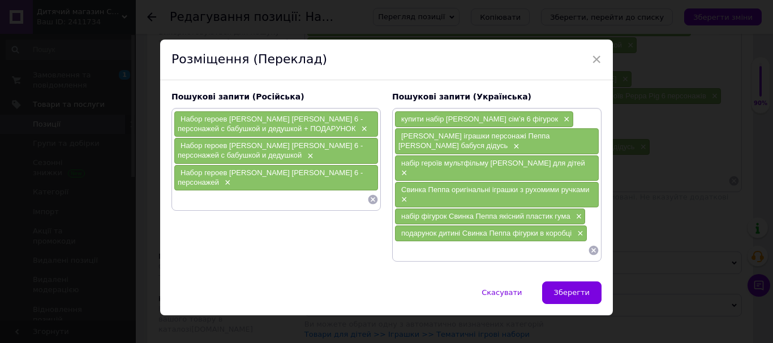
paste input "іграшки Свинка Пеппа для дівчаток і хлопчиків"
type input "іграшки Свинка Пеппа для дівчаток і хлопчиків"
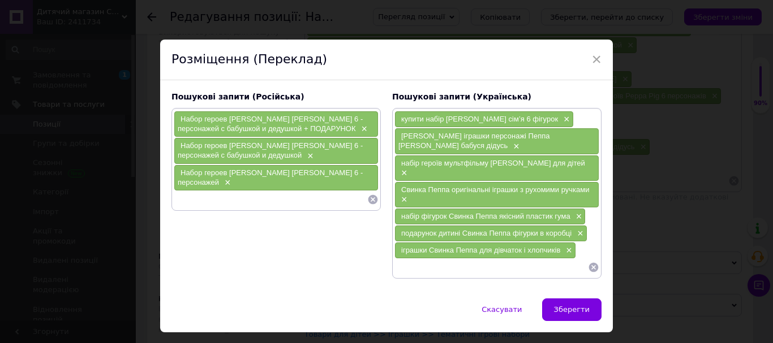
paste input "[PERSON_NAME] набір сім’ї ігрові фігурки купити онлайн"
type input "[PERSON_NAME] набір сім’ї ігрові фігурки купити онлайн"
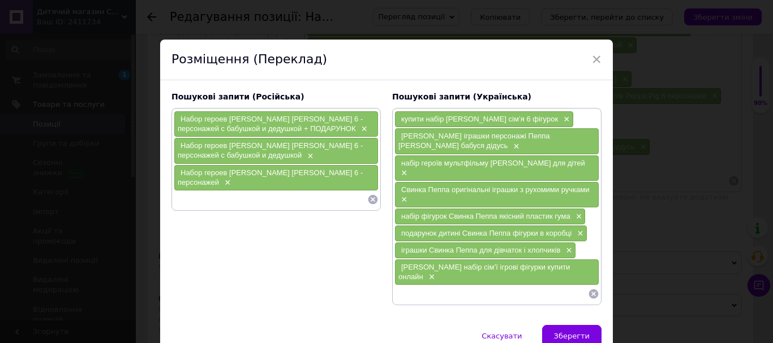
paste input "фігурки героїв [PERSON_NAME] 6–9 см"
type input "фігурки героїв [PERSON_NAME] 6–9 см"
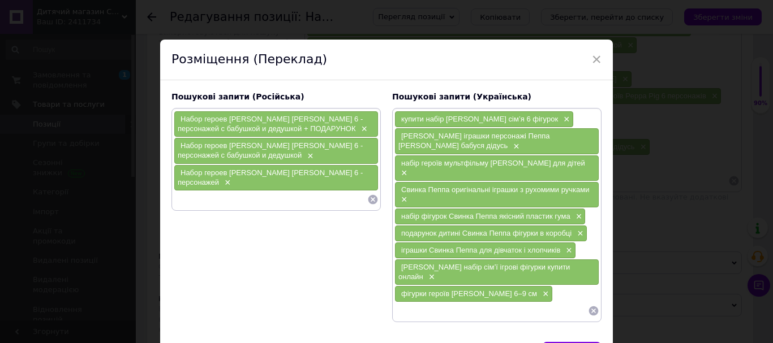
paste input "набір Свинка Пеппа з бабусею та дідусем"
type input "набір Свинка Пеппа з бабусею та дідусем"
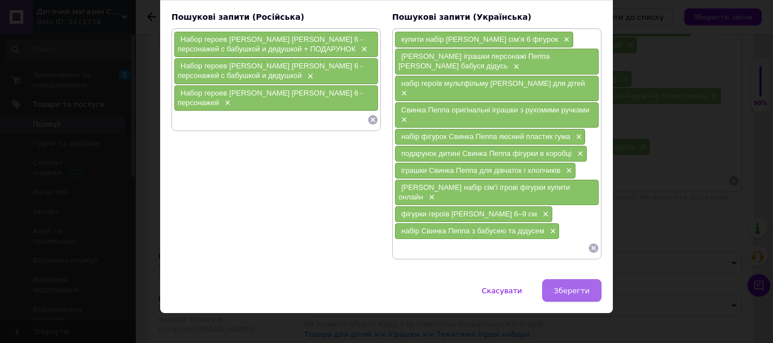
scroll to position [80, 0]
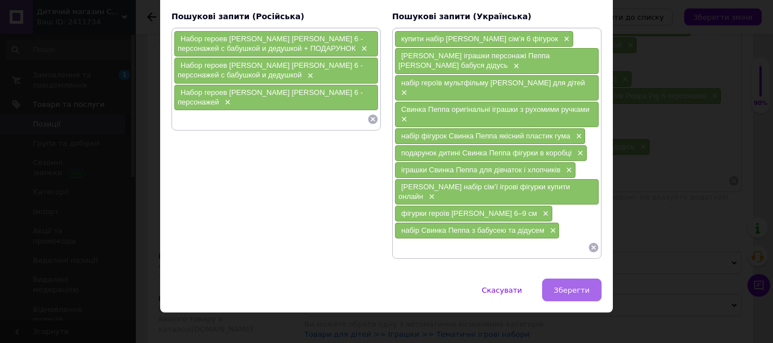
click at [577, 279] on button "Зберегти" at bounding box center [571, 290] width 59 height 23
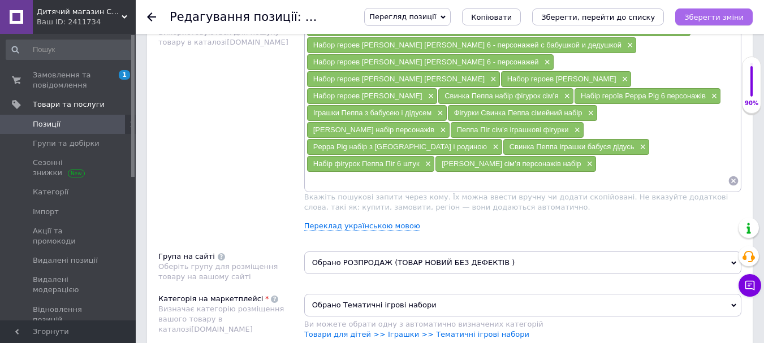
click at [716, 20] on icon "Зберегти зміни" at bounding box center [713, 17] width 59 height 8
click at [367, 222] on link "Переклад українською мовою" at bounding box center [362, 226] width 116 height 9
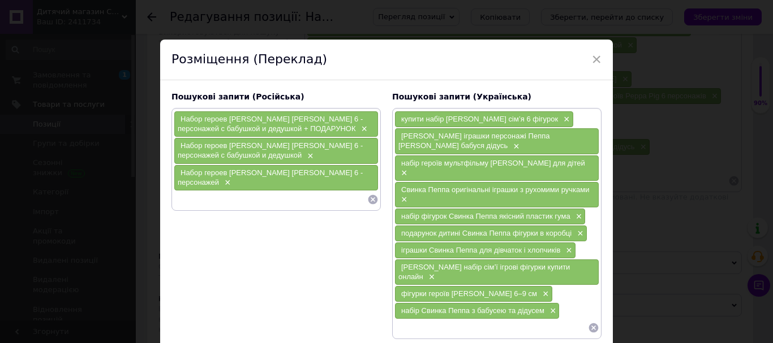
click at [244, 199] on input at bounding box center [270, 199] width 193 height 17
paste input "купить набор Свинка Пеппа семья 6 фигурок"
type input "купить набор Свинка Пеппа семья 6 фигурок"
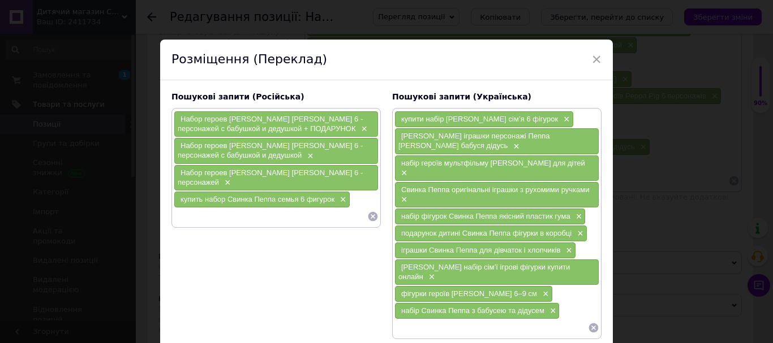
paste input "[PERSON_NAME] игрушки персонажи Пеппа [PERSON_NAME] бабушка дедушка"
type input "[PERSON_NAME] игрушки персонажи Пеппа [PERSON_NAME] бабушка дедушка"
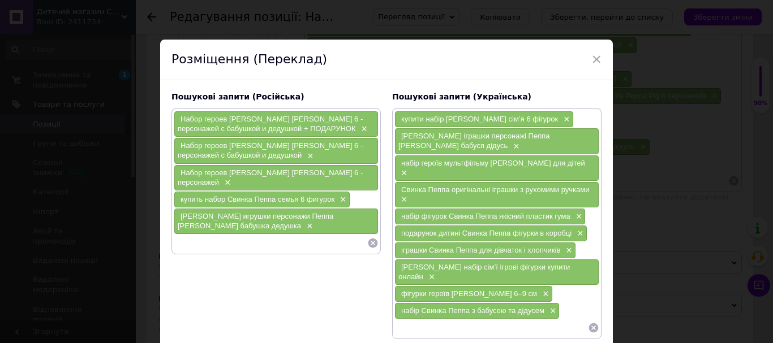
paste input "набор героев мультфильма [PERSON_NAME] для детей"
type input "набор героев мультфильма [PERSON_NAME] для детей"
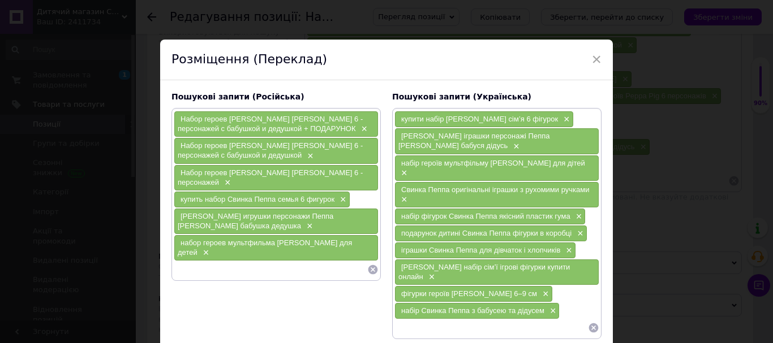
paste input "Свинка Пеппа оригинальные игрушки с подвижными ручками"
type input "Свинка Пеппа оригинальные игрушки с подвижными ручками"
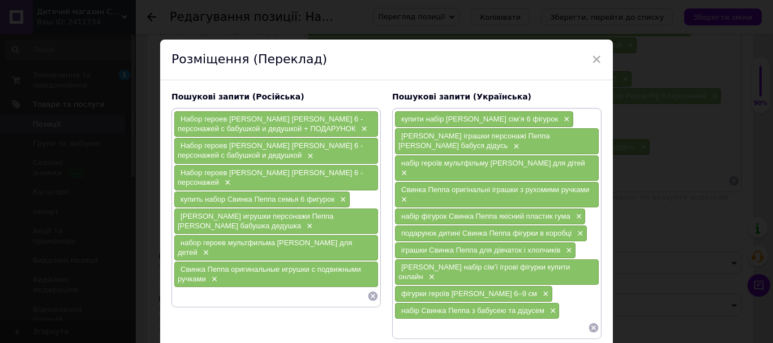
paste input "набор фигурок Свинка Пеппа качественный пластик резина"
type input "набор фигурок Свинка Пеппа качественный пластик резина"
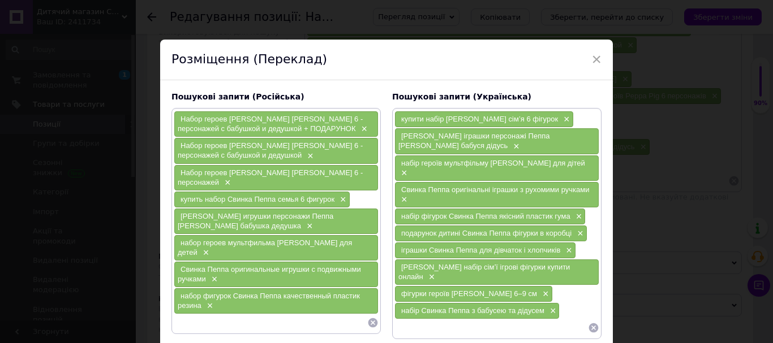
paste input "подарок ребёнку Свинка Пеппа фигурки в коробке"
type input "подарок ребёнку Свинка Пеппа фигурки в коробке"
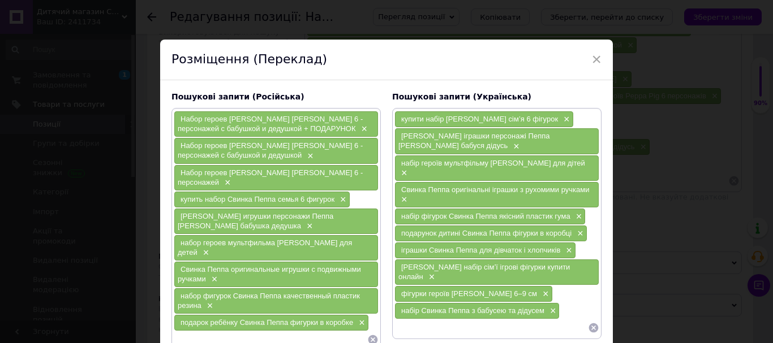
paste input "игрушки [PERSON_NAME] для девочек и мальчиков"
type input "игрушки [PERSON_NAME] для девочек и мальчиков"
paste input "Свинка Пеппа набор семьи игровые фигурки купить онлайн"
type input "Свинка Пеппа набор семьи игровые фигурки купить онлайн"
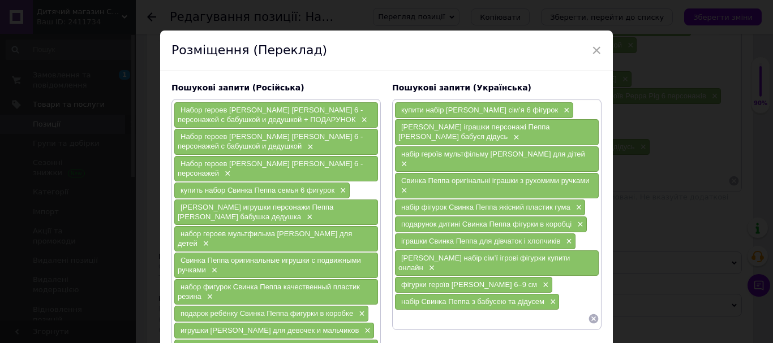
paste input "фигурки героев [PERSON_NAME] 6–9 см"
type input "фигурки героев [PERSON_NAME] 6–9 см"
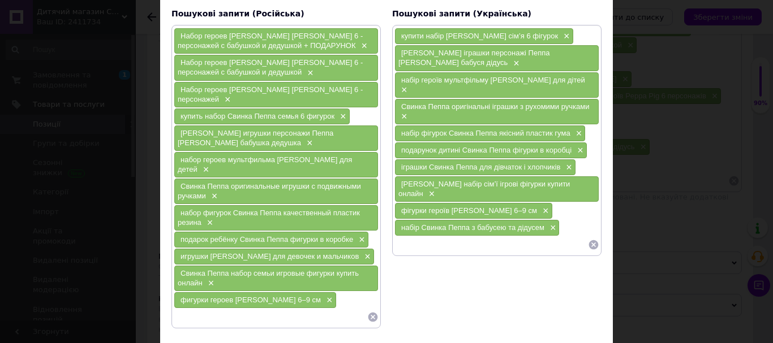
scroll to position [153, 0]
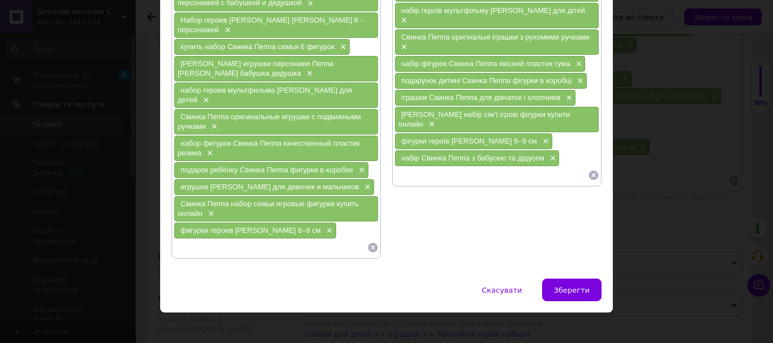
paste input "набор Свинка Пеппа с бабушкой и дедушкой"
type input "набор Свинка Пеппа с бабушкой и дедушкой"
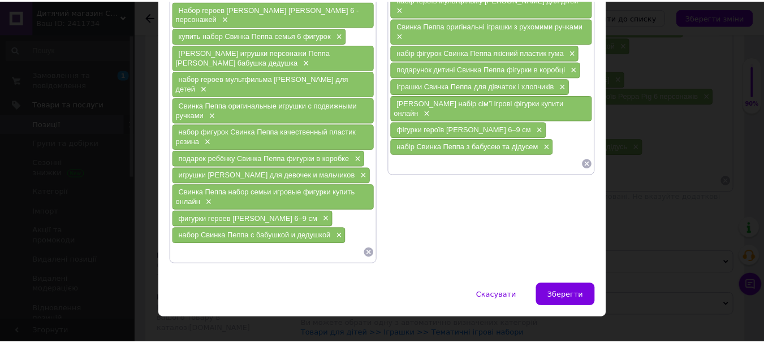
scroll to position [170, 0]
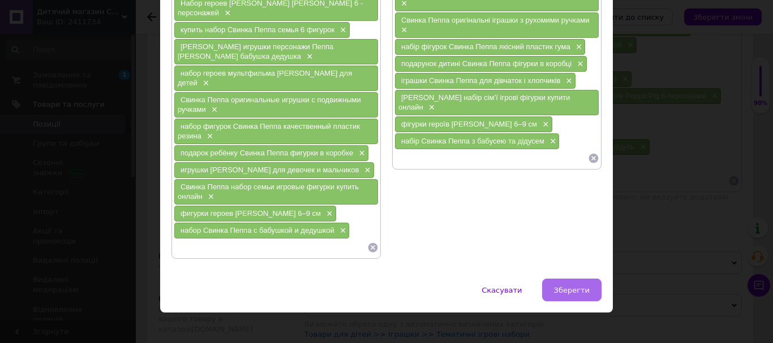
click at [585, 286] on span "Зберегти" at bounding box center [572, 290] width 36 height 8
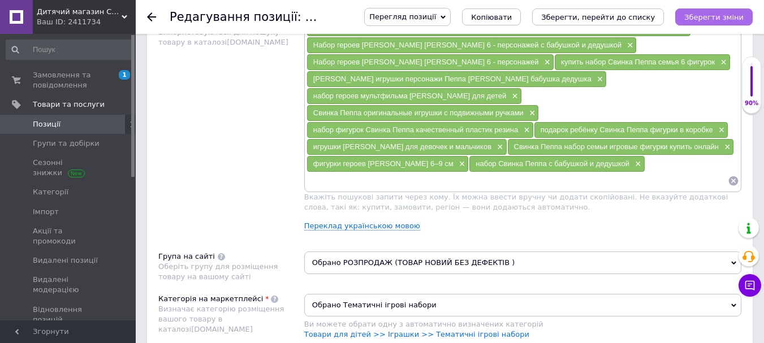
click at [721, 17] on icon "Зберегти зміни" at bounding box center [713, 17] width 59 height 8
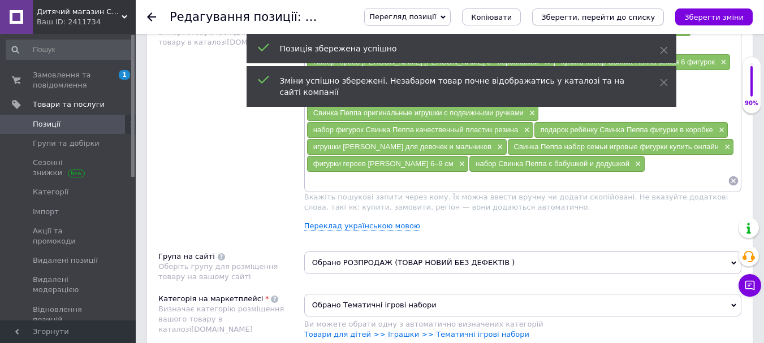
click at [594, 21] on icon "Зберегти, перейти до списку" at bounding box center [598, 17] width 114 height 8
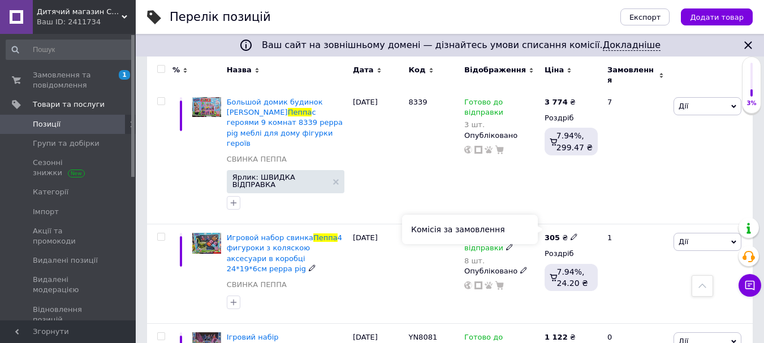
scroll to position [905, 0]
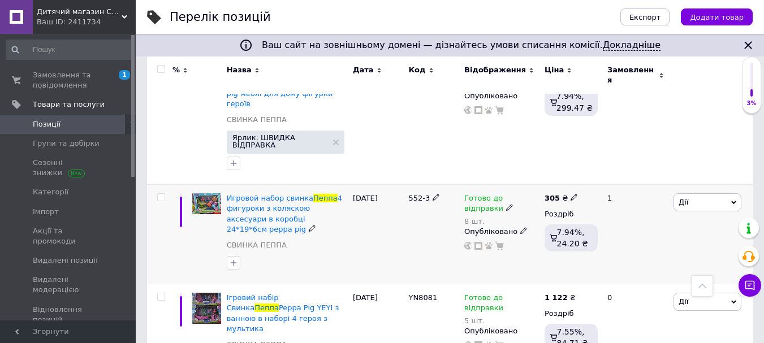
click at [464, 193] on div "Готово до відправки" at bounding box center [501, 203] width 75 height 20
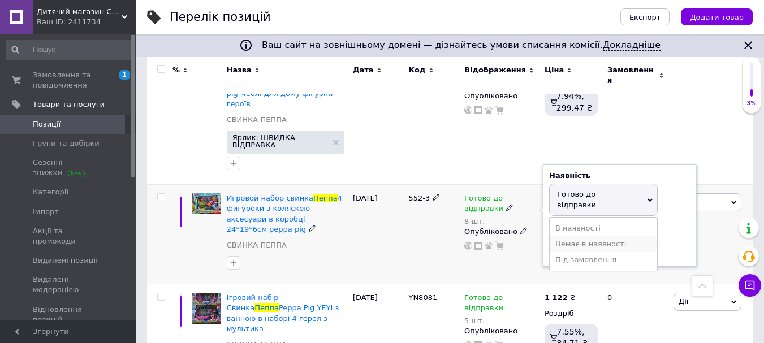
click at [563, 236] on li "Немає в наявності" at bounding box center [603, 244] width 107 height 16
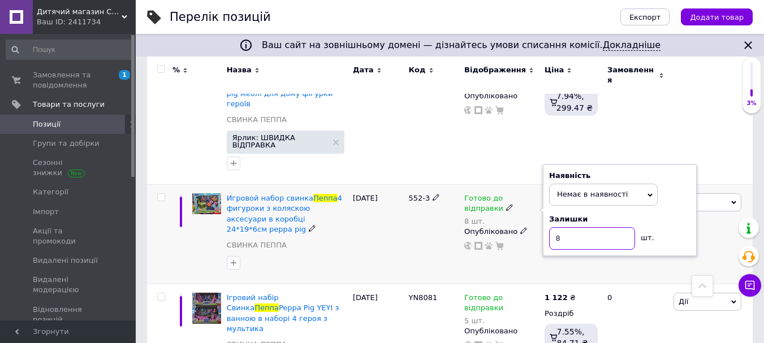
drag, startPoint x: 562, startPoint y: 188, endPoint x: 541, endPoint y: 193, distance: 21.1
click at [541, 193] on div "Игровой набор свинка Пеппа 4 фигуроки з коляскою аксесуари в коробці 24*19*6см …" at bounding box center [450, 235] width 606 height 100
type input "0"
click at [413, 188] on div "552-3" at bounding box center [433, 235] width 56 height 100
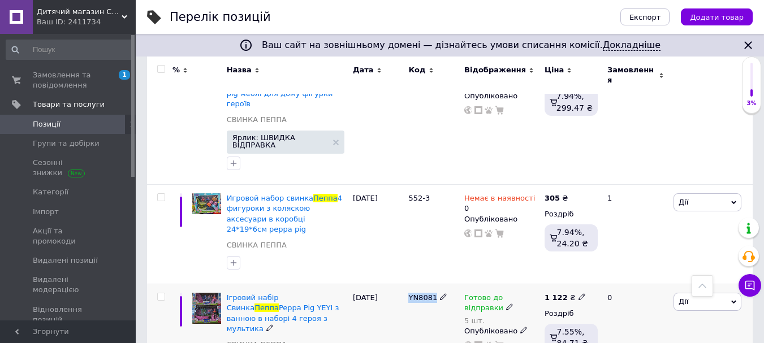
drag, startPoint x: 432, startPoint y: 239, endPoint x: 411, endPoint y: 245, distance: 21.8
click at [410, 284] on div "YN8081" at bounding box center [433, 334] width 56 height 100
copy span "YN8081"
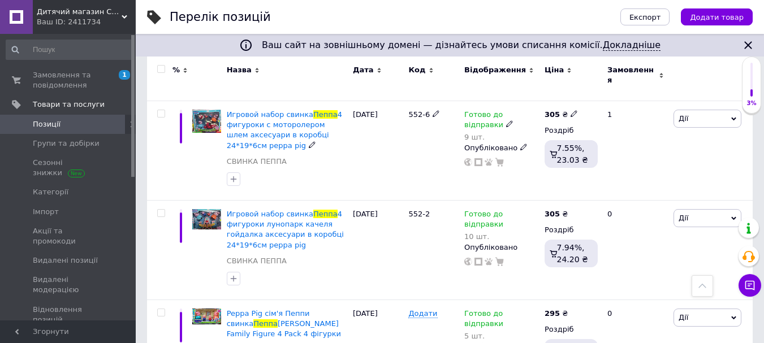
scroll to position [1414, 0]
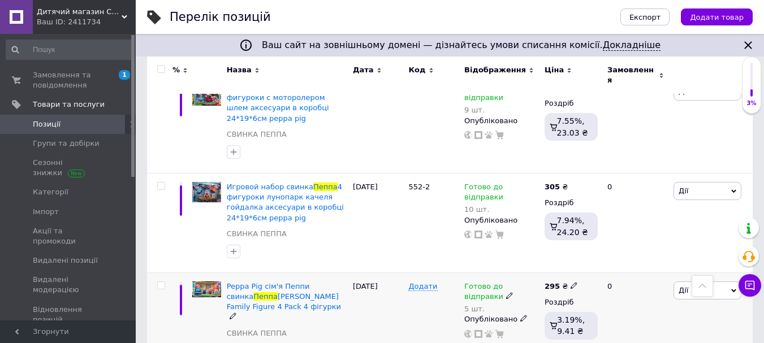
click at [700, 282] on span "Дії" at bounding box center [708, 291] width 68 height 18
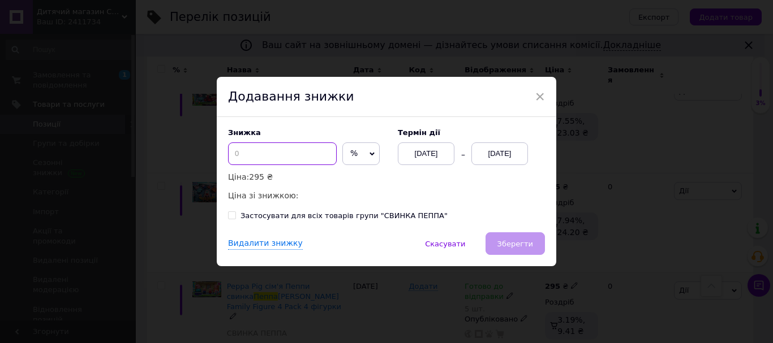
click at [283, 158] on input at bounding box center [282, 154] width 109 height 23
type input "15"
click at [495, 150] on div "[DATE]" at bounding box center [499, 154] width 57 height 23
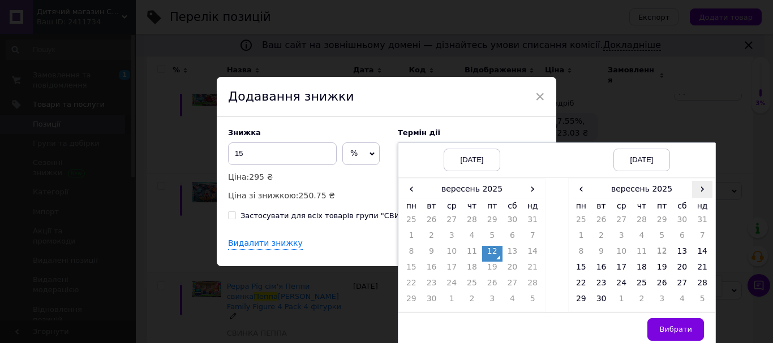
click at [698, 188] on span "›" at bounding box center [702, 189] width 20 height 16
click at [576, 281] on td "27" at bounding box center [581, 286] width 20 height 16
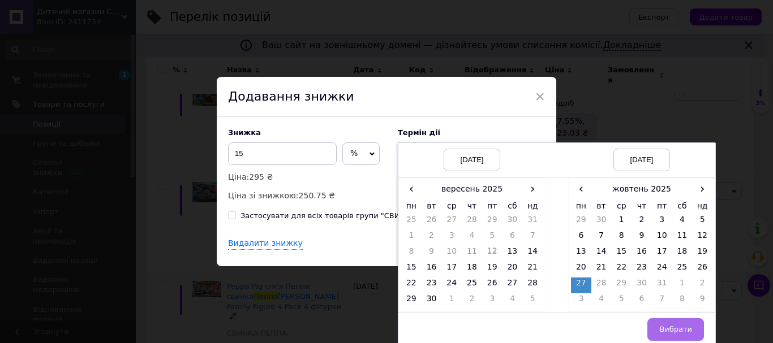
click at [675, 322] on button "Вибрати" at bounding box center [675, 329] width 57 height 23
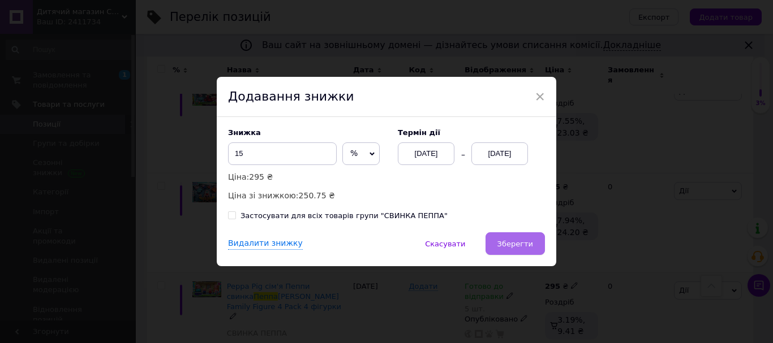
click at [512, 234] on button "Зберегти" at bounding box center [514, 243] width 59 height 23
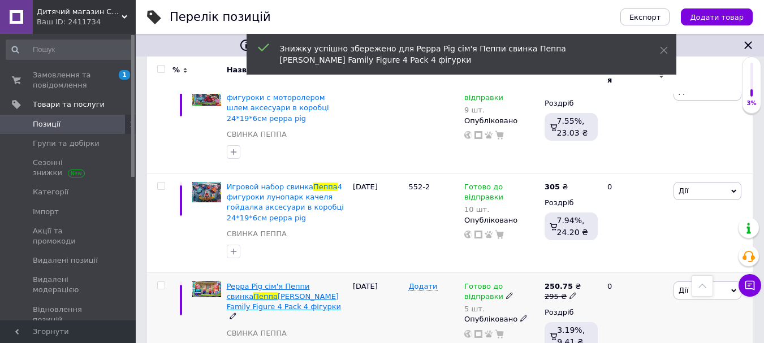
click at [265, 292] on span "[PERSON_NAME] Family Figure 4 Pack 4 фігурки" at bounding box center [284, 301] width 114 height 19
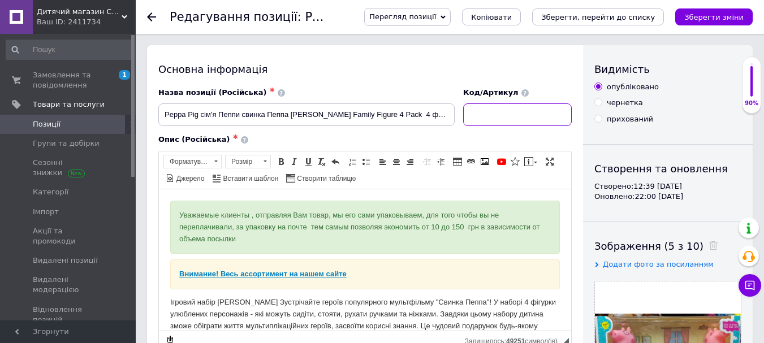
click at [519, 126] on input at bounding box center [517, 114] width 109 height 23
paste input "1820/YM665-10"
type input "1820/YM665-10"
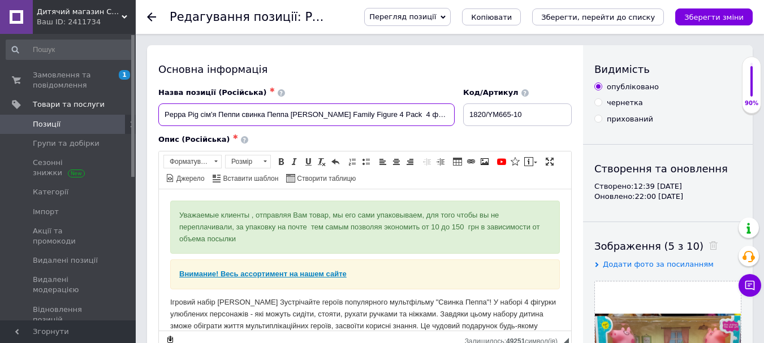
drag, startPoint x: 159, startPoint y: 116, endPoint x: 403, endPoint y: 124, distance: 243.3
click at [459, 117] on div "Назва позиції (Російська) ✱ Peppa Pig сім'я Пеппи свинка Пеппа [PERSON_NAME] Fa…" at bounding box center [365, 107] width 422 height 47
click at [191, 112] on input "Peppa Pig сім'я Пеппи свинка Пеппа [PERSON_NAME] Family Figure 4 Pack 4 фігурки" at bounding box center [306, 114] width 296 height 23
drag, startPoint x: 163, startPoint y: 116, endPoint x: 598, endPoint y: 131, distance: 435.2
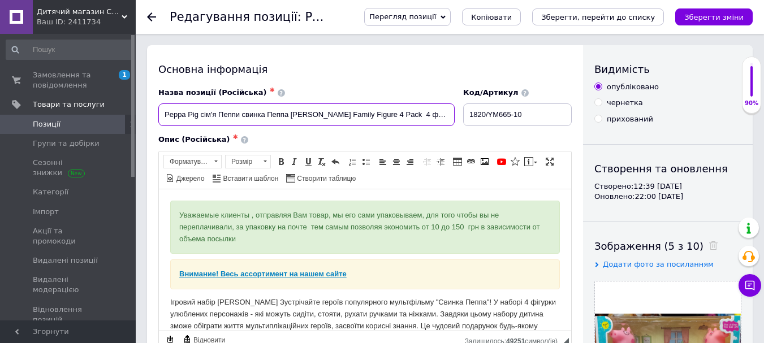
paste input "Набор фигурок Свинка Пеппа "Семья Пеппы" ([PERSON_NAME] Family Figure 4 Pack) —…"
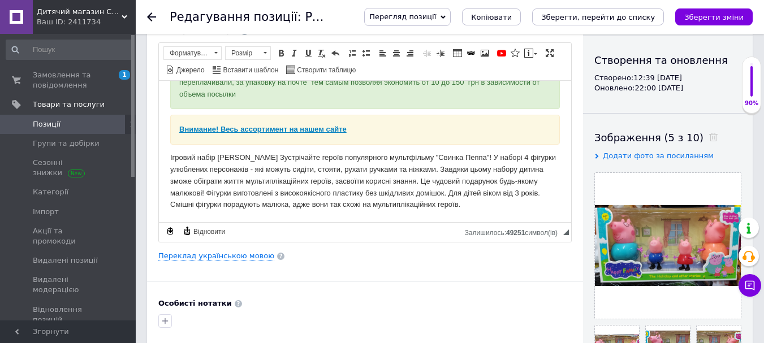
scroll to position [113, 0]
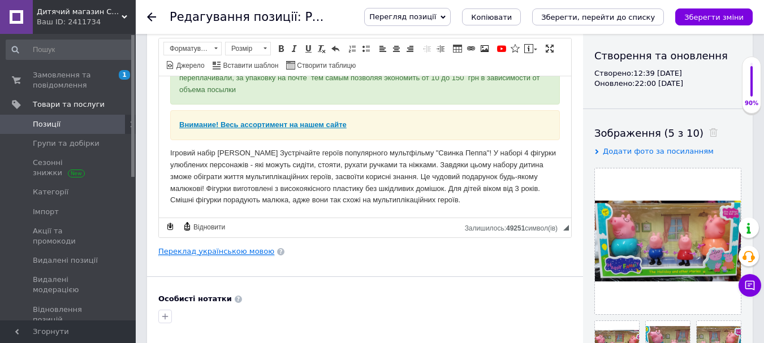
type input "Набор фигурок Свинка Пеппа "Семья Пеппы" ([PERSON_NAME] Family Figure 4 Pack) —…"
click at [228, 253] on link "Переклад українською мовою" at bounding box center [216, 251] width 116 height 9
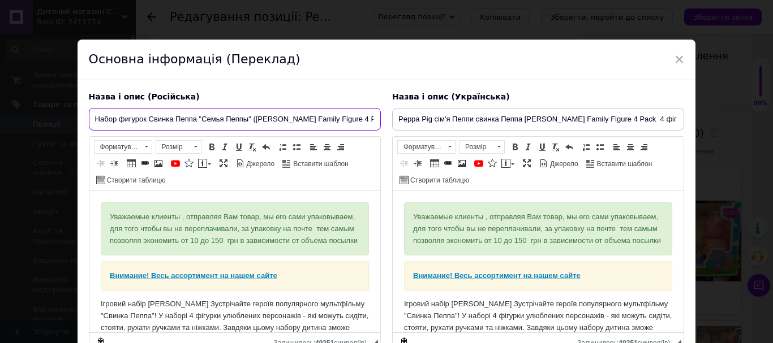
scroll to position [0, 31]
drag, startPoint x: 272, startPoint y: 123, endPoint x: 564, endPoint y: 124, distance: 291.8
click at [564, 124] on div "Назва і опис (Російська) Набор фигурок [PERSON_NAME] "Семья Пеппы" (Peppa’s Fam…" at bounding box center [386, 222] width 607 height 273
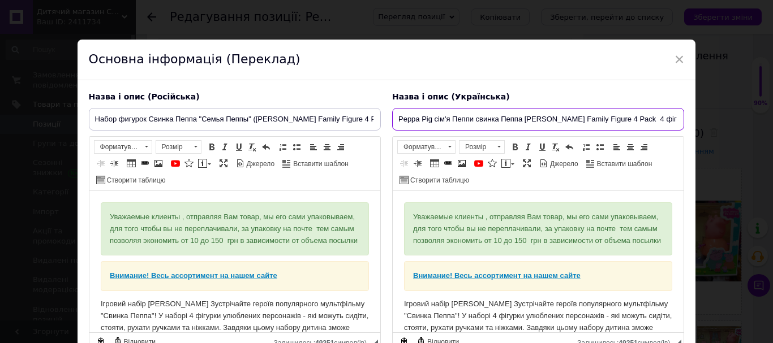
drag, startPoint x: 398, startPoint y: 120, endPoint x: 772, endPoint y: 146, distance: 375.3
click at [772, 146] on div "× Основна інформація (Переклад) Назва і опис (Російська) Набор фигурок Свинка П…" at bounding box center [386, 171] width 773 height 343
paste input "Набір фігурок Свинка Пеппа "Сім’я Пеппи" (Peppa’s Family Figure 4 Pack) — 4 фіг…"
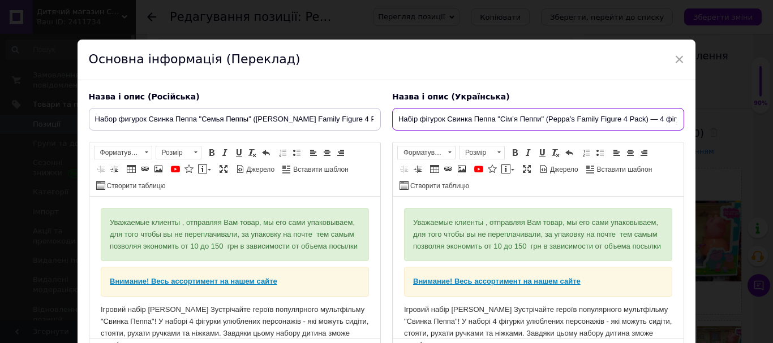
drag, startPoint x: 674, startPoint y: 118, endPoint x: 333, endPoint y: 114, distance: 341.0
click at [333, 114] on div "Назва і опис (Російська) Набор фигурок [PERSON_NAME] "Семья Пеппы" (Peppa’s Fam…" at bounding box center [386, 225] width 607 height 279
click at [454, 115] on input "Набір фігурок Свинка Пеппа "Сім’я Пеппи" (Peppa’s Family Figure 4 Pack) — 4 фіг…" at bounding box center [538, 119] width 292 height 23
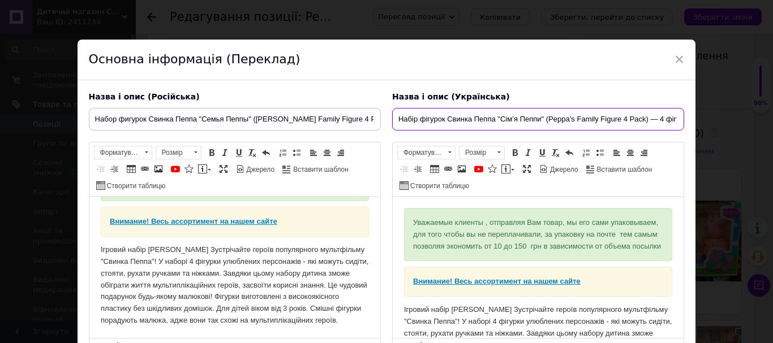
scroll to position [83, 0]
type input "Набір фігурок Свинка Пеппа "Сім’я Пеппи" (Peppa’s Family Figure 4 Pack) — 4 фіг…"
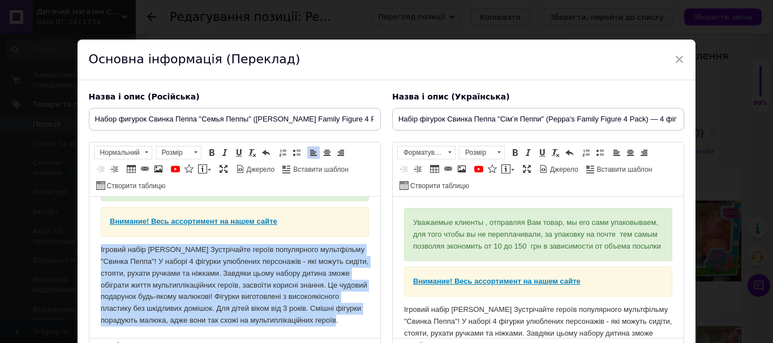
scroll to position [109, 0]
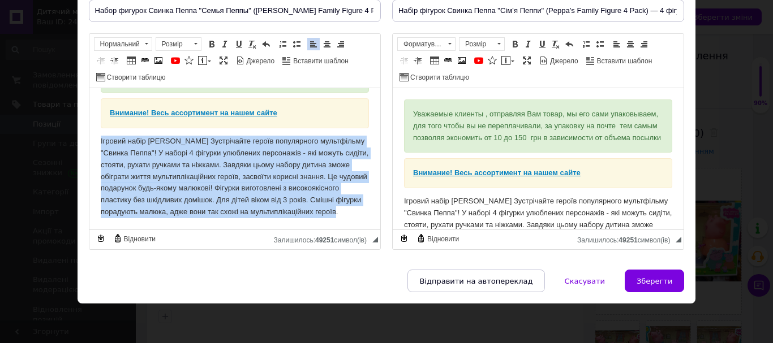
drag, startPoint x: 192, startPoint y: 182, endPoint x: 285, endPoint y: 350, distance: 192.6
click at [285, 230] on html "Уважаемые клиенты , отправляя Вам товар, мы его сами упаковываем, для того чтоб…" at bounding box center [234, 128] width 291 height 201
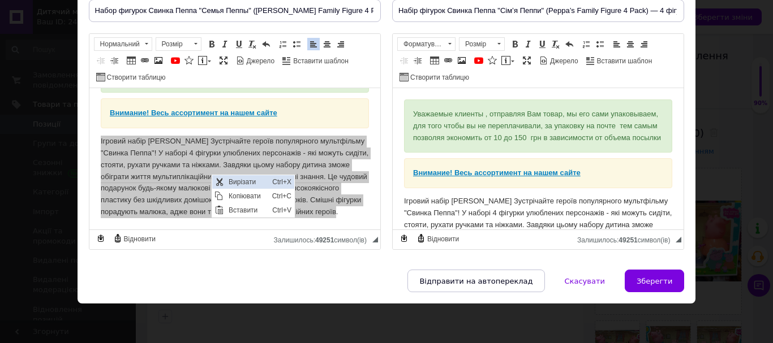
scroll to position [0, 0]
click at [258, 194] on span "Копіювати" at bounding box center [248, 196] width 44 height 14
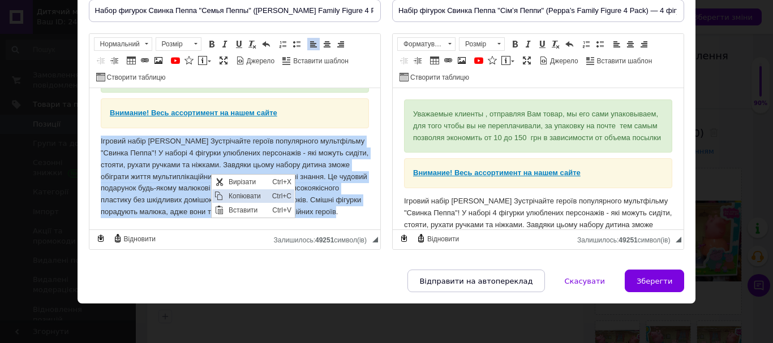
copy p "Ігровий набір [PERSON_NAME] Зустрічайте героїв популярного мультфільму "Свинка …"
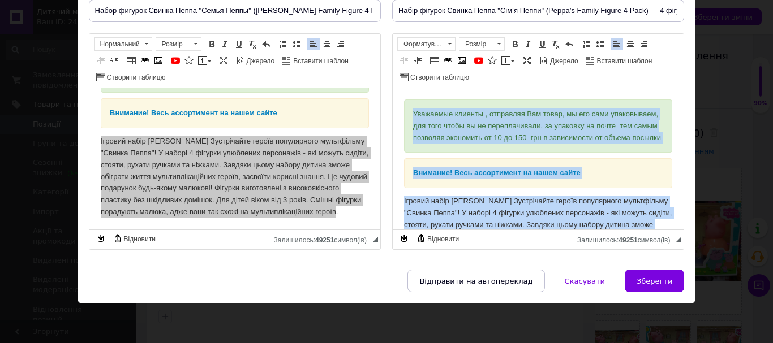
scroll to position [83, 0]
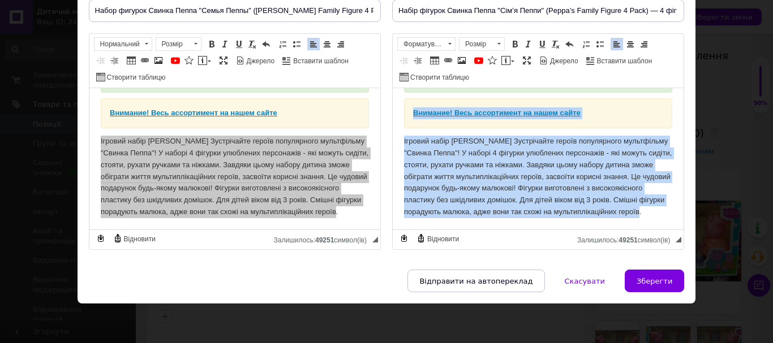
drag, startPoint x: 410, startPoint y: 106, endPoint x: 705, endPoint y: 351, distance: 383.6
click at [683, 230] on html "Уважаемые клиенты , отправляя Вам товар, мы его сами упаковываем, для того чтоб…" at bounding box center [537, 128] width 291 height 201
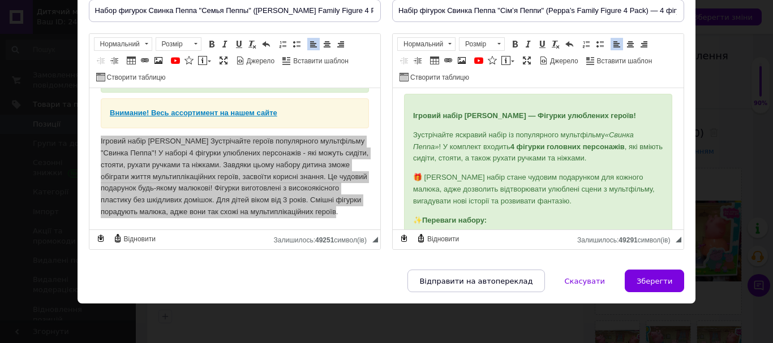
scroll to position [0, 0]
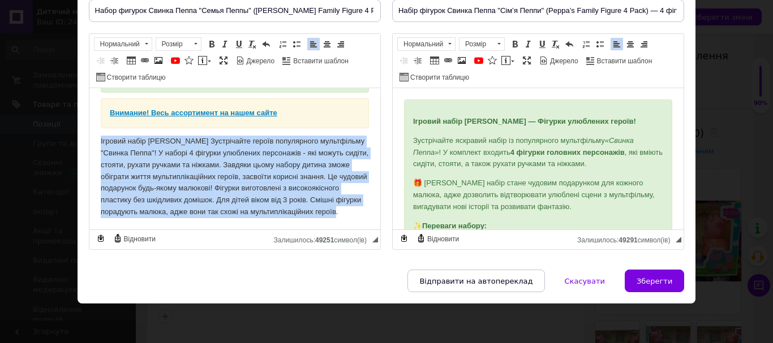
click at [193, 204] on p "Ігровий набір [PERSON_NAME] Зустрічайте героїв популярного мультфільму "Свинка …" at bounding box center [234, 177] width 268 height 83
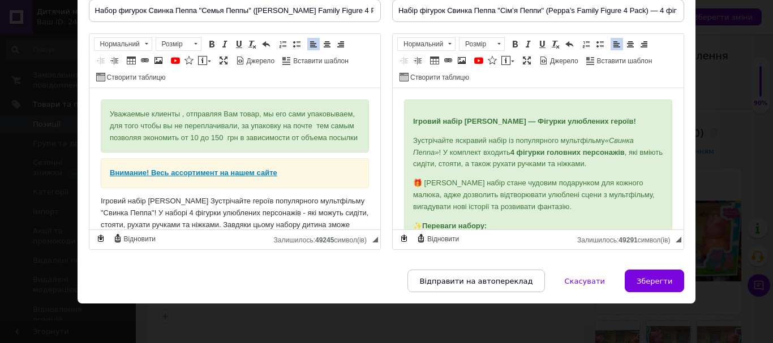
scroll to position [83, 0]
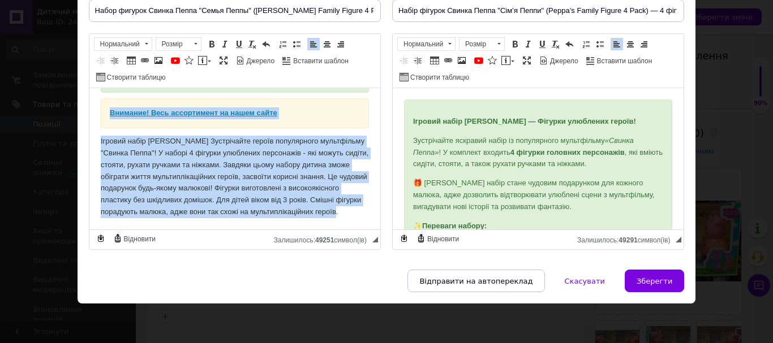
drag, startPoint x: 107, startPoint y: 102, endPoint x: 417, endPoint y: 364, distance: 406.1
click at [379, 230] on html "Уважаемые клиенты , отправляя Вам товар, мы его сами упаковываем, для того чтоб…" at bounding box center [234, 128] width 291 height 201
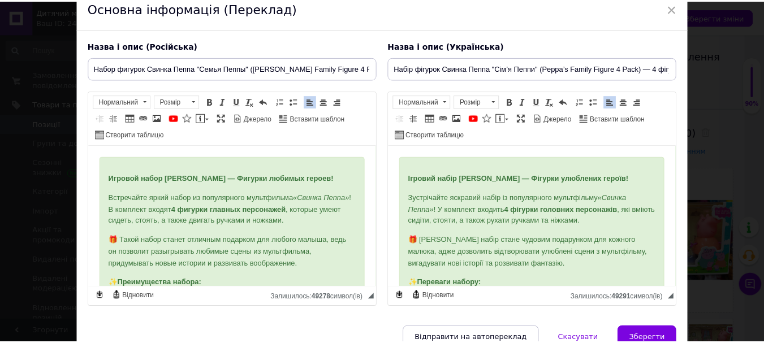
scroll to position [109, 0]
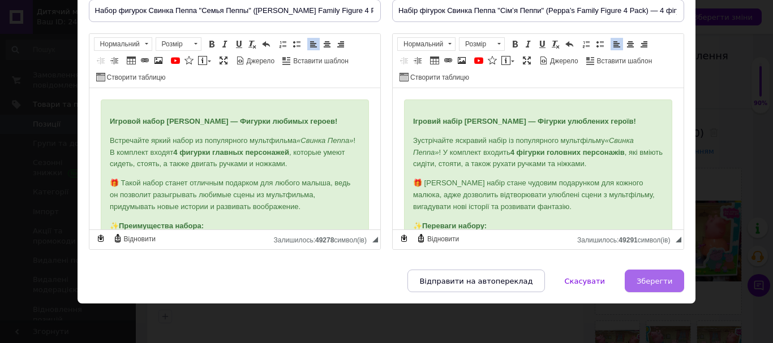
click at [668, 283] on span "Зберегти" at bounding box center [654, 281] width 36 height 8
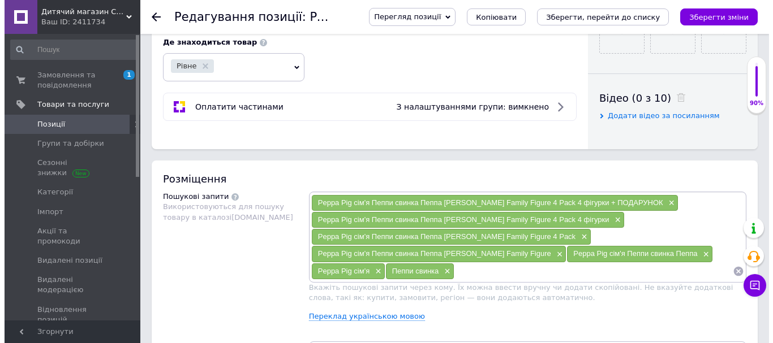
scroll to position [622, 0]
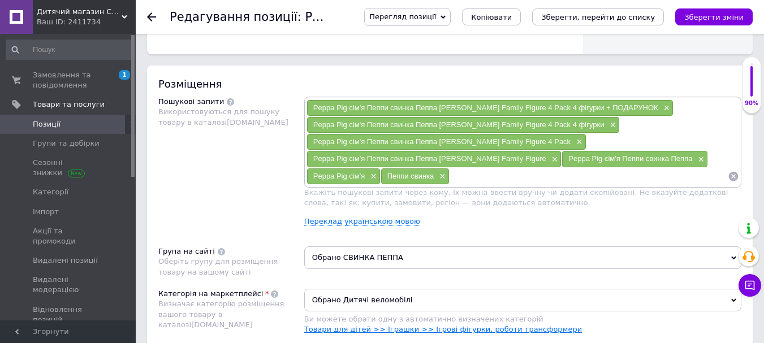
click at [386, 330] on link "Товари для дітей >> Іграшки >> Ігрові фігурки, роботи трансформери" at bounding box center [443, 329] width 278 height 8
click at [376, 218] on link "Переклад українською мовою" at bounding box center [362, 221] width 116 height 9
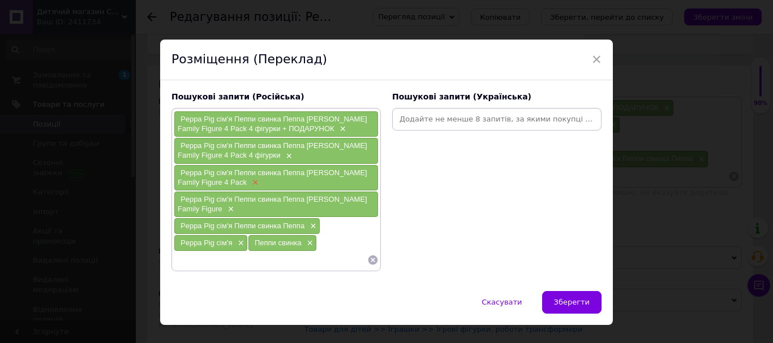
click at [249, 183] on span "×" at bounding box center [253, 183] width 9 height 10
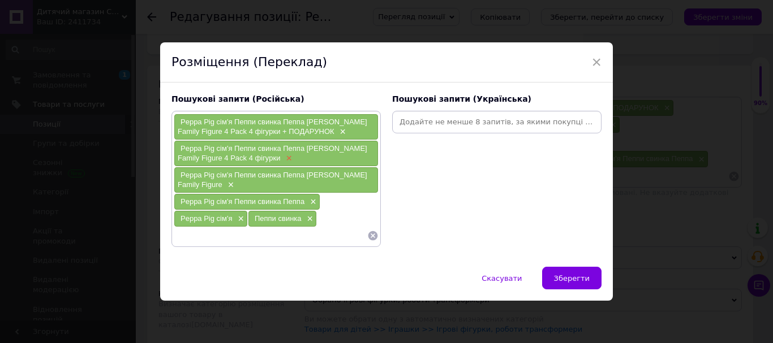
click at [283, 157] on span "×" at bounding box center [287, 159] width 9 height 10
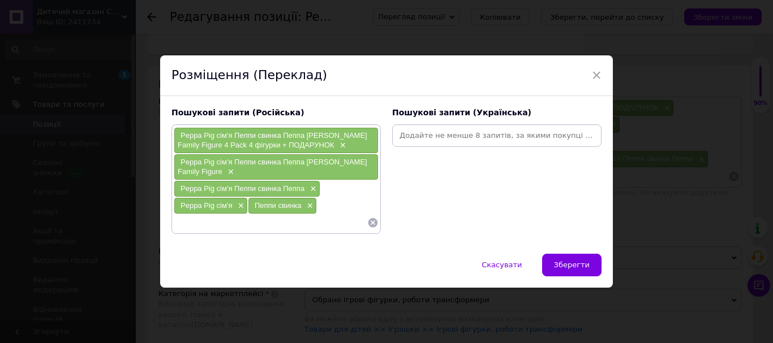
drag, startPoint x: 321, startPoint y: 146, endPoint x: 305, endPoint y: 148, distance: 15.9
click at [319, 145] on div "Peppa Pig сім'я Пеппи свинка Пеппа [PERSON_NAME] Family Figure 4 Pack 4 фігурки…" at bounding box center [276, 140] width 204 height 25
click at [337, 145] on span "×" at bounding box center [341, 146] width 9 height 10
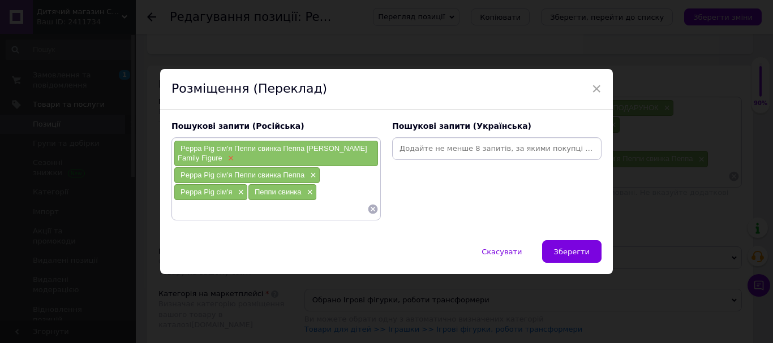
click at [225, 159] on span "×" at bounding box center [229, 159] width 9 height 10
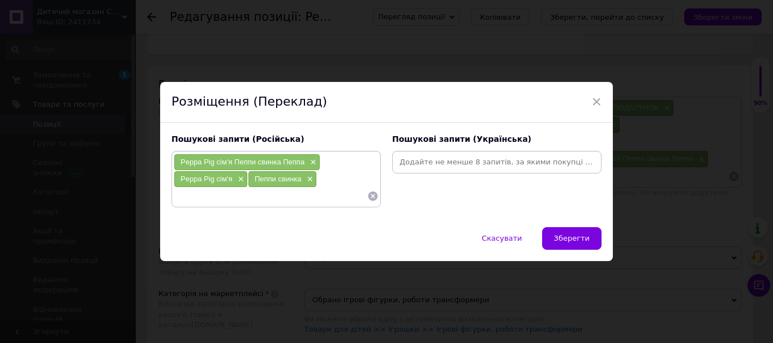
click at [430, 162] on input at bounding box center [496, 162] width 205 height 17
paste input "[PERSON_NAME] набір фігурок"
type input "[PERSON_NAME] набір фігурок"
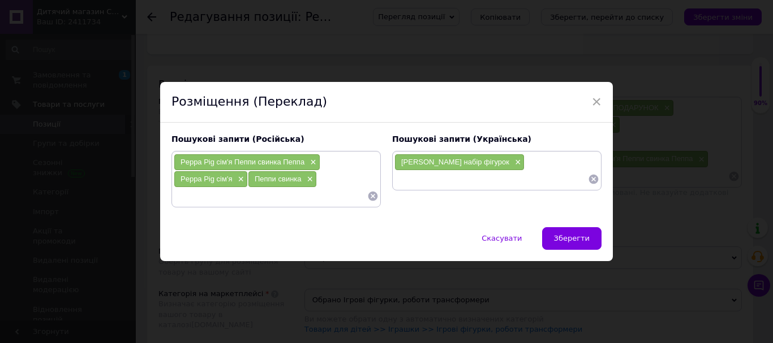
paste input "Іграшки [PERSON_NAME] купити"
type input "Іграшки [PERSON_NAME] купити"
paste input "Фігурки герої мультфільму Пеппа"
type input "Фігурки герої мультфільму Пеппа"
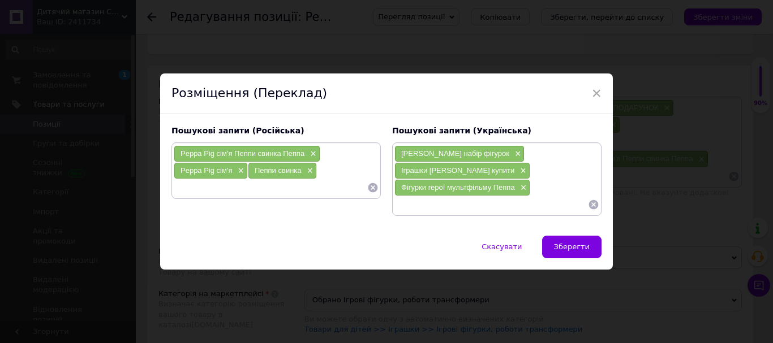
paste input "Сім’я Свинки Пеппи набір"
type input "Сім’я Свинки Пеппи набір"
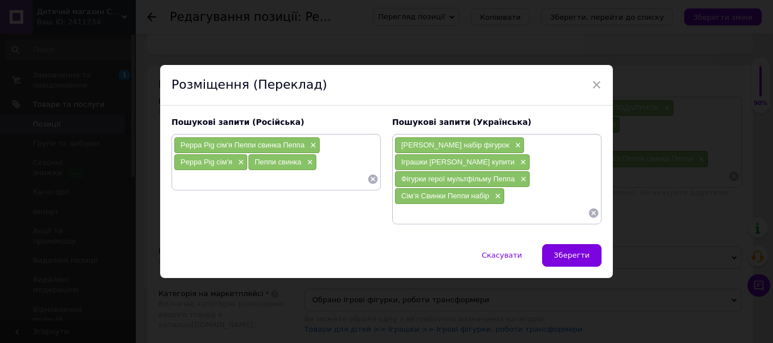
paste input "[PERSON_NAME] іграшкові персонажі"
type input "[PERSON_NAME] іграшкові персонажі"
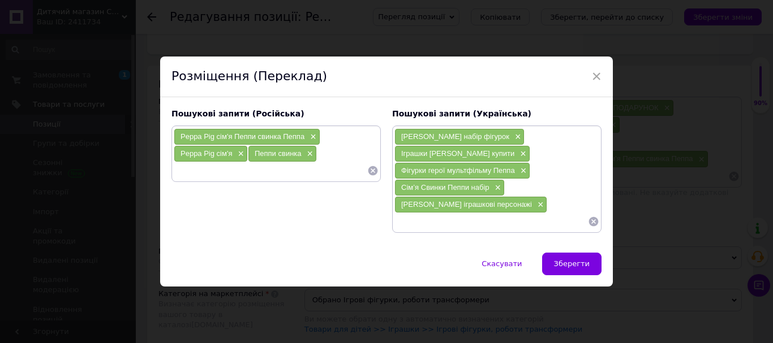
paste input "Фігурки Свинка Пеппа 4 шт"
type input "Фігурки Свинка Пеппа 4 шт"
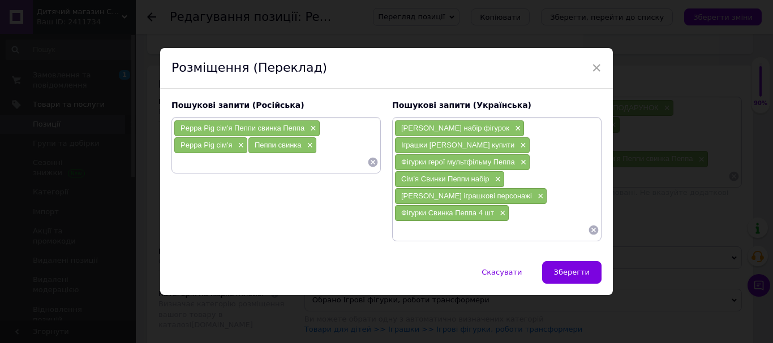
paste input "Ігровий набір Свинка Пеппа для дітей"
type input "Ігровий набір Свинка Пеппа для дітей"
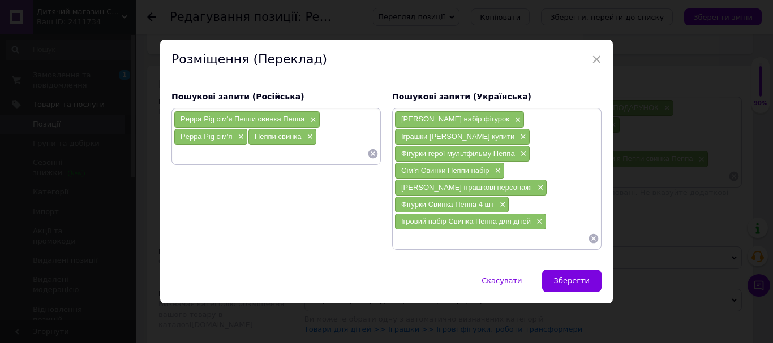
paste input "Пеппа та її сім’я іграшки"
type input "Пеппа та її сім’я іграшки"
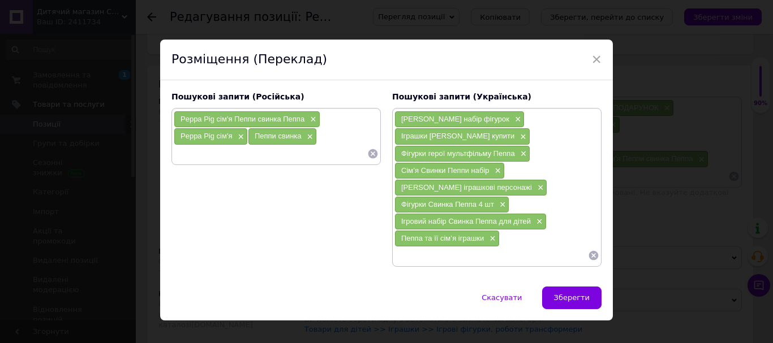
paste input "Набір Свинка Пеппа оригінал"
type input "Набір Свинка Пеппа оригінал"
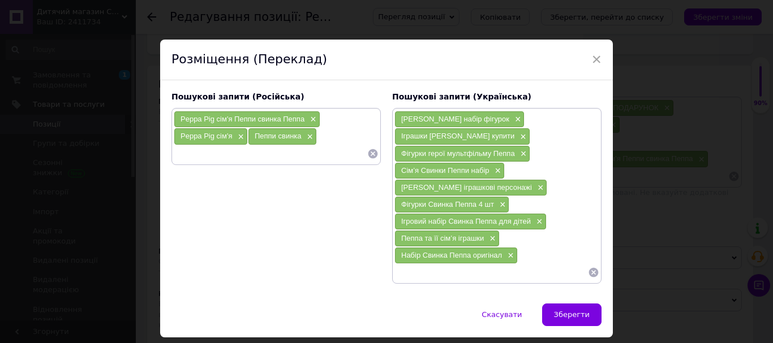
paste input "[PERSON_NAME] подарунок дитині"
type input "[PERSON_NAME] подарунок дитині"
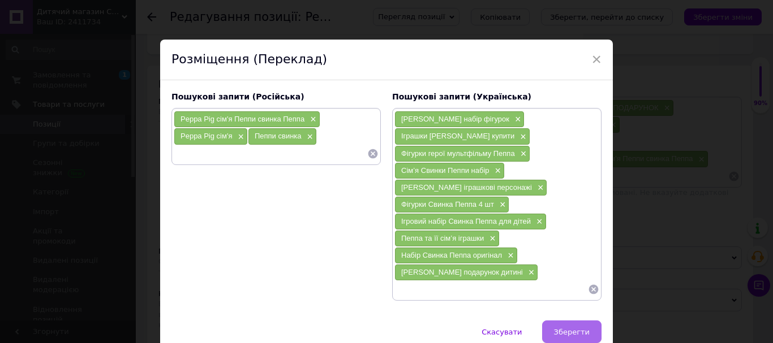
click at [559, 336] on span "Зберегти" at bounding box center [572, 332] width 36 height 8
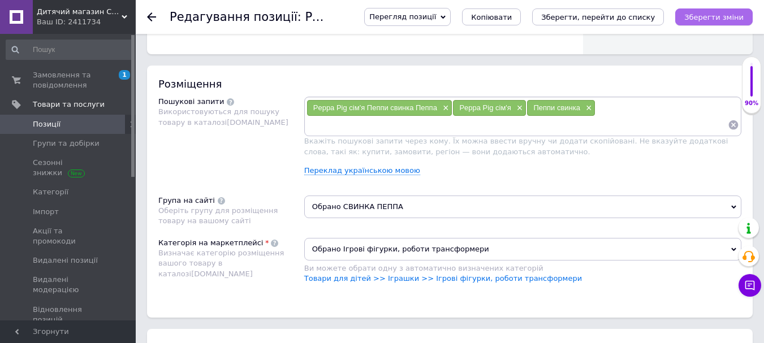
click at [718, 18] on icon "Зберегти зміни" at bounding box center [713, 17] width 59 height 8
click at [363, 167] on link "Переклад українською мовою" at bounding box center [362, 170] width 116 height 9
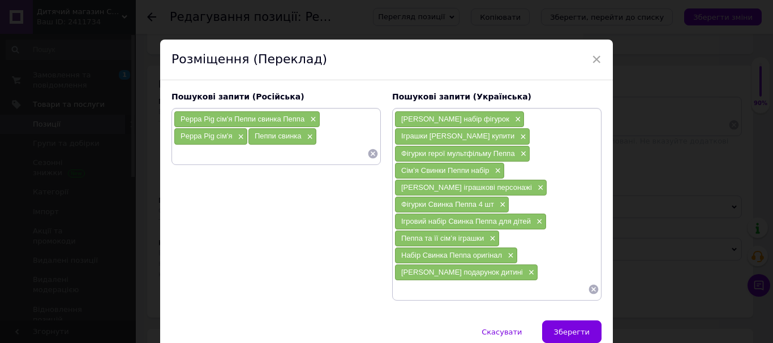
click at [222, 154] on input at bounding box center [270, 153] width 193 height 17
paste input "Свинка Пеппа набор фигурок"
type input "Свинка Пеппа набор фигурок"
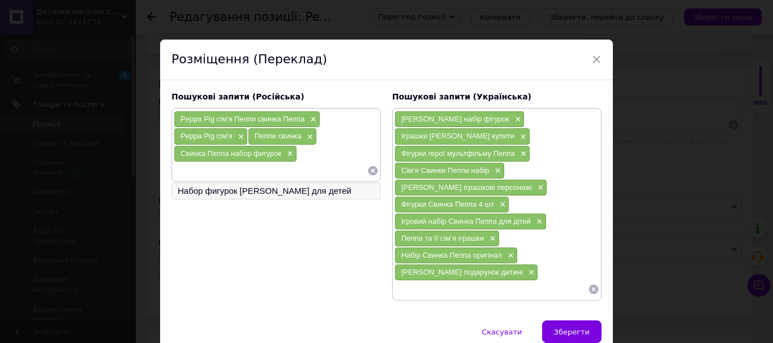
paste input "Игрушки Свинка Пеппа купить"
type input "Игрушки Свинка Пеппа купить"
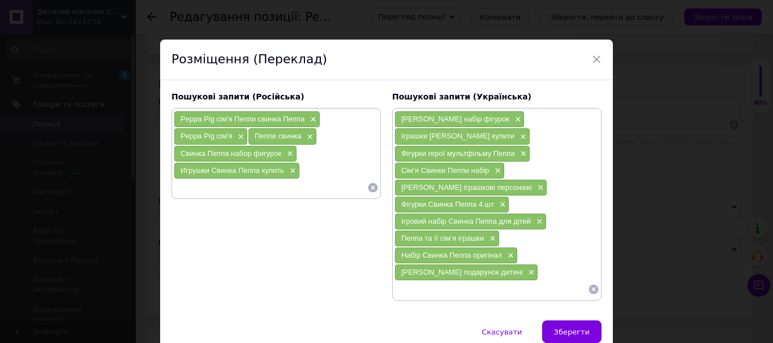
paste input "Фигурки герои мультфильма [PERSON_NAME]"
type input "Фигурки герои мультфильма [PERSON_NAME]"
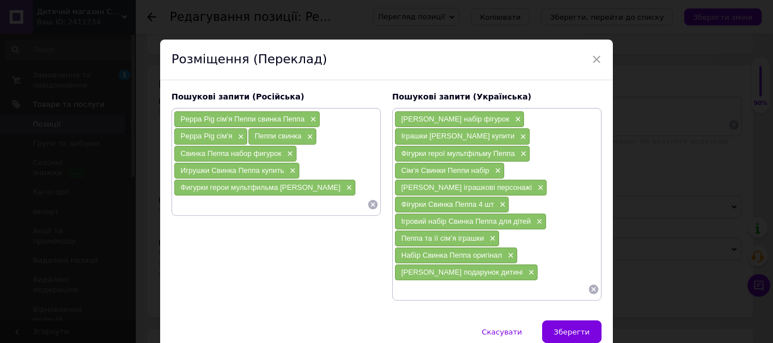
paste input "Семья Свинки Пеппы набор"
type input "Семья Свинки Пеппы набор"
paste input "[PERSON_NAME] игрушечные персонажи"
type input "[PERSON_NAME] игрушечные персонажи"
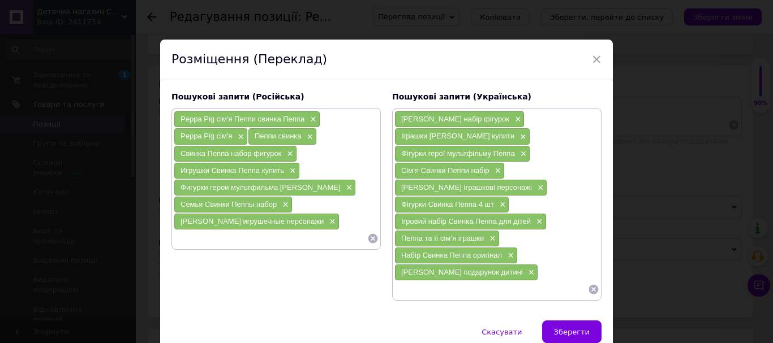
paste input "Фигурки [PERSON_NAME] 4 шт"
type input "Фигурки [PERSON_NAME] 4 шт"
paste input "Игровой набор Свинка Пеппа для детей"
type input "Игровой набор Свинка Пеппа для детей"
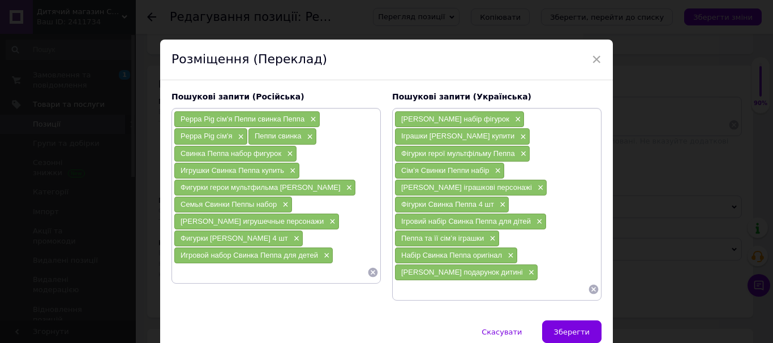
paste input "Пеппа и её семья игрушки"
type input "Пеппа и её семья игрушки"
paste input "Набор Свинка Пеппа оригинал"
type input "Набор Свинка Пеппа оригинал"
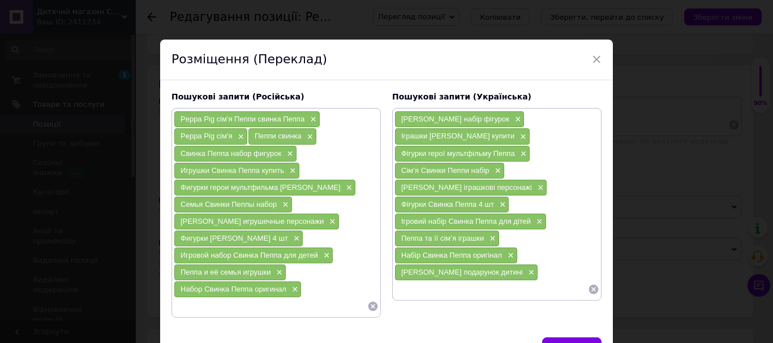
paste input "[PERSON_NAME] подарок ребёнку"
type input "[PERSON_NAME] подарок ребёнку"
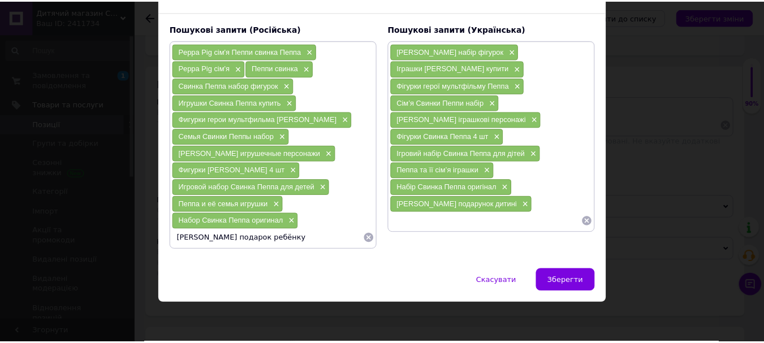
scroll to position [68, 0]
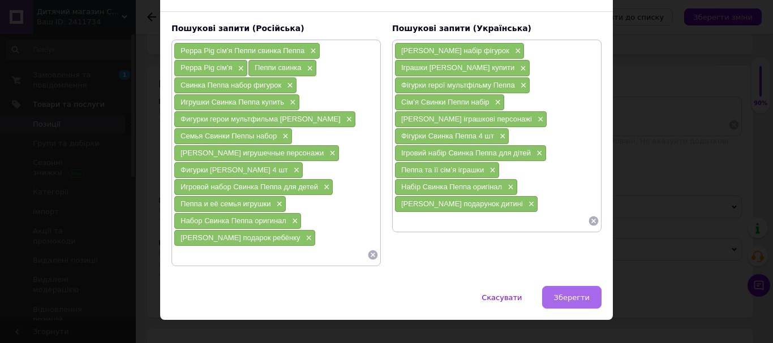
click at [581, 300] on span "Зберегти" at bounding box center [572, 298] width 36 height 8
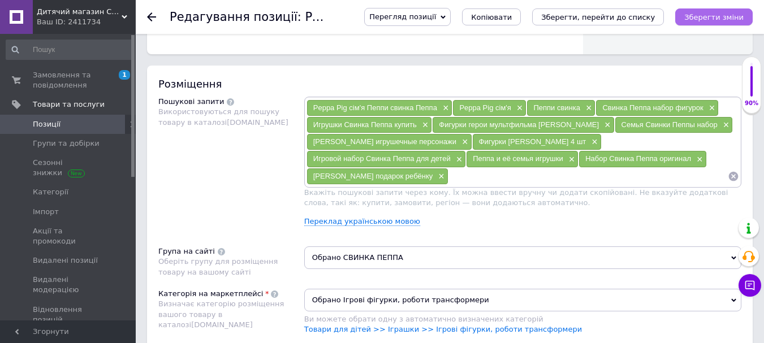
click at [715, 17] on icon "Зберегти зміни" at bounding box center [713, 17] width 59 height 8
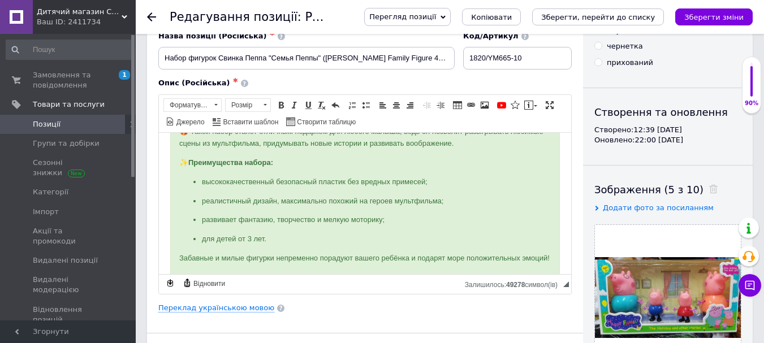
scroll to position [58, 0]
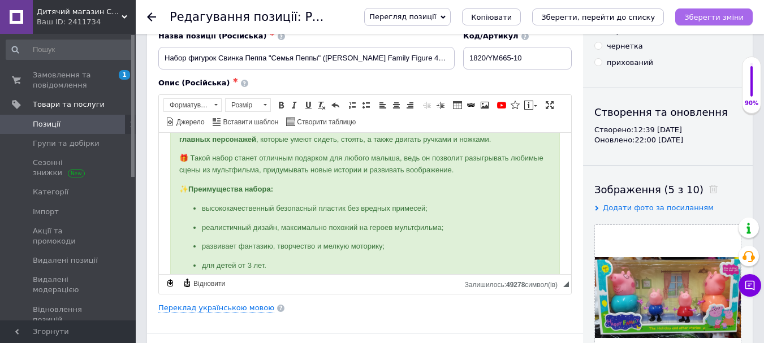
click at [714, 20] on icon "Зберегти зміни" at bounding box center [713, 17] width 59 height 8
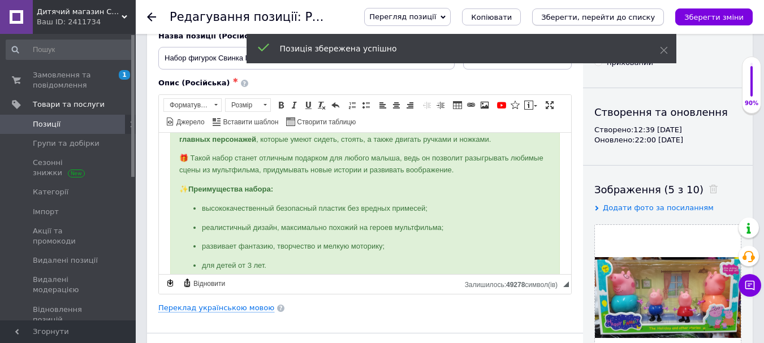
click at [622, 20] on icon "Зберегти, перейти до списку" at bounding box center [598, 17] width 114 height 8
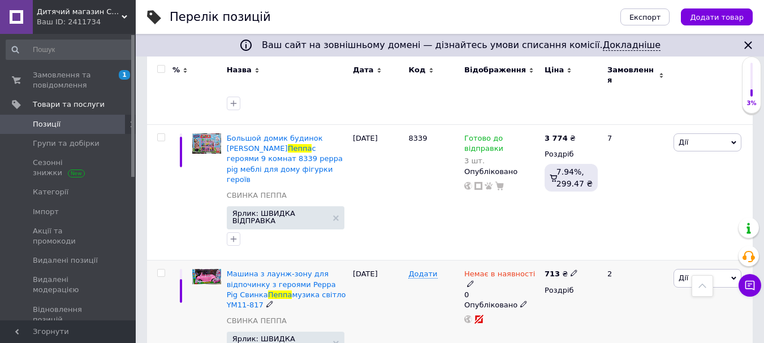
scroll to position [1188, 0]
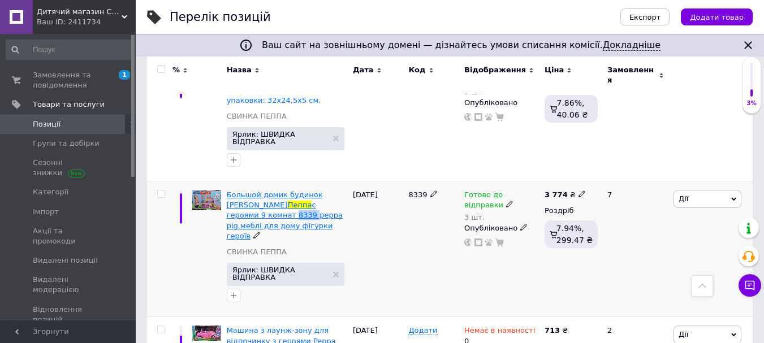
drag, startPoint x: 337, startPoint y: 146, endPoint x: 317, endPoint y: 150, distance: 20.6
click at [317, 190] on div "Большой домик будинок [PERSON_NAME] с героями 9 комнат 8339 peppa pig меблі для…" at bounding box center [287, 215] width 120 height 51
copy span "8339"
click at [579, 191] on icon at bounding box center [582, 194] width 7 height 7
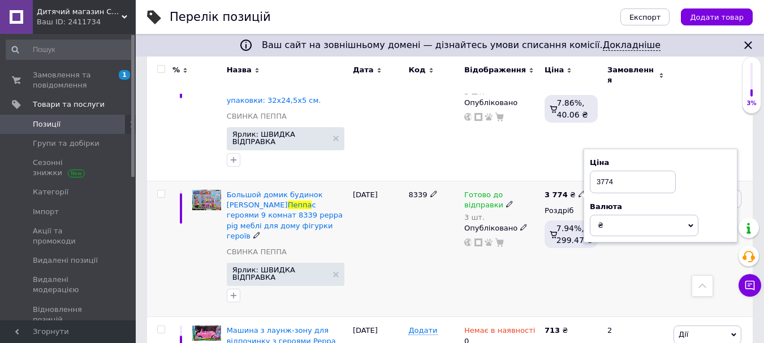
drag, startPoint x: 614, startPoint y: 126, endPoint x: 606, endPoint y: 130, distance: 9.6
click at [606, 171] on input "3774" at bounding box center [633, 182] width 86 height 23
type input "3769.99"
click at [577, 216] on div "3 774 ₴ Ціна 3769.99 Валюта ₴ $ EUR CHF GBP ¥ PLN ₸ MDL HUF KGS CNY TRY KRW lei…" at bounding box center [571, 250] width 59 height 136
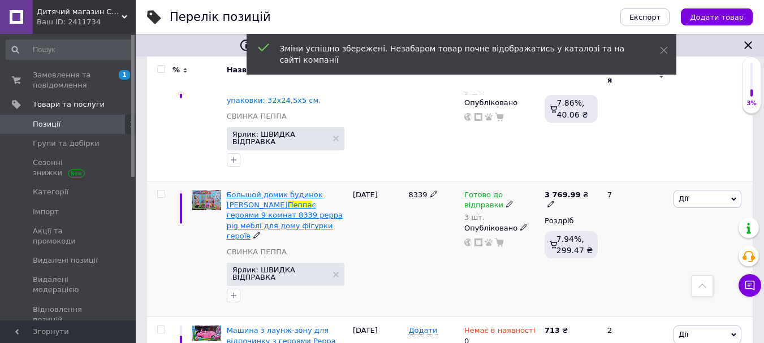
click at [279, 201] on span "с героями 9 комнат 8339 peppa pig меблі для дому фігурки героїв" at bounding box center [285, 221] width 116 height 40
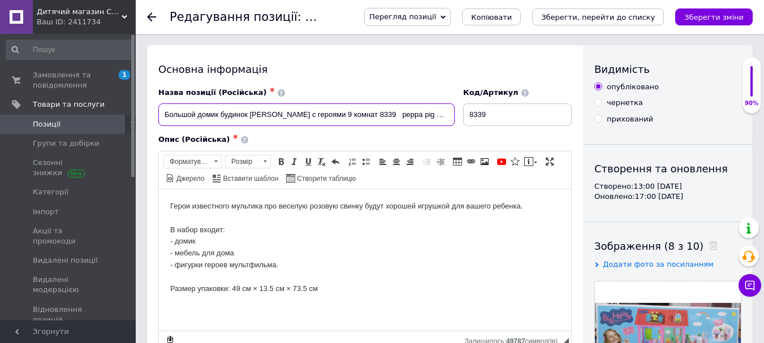
scroll to position [0, 80]
drag, startPoint x: 164, startPoint y: 114, endPoint x: 438, endPoint y: 120, distance: 274.3
click at [541, 115] on div "Назва позиції (Російська) ✱ Большой домик будинок [PERSON_NAME] с героями 9 ком…" at bounding box center [365, 107] width 422 height 47
click at [181, 111] on input "Большой домик будинок [PERSON_NAME] с героями 9 комнат 8339 peppa pig меблі для…" at bounding box center [306, 114] width 296 height 23
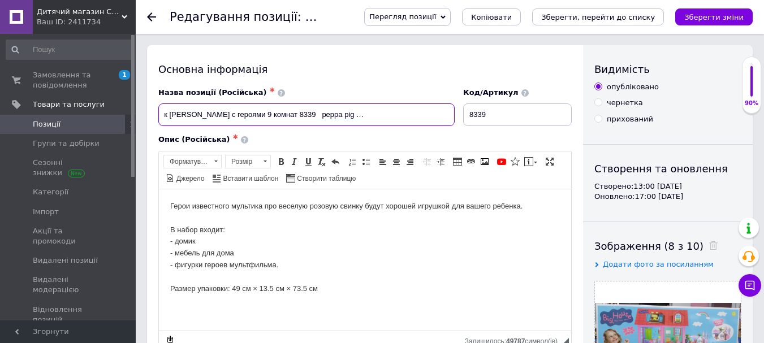
drag, startPoint x: 158, startPoint y: 111, endPoint x: 636, endPoint y: 124, distance: 477.5
paste input "винка Пеппа с героями, 9 комнат, артикул 8339. Peppa Pig — мебель для дома и фи…"
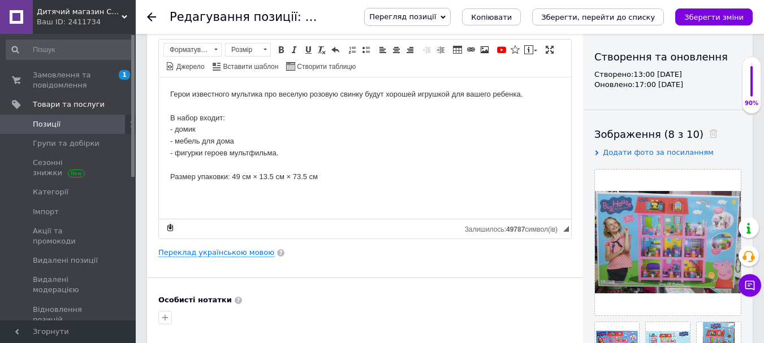
scroll to position [113, 0]
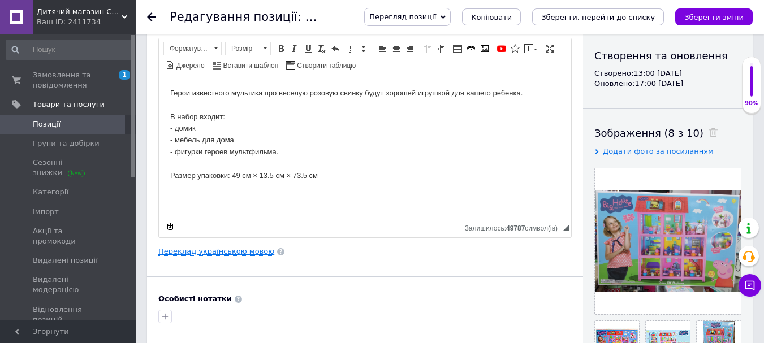
type input "Большой домик [PERSON_NAME] с героями, 9 комнат, артикул 8339. Peppa Pig — мебе…"
click at [236, 251] on link "Переклад українською мовою" at bounding box center [216, 251] width 116 height 9
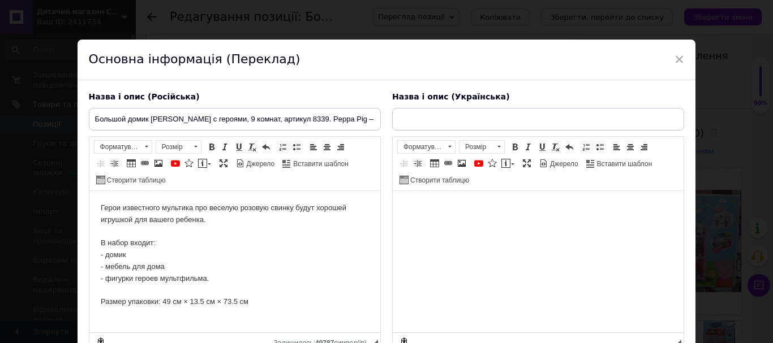
scroll to position [0, 0]
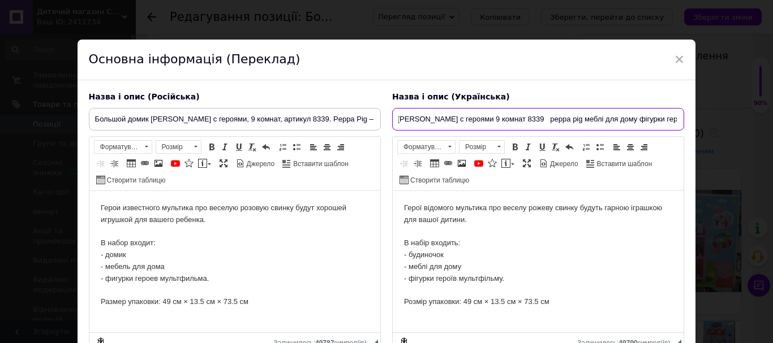
drag, startPoint x: 398, startPoint y: 118, endPoint x: 764, endPoint y: 126, distance: 366.0
click at [772, 122] on div "× Основна інформація (Переклад) Назва і опис (Російська) Большой домик [PERSON_…" at bounding box center [386, 171] width 773 height 343
paste input "еликий будиночок [PERSON_NAME] з героями, 9 кімнат, артикул 8339. Peppa Pig — м…"
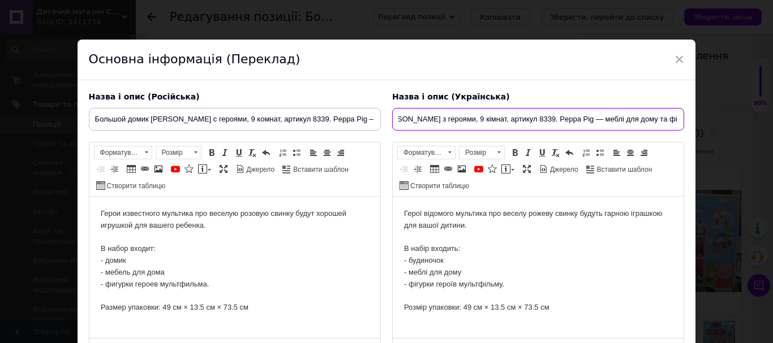
scroll to position [0, 115]
type input "Великий будиночок [PERSON_NAME] з героями, 9 кімнат, артикул 8339. Peppa Pig — …"
drag, startPoint x: 264, startPoint y: 303, endPoint x: 154, endPoint y: 236, distance: 128.1
click at [97, 200] on html "Герои известного мультика про веселую розовую свинку будут хорошей игрушкой для…" at bounding box center [234, 261] width 291 height 128
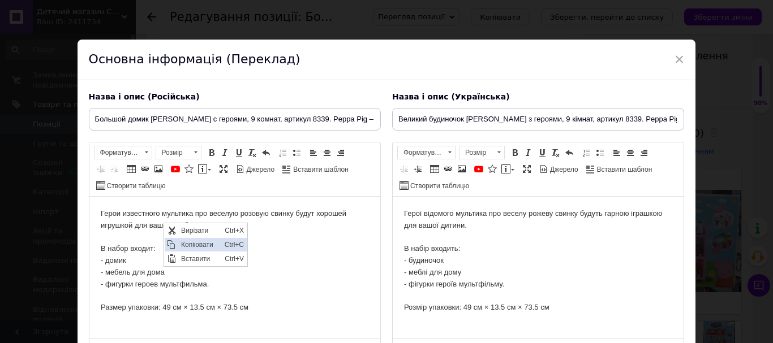
click at [215, 245] on span "Копіювати" at bounding box center [200, 245] width 44 height 14
copy body "Герои известного мультика про веселую розовую свинку будут хорошей игрушкой для…"
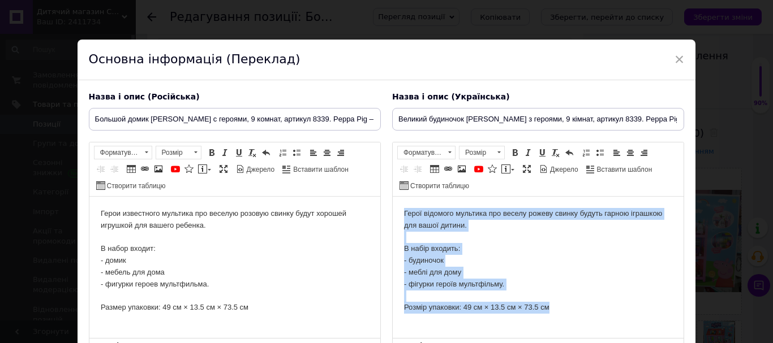
scroll to position [109, 0]
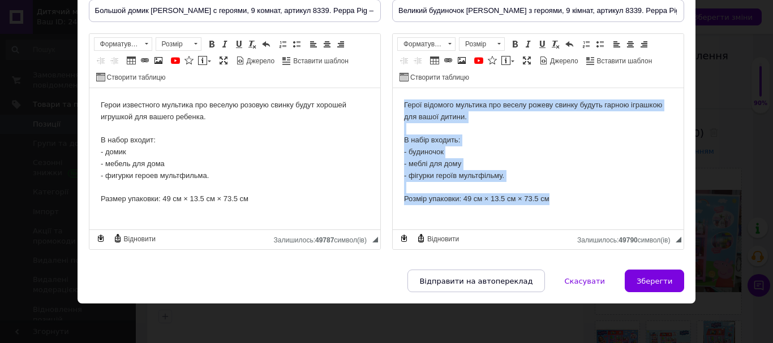
drag, startPoint x: 399, startPoint y: 101, endPoint x: 717, endPoint y: 365, distance: 412.9
click at [683, 217] on html "Герої відомого мультика про веселу рожеву свинку будуть гарною іграшкою для ваш…" at bounding box center [537, 152] width 291 height 128
click at [515, 167] on body "Герої відомого мультика про веселу рожеву свинку будуть гарною іграшкою для ваш…" at bounding box center [537, 153] width 268 height 106
drag, startPoint x: 447, startPoint y: 179, endPoint x: 742, endPoint y: 111, distance: 302.5
click at [392, 88] on html "Герої відомого мультика про веселу рожеву свинку будуть гарною іграшкою для ваш…" at bounding box center [537, 152] width 291 height 128
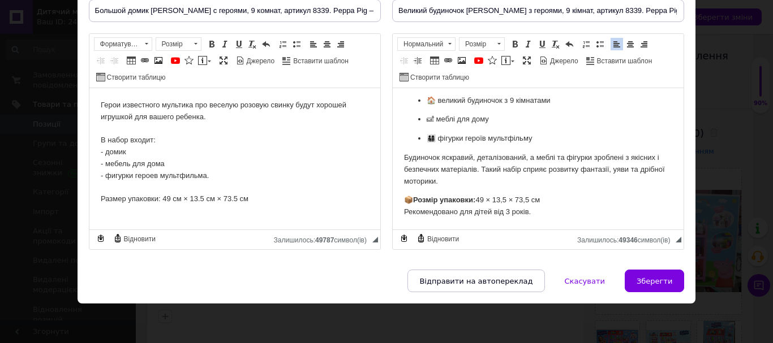
scroll to position [0, 0]
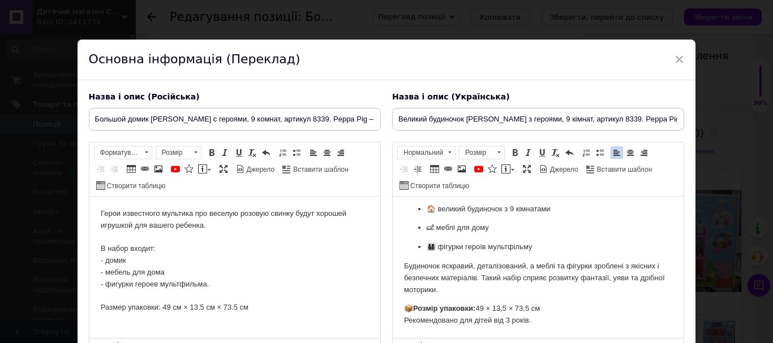
click at [125, 240] on body "Герои известного мультика про веселую розовую свинку будут хорошей игрушкой для…" at bounding box center [234, 261] width 268 height 106
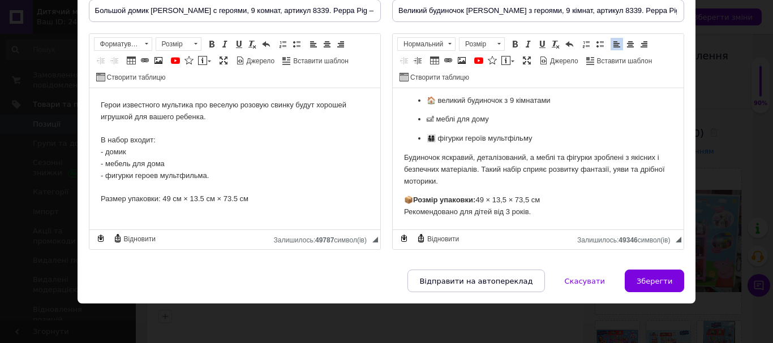
drag, startPoint x: 94, startPoint y: 102, endPoint x: 395, endPoint y: 356, distance: 392.9
click at [379, 217] on html "Герои известного мультика про веселую розовую свинку будут хорошей игрушкой для…" at bounding box center [234, 152] width 291 height 128
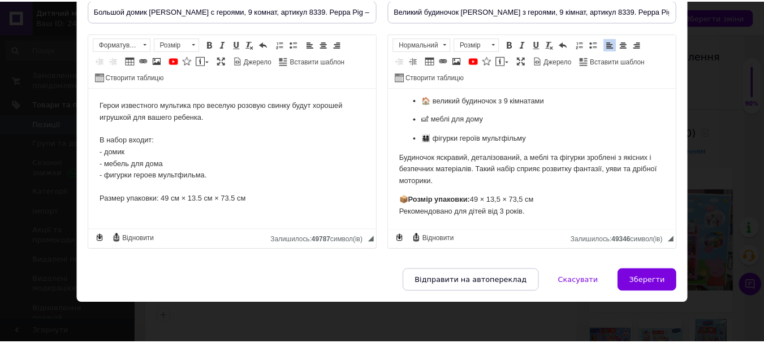
scroll to position [85, 0]
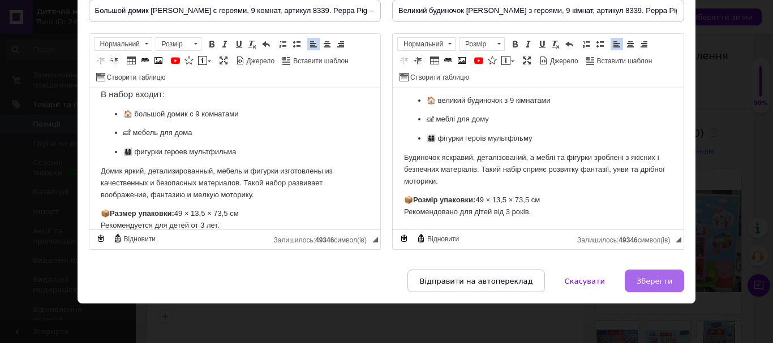
click at [656, 278] on span "Зберегти" at bounding box center [654, 281] width 36 height 8
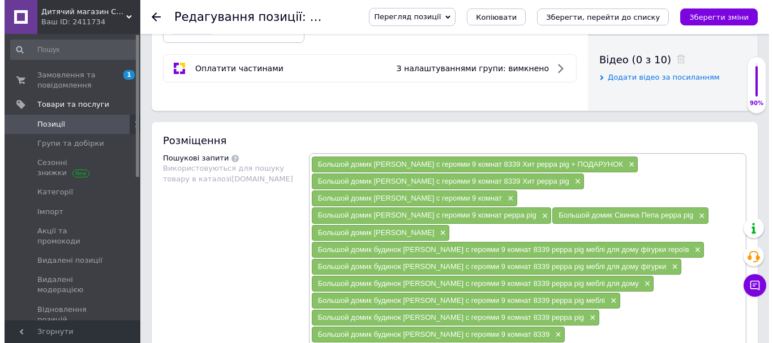
scroll to position [679, 0]
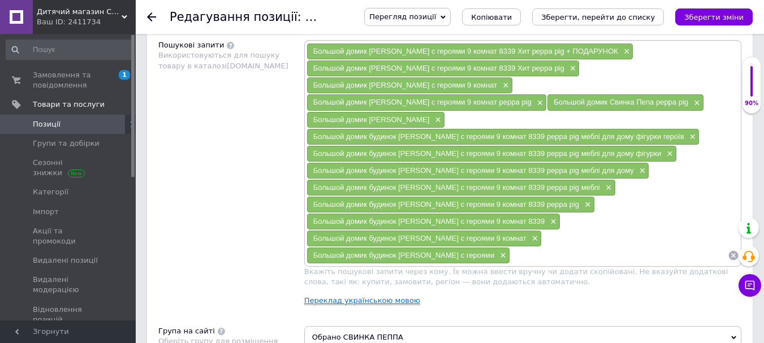
click at [384, 296] on link "Переклад українською мовою" at bounding box center [362, 300] width 116 height 9
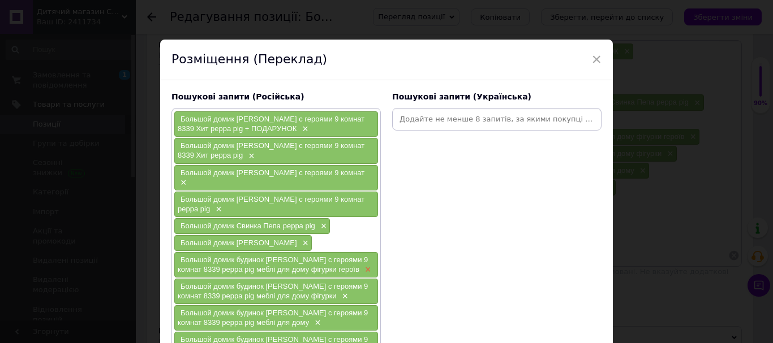
click at [364, 265] on span "×" at bounding box center [366, 270] width 9 height 10
click at [320, 222] on span "×" at bounding box center [322, 227] width 9 height 10
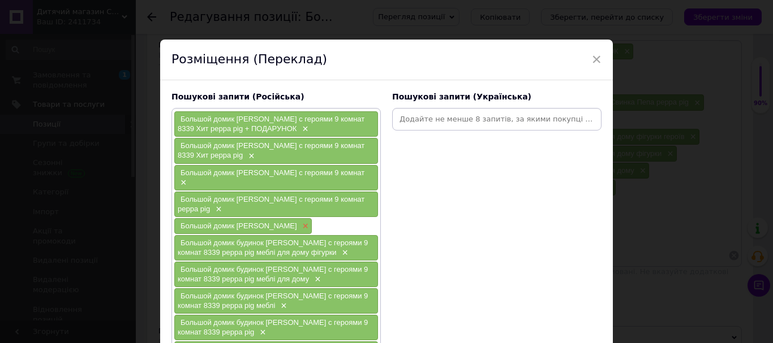
click at [300, 222] on span "×" at bounding box center [304, 227] width 9 height 10
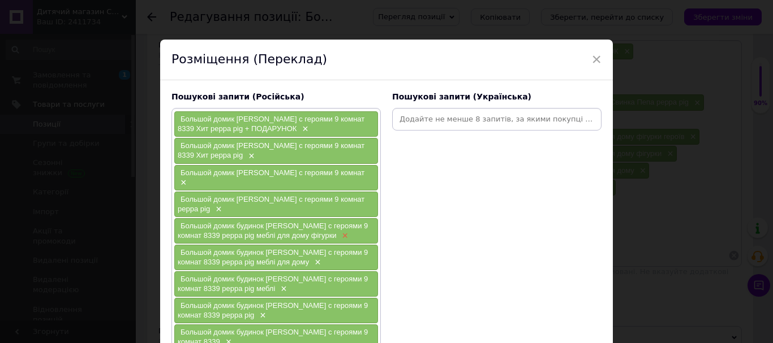
click at [340, 231] on span "×" at bounding box center [343, 236] width 9 height 10
click at [312, 231] on span "×" at bounding box center [316, 236] width 9 height 10
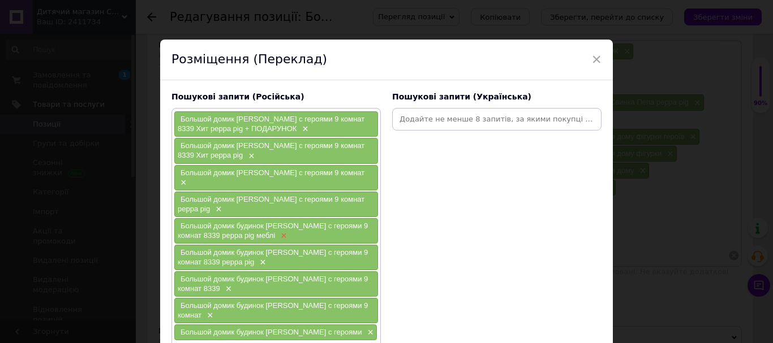
click at [283, 231] on span "×" at bounding box center [282, 236] width 9 height 10
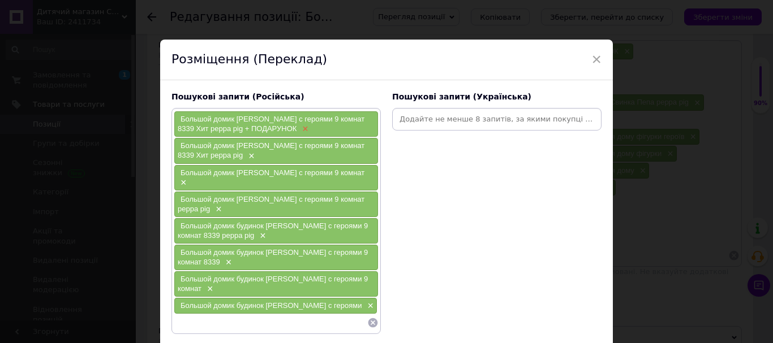
click at [299, 127] on span "×" at bounding box center [303, 129] width 9 height 10
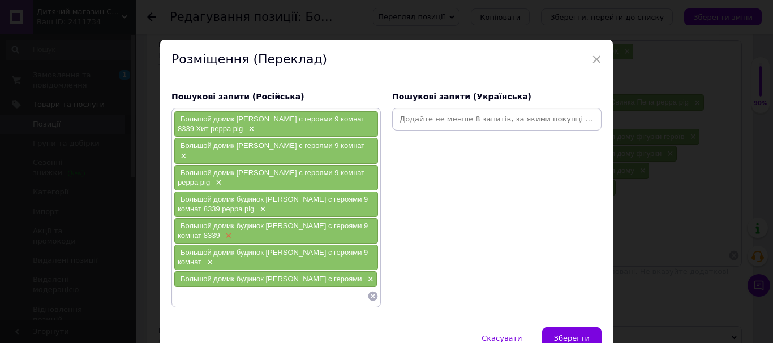
click at [223, 231] on span "×" at bounding box center [227, 236] width 9 height 10
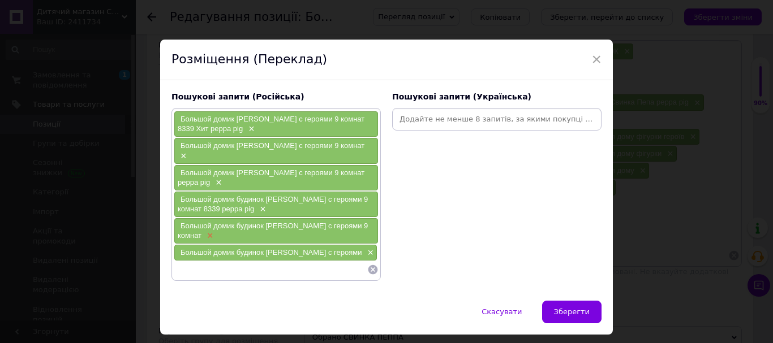
click at [210, 231] on span "×" at bounding box center [208, 236] width 9 height 10
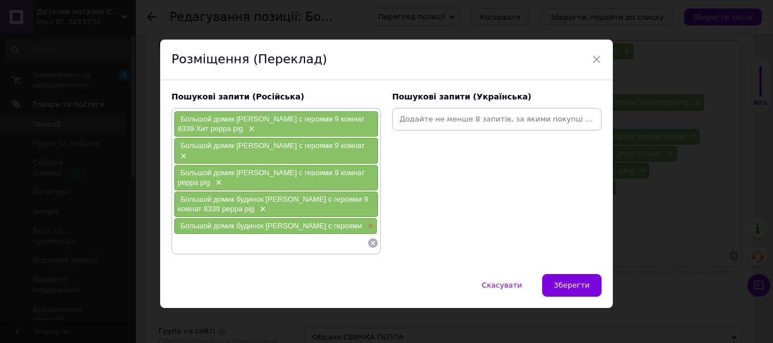
click at [365, 222] on span "×" at bounding box center [369, 227] width 9 height 10
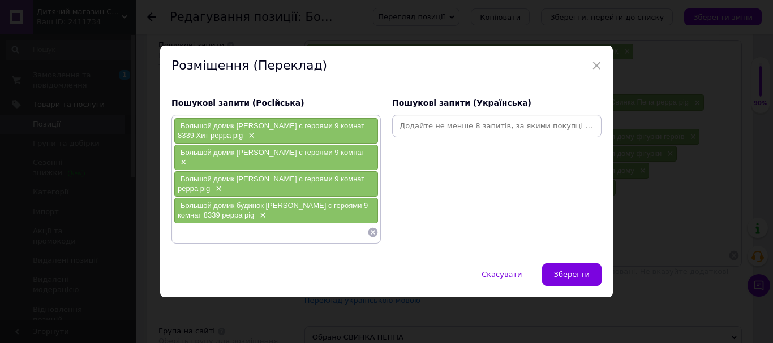
click at [415, 128] on input at bounding box center [496, 126] width 205 height 17
paste input "Будиночок [PERSON_NAME] з героями"
type input "Будиночок [PERSON_NAME] з героями"
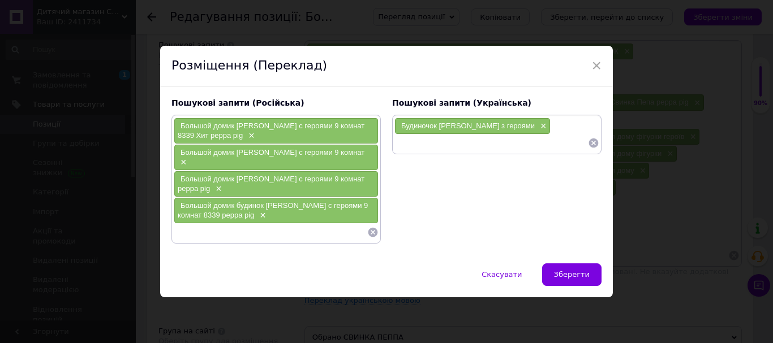
paste input "Іграшковий будиночок Peppa Pig 9 кімнат"
type input "Іграшковий будиночок Peppa Pig 9 кімнат"
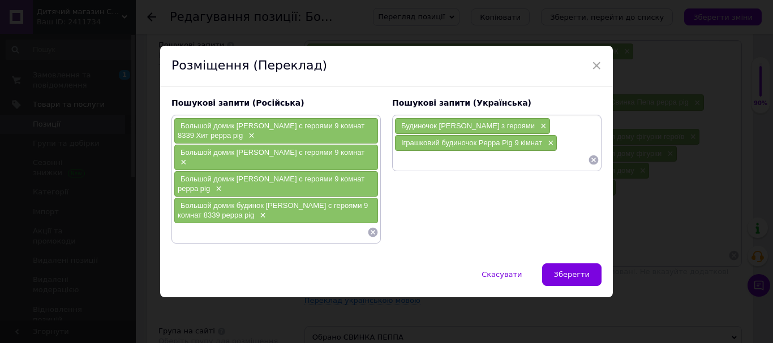
paste input "[PERSON_NAME] набір з фігурками та меблями"
type input "[PERSON_NAME] набір з фігурками та меблями"
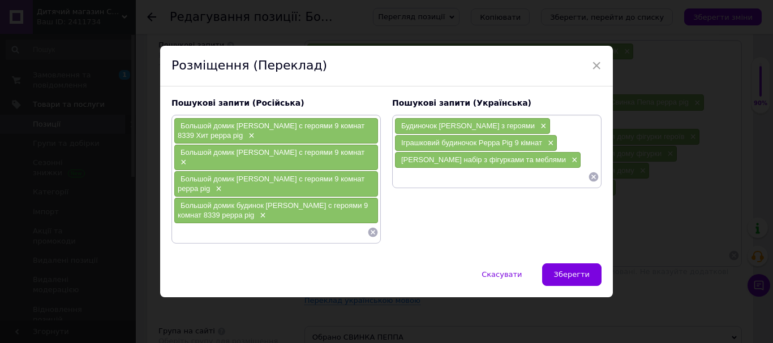
paste input "Великий будинок Пеппа Піг купити"
type input "Великий будинок Пеппа Піг купити"
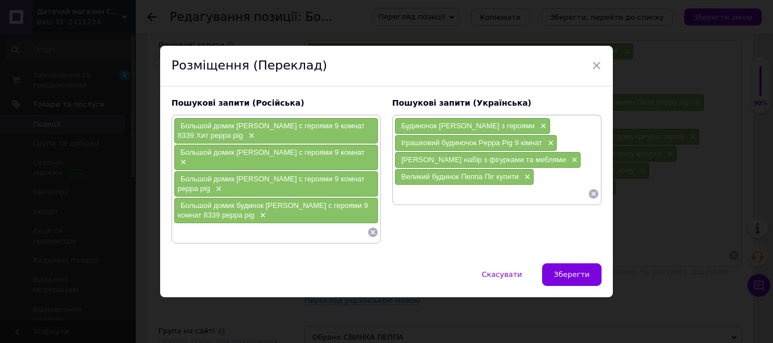
paste input "Peppa Pig будинок з меблями та героями"
type input "Peppa Pig будинок з меблями та героями"
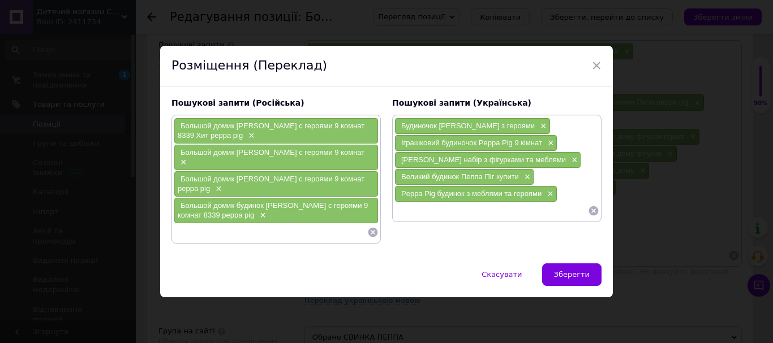
paste input "Іграшка будиночок Свинка Пеппа для дівчаток"
type input "Іграшка будиночок Свинка Пеппа для дівчаток"
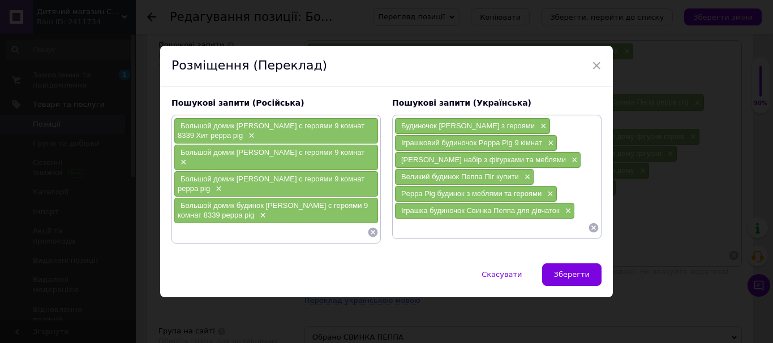
paste input "Пеппа Піг іграшковий дім з героями"
type input "Пеппа Піг іграшковий дім з героями"
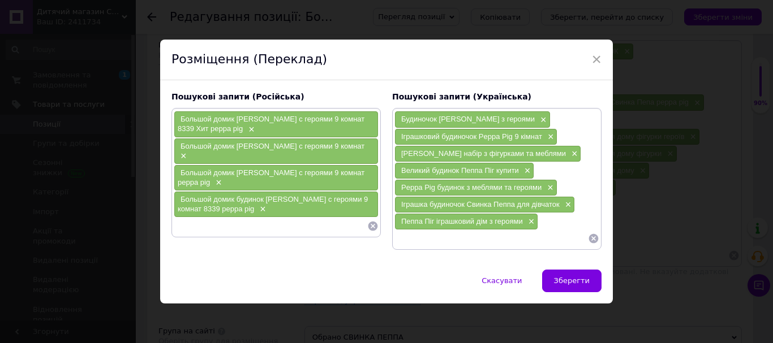
paste input "Набір Свинка Пеппа будинок з кімнатами"
type input "Набір Свинка Пеппа будинок з кімнатами"
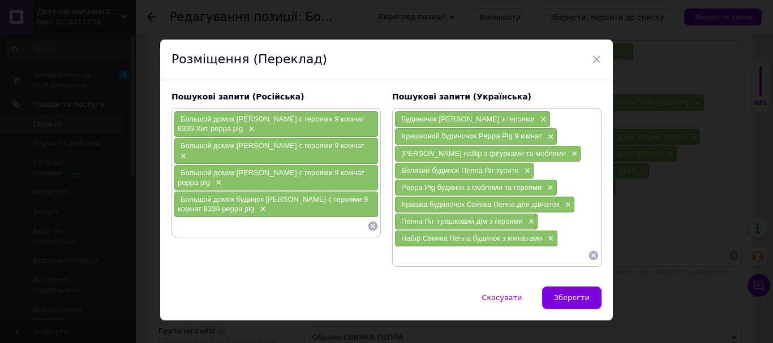
paste input "Будиночок з фігурками [PERSON_NAME] купити Україна"
type input "Будиночок з фігурками [PERSON_NAME] купити Україна"
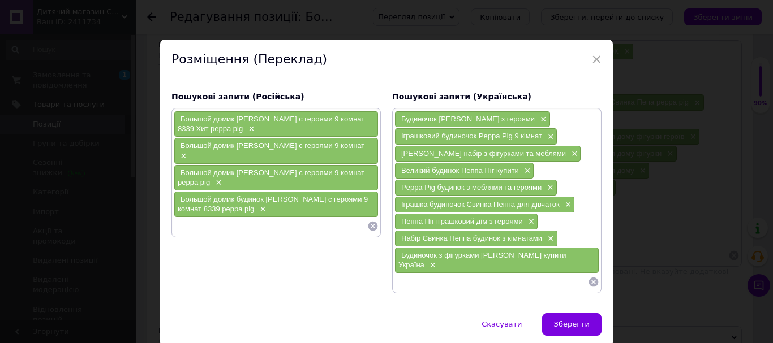
paste input "Ігровий набір Peppa Pig будинок"
type input "Ігровий набір Peppa Pig будинок"
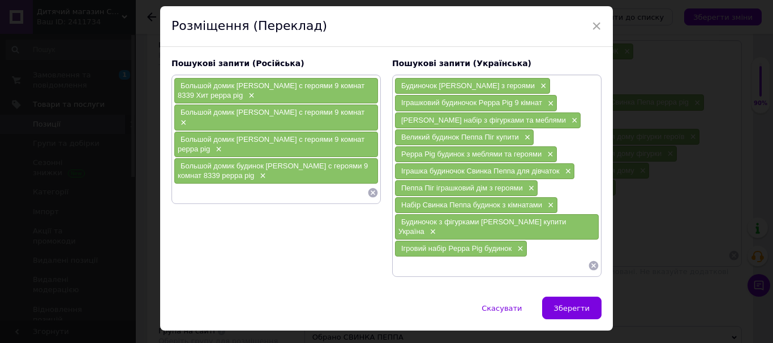
scroll to position [51, 0]
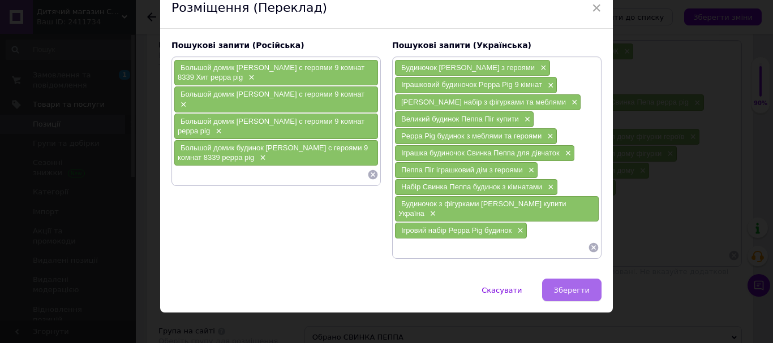
click at [570, 286] on span "Зберегти" at bounding box center [572, 290] width 36 height 8
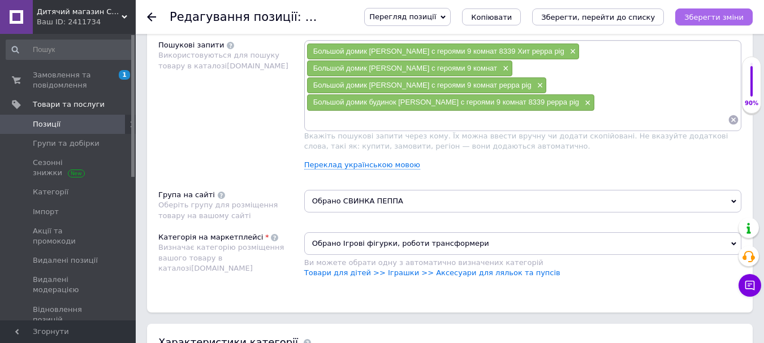
click at [718, 10] on button "Зберегти зміни" at bounding box center [713, 16] width 77 height 17
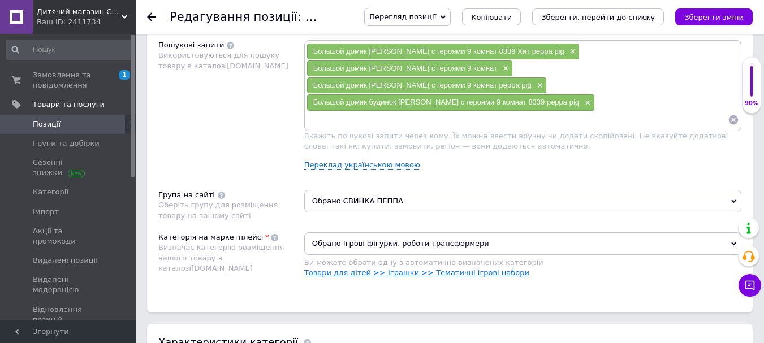
click at [437, 269] on link "Товари для дітей >> Іграшки >> Тематичні ігрові набори" at bounding box center [416, 273] width 225 height 8
click at [356, 161] on link "Переклад українською мовою" at bounding box center [362, 165] width 116 height 9
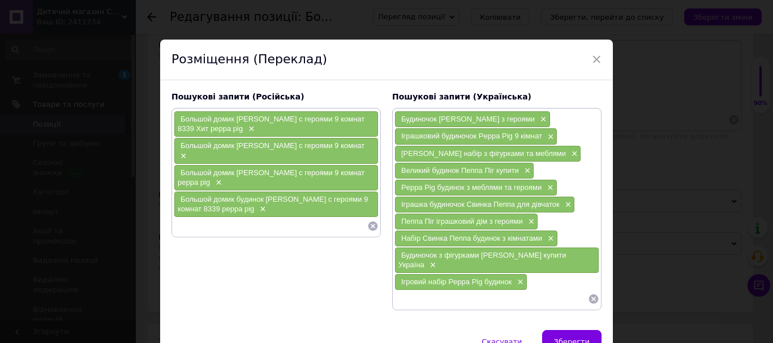
click at [231, 218] on input at bounding box center [270, 226] width 193 height 17
paste
type input "Домик [PERSON_NAME] с героями"
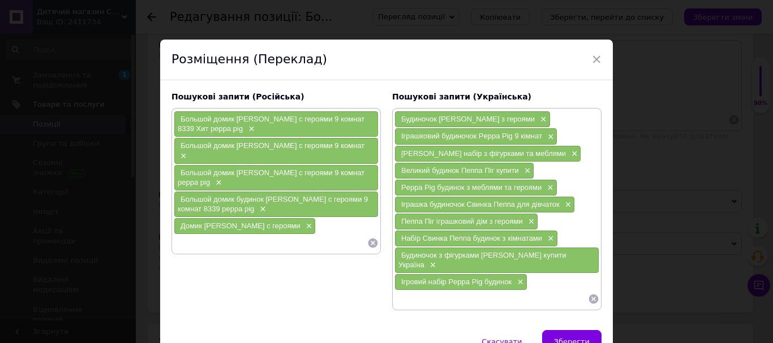
type input "Игрушечный домик Peppa Pig 9 комнат"
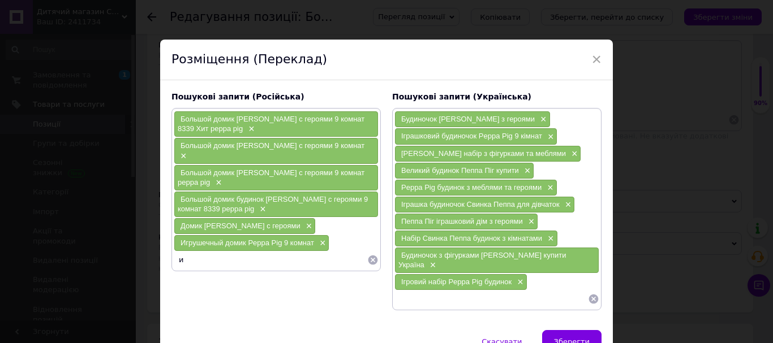
click at [169, 254] on div "Пошукові запити (Російська) Большой домик [PERSON_NAME] с героями 9 комнат 8339…" at bounding box center [276, 201] width 221 height 230
type input "Свинка Пеппа набор с фигурками и мебелью"
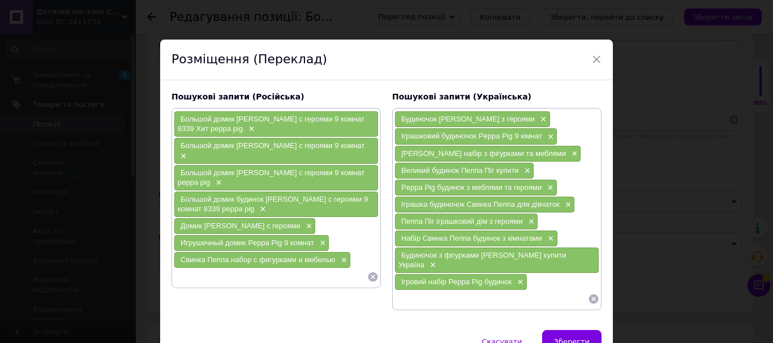
type input "Большой домик Пеппа Пиг купить"
type input "Peppa Pig дом с мебелью и героями"
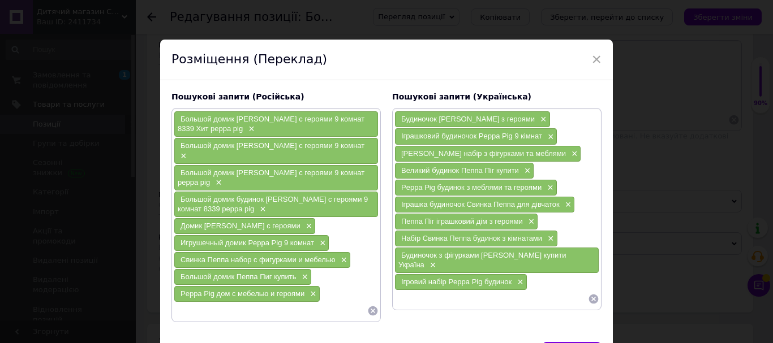
type input "Игрушка домик [PERSON_NAME] для девочек"
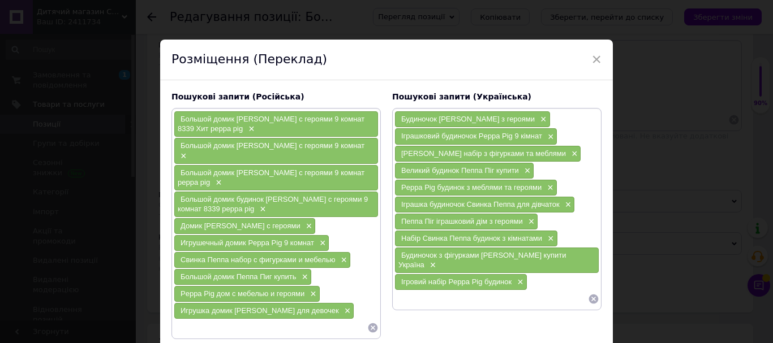
type input "Пеппа Пиг игрушечный дом с героями"
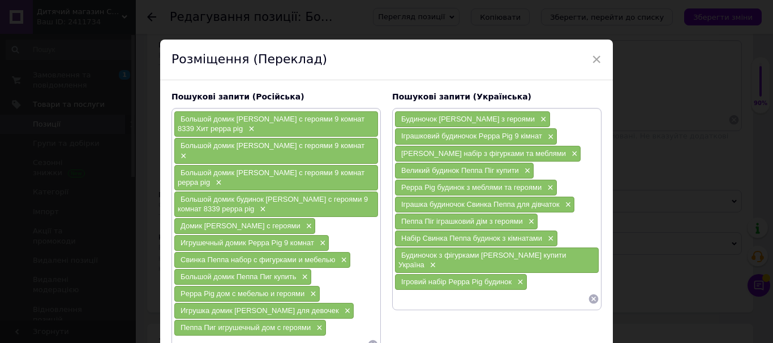
type input "Набор Свинка Пеппа дом с комнатами"
type input "Домик с фигурками [PERSON_NAME] купить Украина"
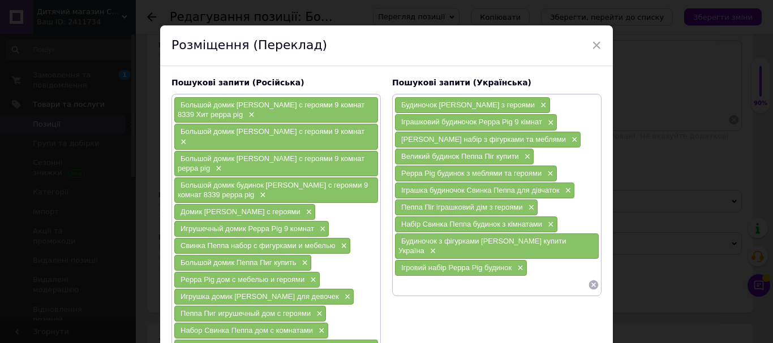
type input "Игровой набор Peppa Pig дом"
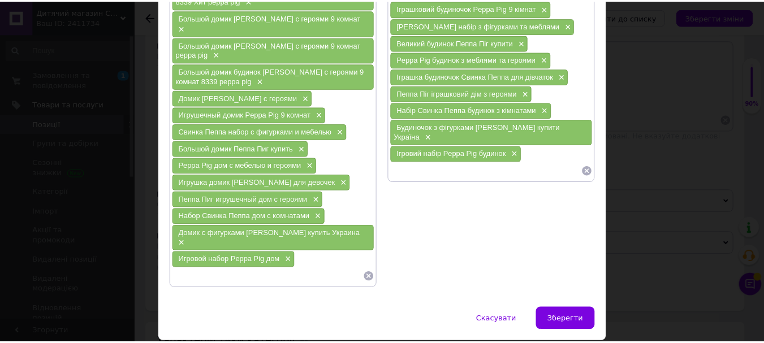
scroll to position [148, 0]
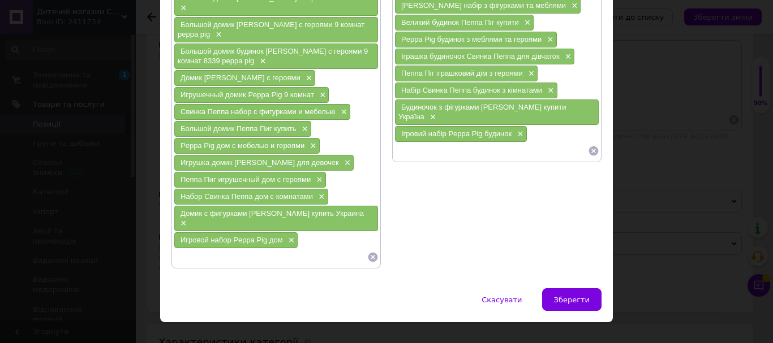
click at [588, 288] on button "Зберегти" at bounding box center [571, 299] width 59 height 23
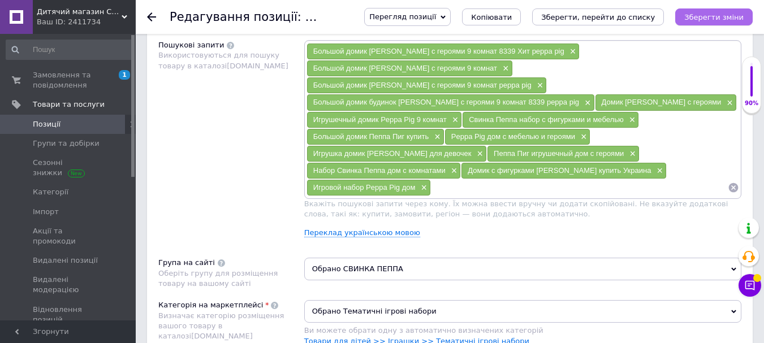
click at [722, 23] on button "Зберегти зміни" at bounding box center [713, 16] width 77 height 17
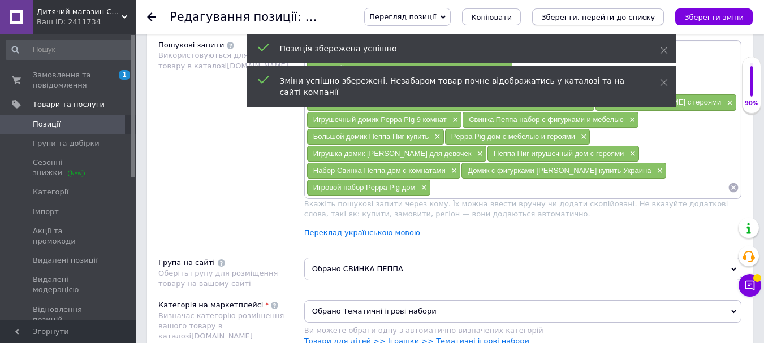
click at [611, 10] on button "Зберегти, перейти до списку" at bounding box center [598, 16] width 132 height 17
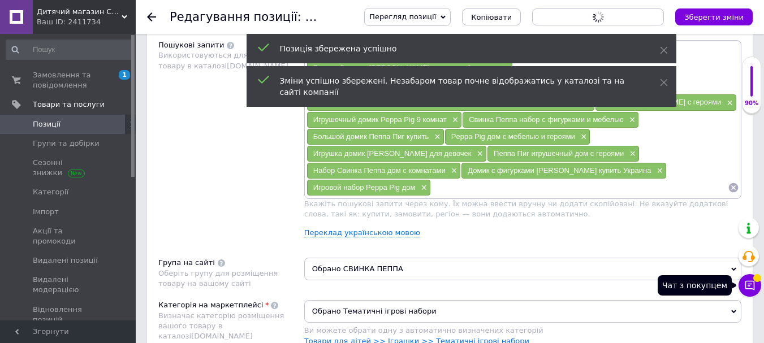
click at [749, 285] on icon at bounding box center [749, 285] width 11 height 11
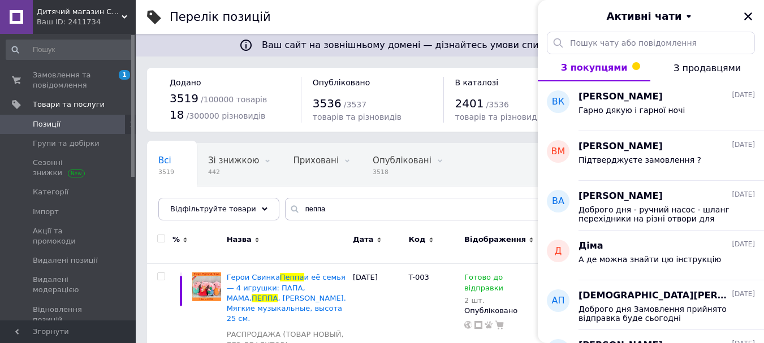
click at [698, 64] on span "З продавцями" at bounding box center [707, 68] width 67 height 11
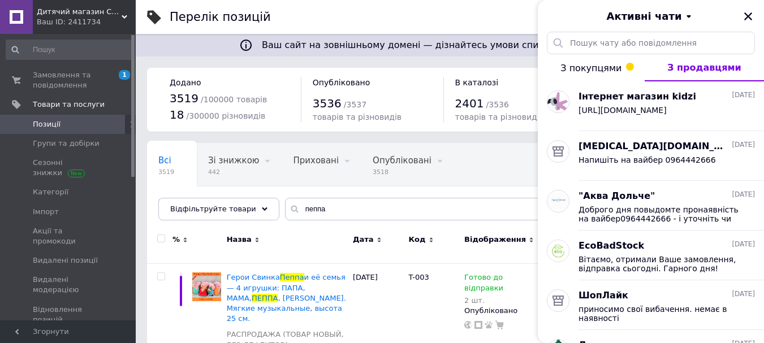
click at [587, 70] on span "З покупцями" at bounding box center [590, 68] width 61 height 11
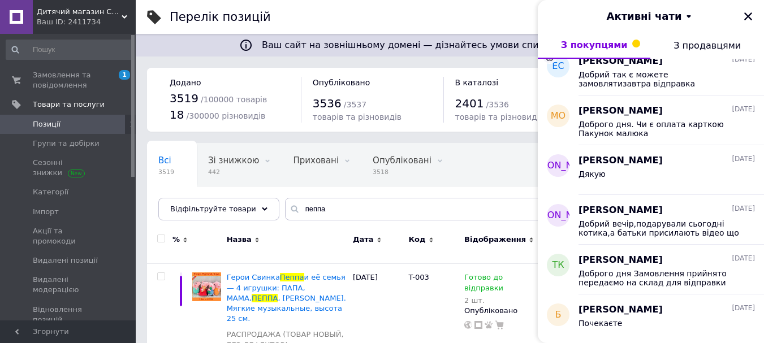
scroll to position [145, 0]
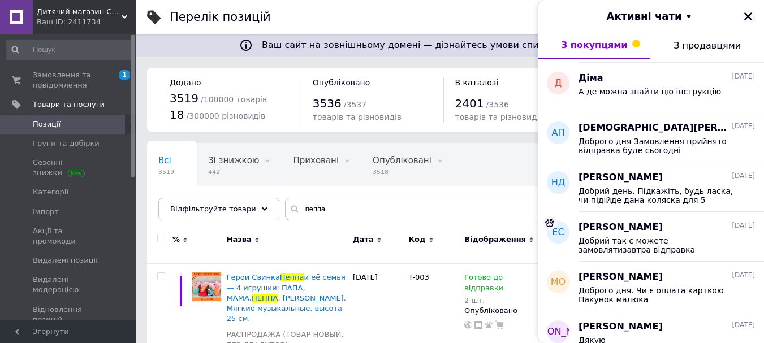
click at [747, 16] on icon "Закрити" at bounding box center [748, 16] width 8 height 8
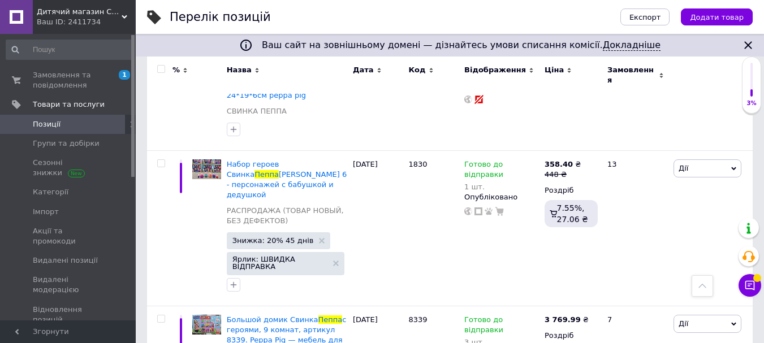
scroll to position [2757, 0]
